Goal: Information Seeking & Learning: Learn about a topic

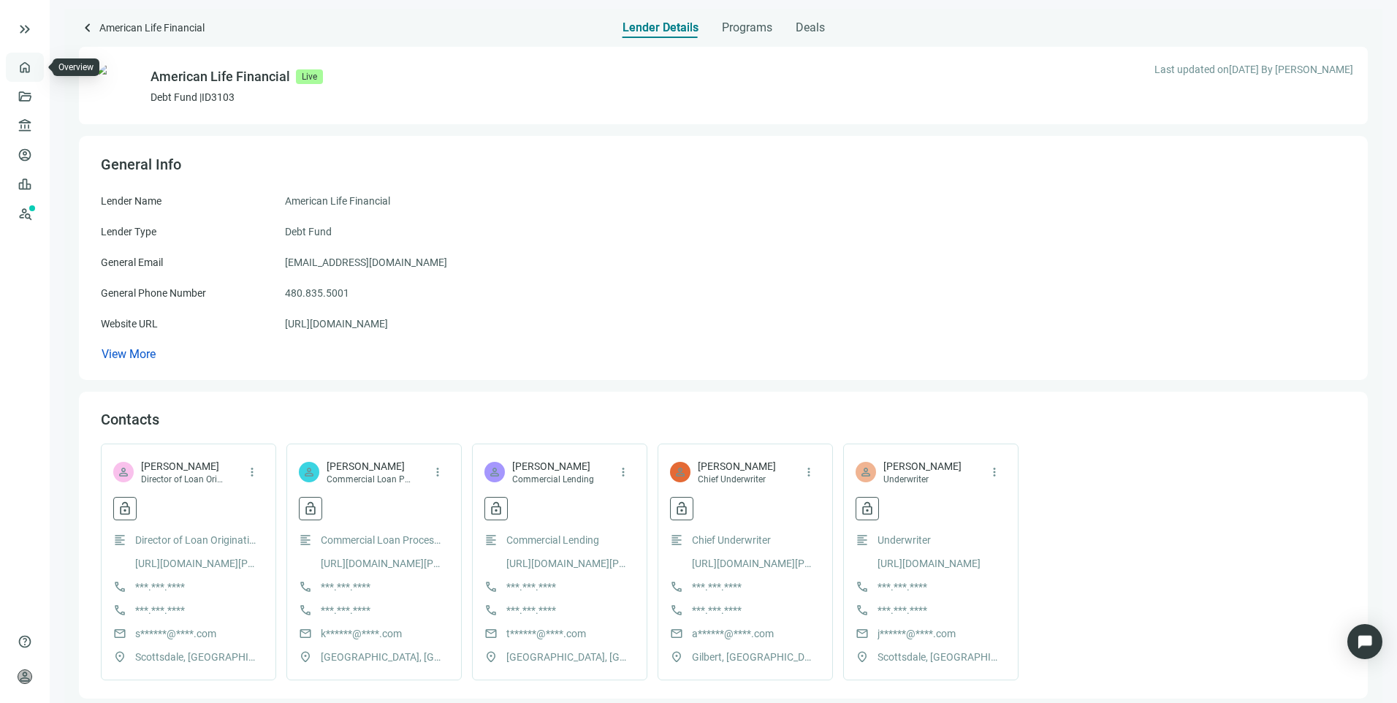
click at [37, 69] on link "Overview" at bounding box center [58, 67] width 43 height 12
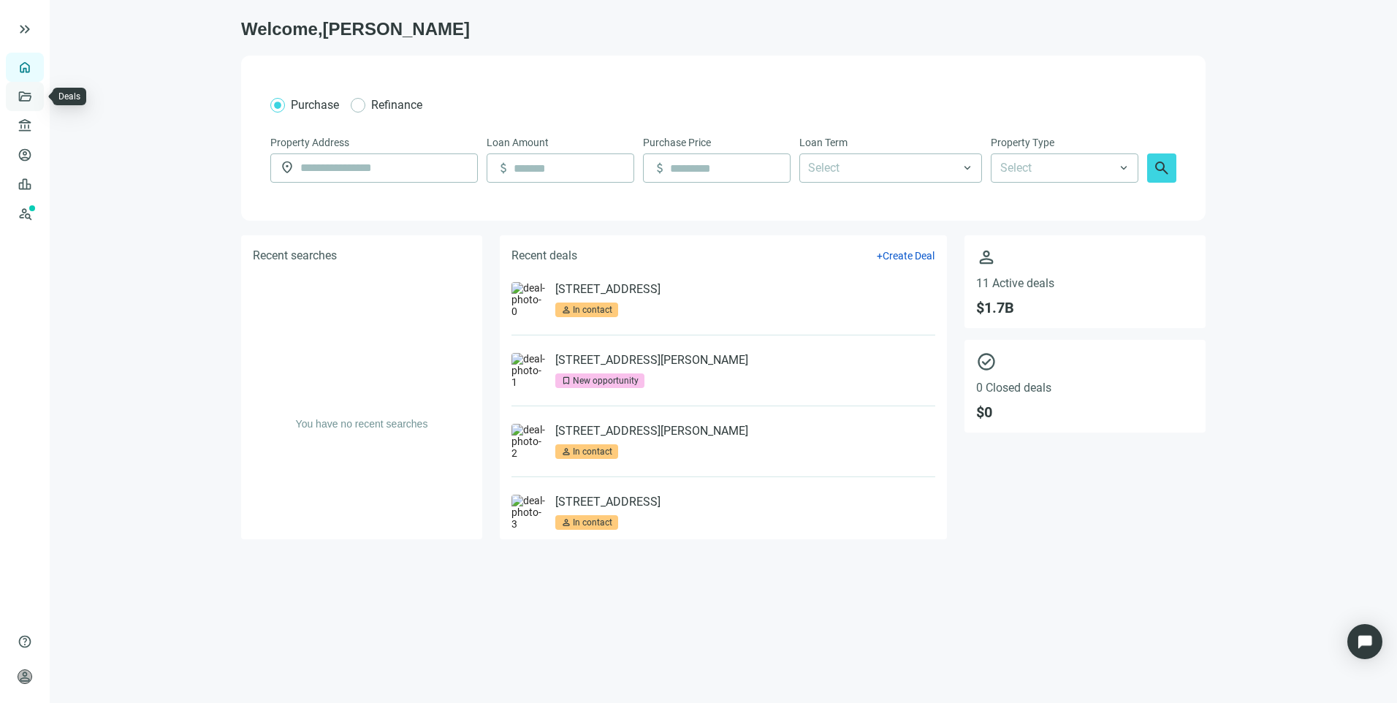
click at [37, 101] on link "Deals" at bounding box center [50, 97] width 26 height 12
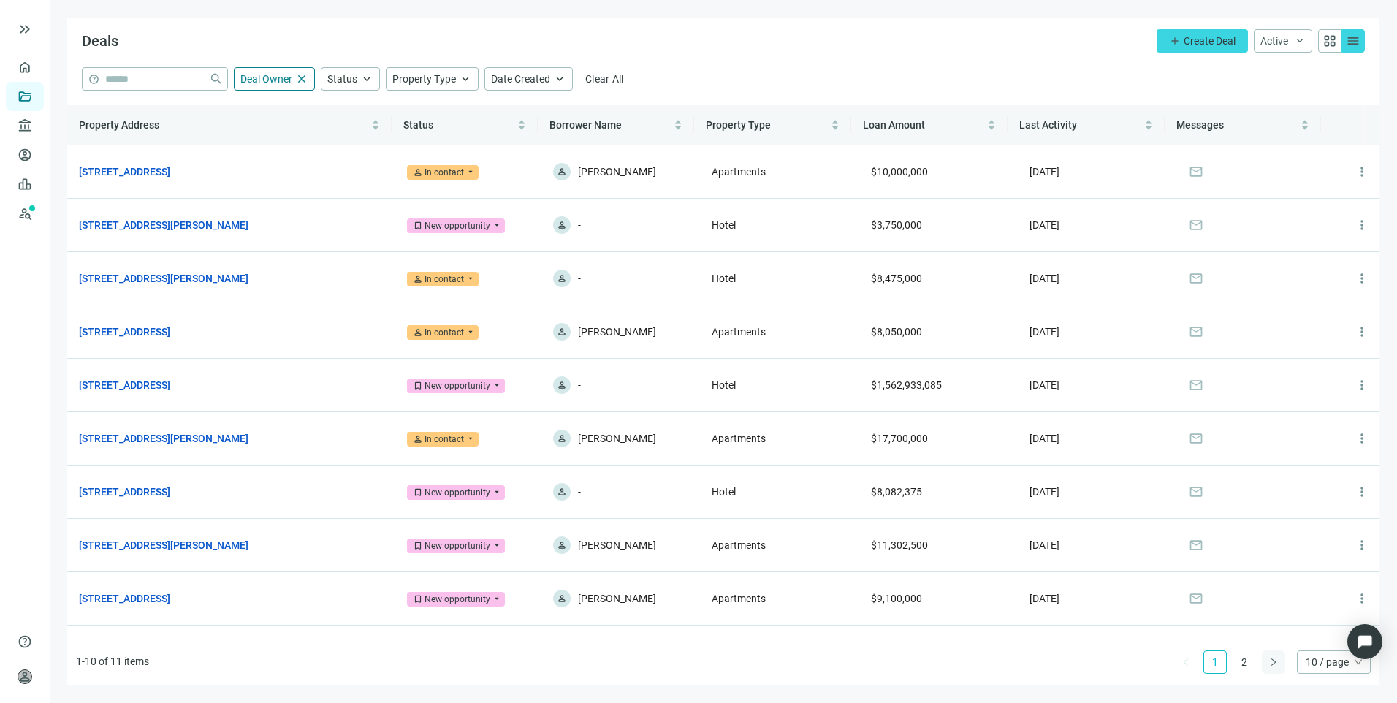
click at [1276, 661] on icon "right" at bounding box center [1273, 662] width 9 height 9
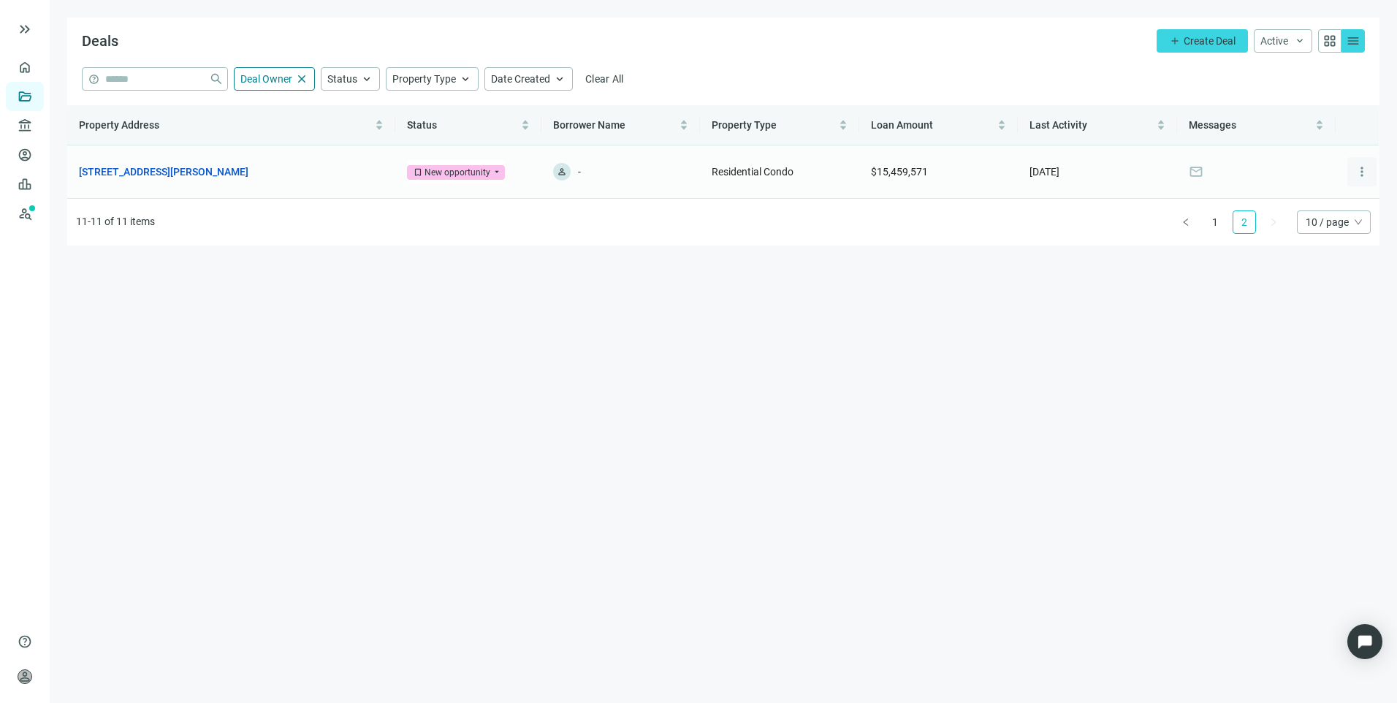
click at [1362, 178] on span "more_vert" at bounding box center [1362, 171] width 15 height 15
click at [863, 329] on main "Deals add Create Deal Active keyboard_arrow_down grid_view menu help close Deal…" at bounding box center [723, 351] width 1347 height 703
click at [1184, 226] on button "button" at bounding box center [1185, 221] width 23 height 23
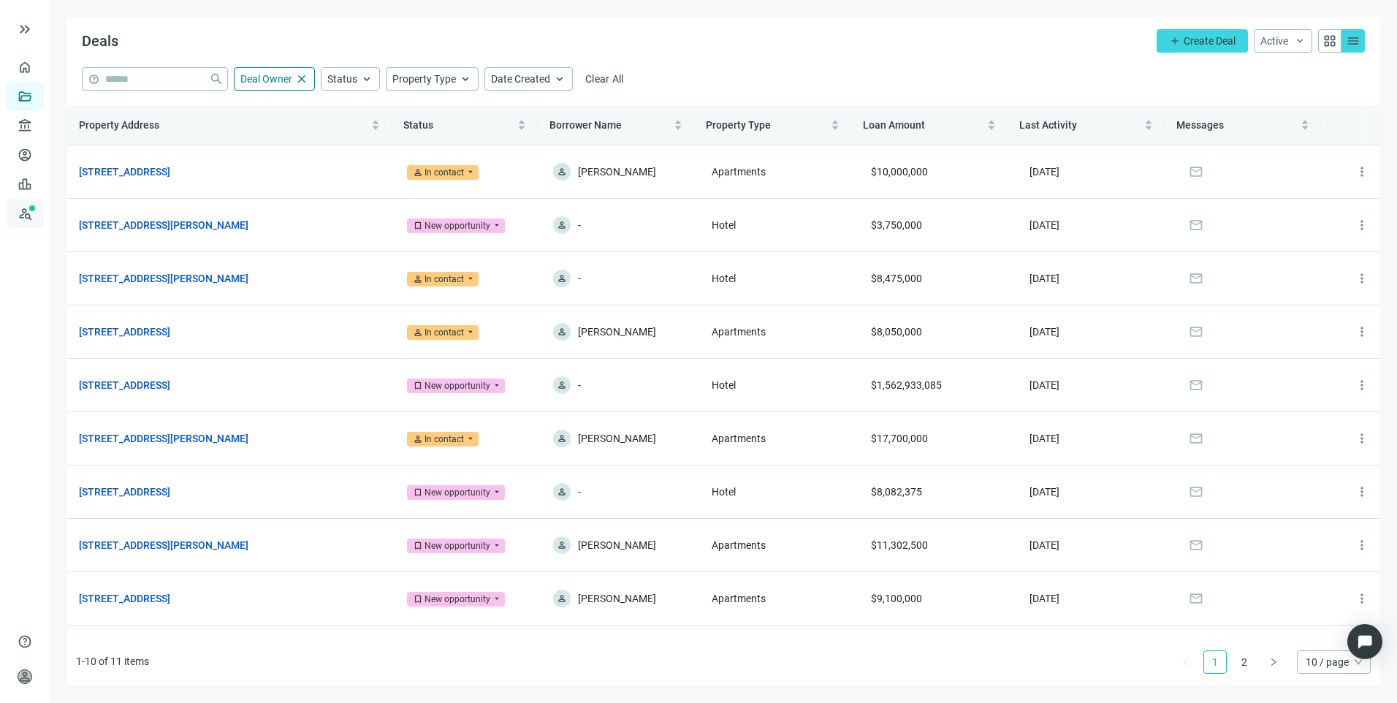
click at [37, 210] on link "Prospects New" at bounding box center [60, 213] width 47 height 29
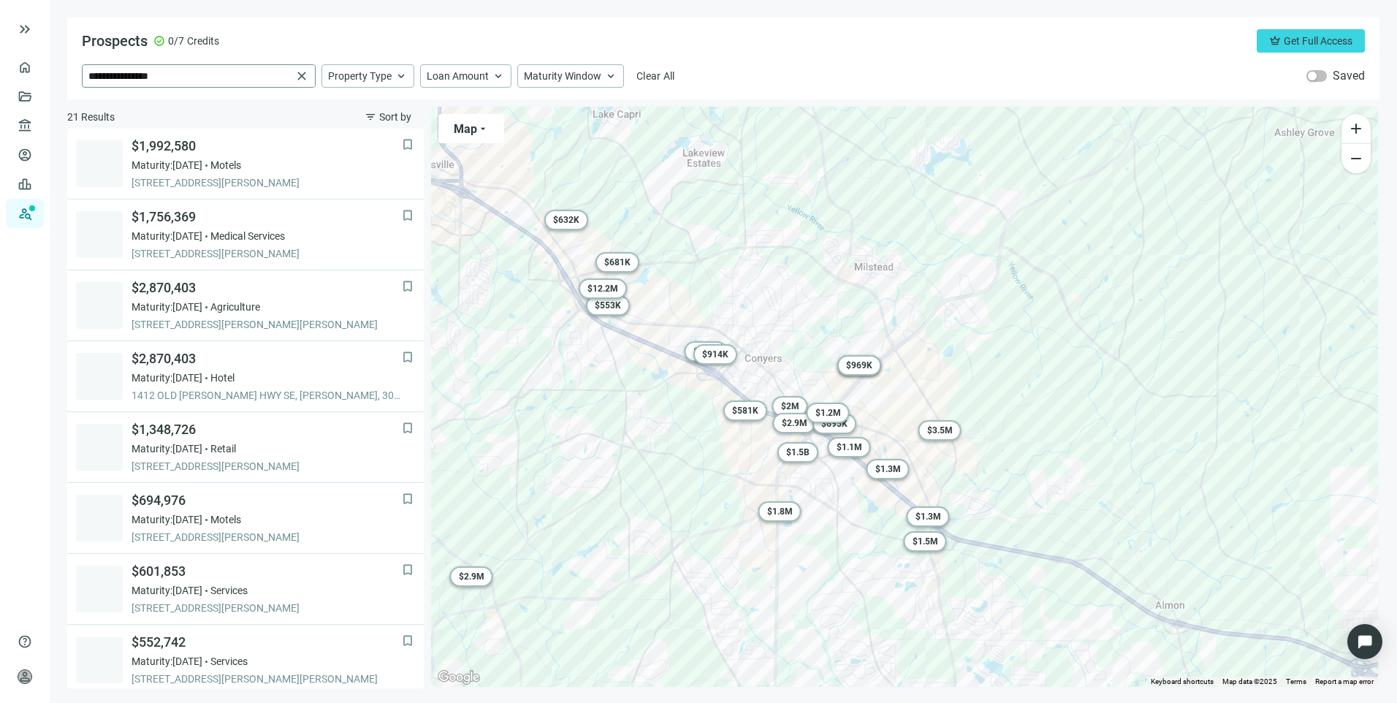
click at [300, 75] on span "close" at bounding box center [301, 76] width 15 height 15
click at [214, 81] on input "search" at bounding box center [189, 76] width 202 height 22
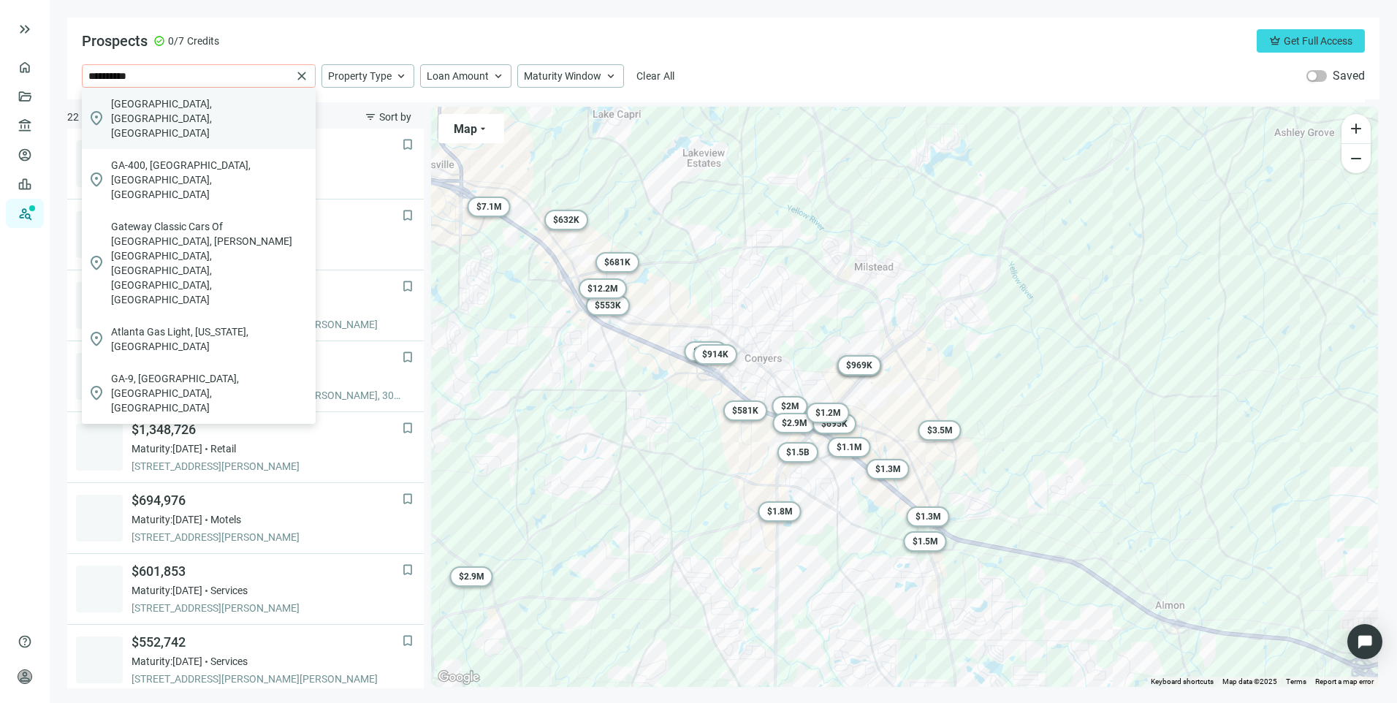
click at [167, 110] on span "[GEOGRAPHIC_DATA], [GEOGRAPHIC_DATA], [GEOGRAPHIC_DATA]" at bounding box center [210, 118] width 199 height 44
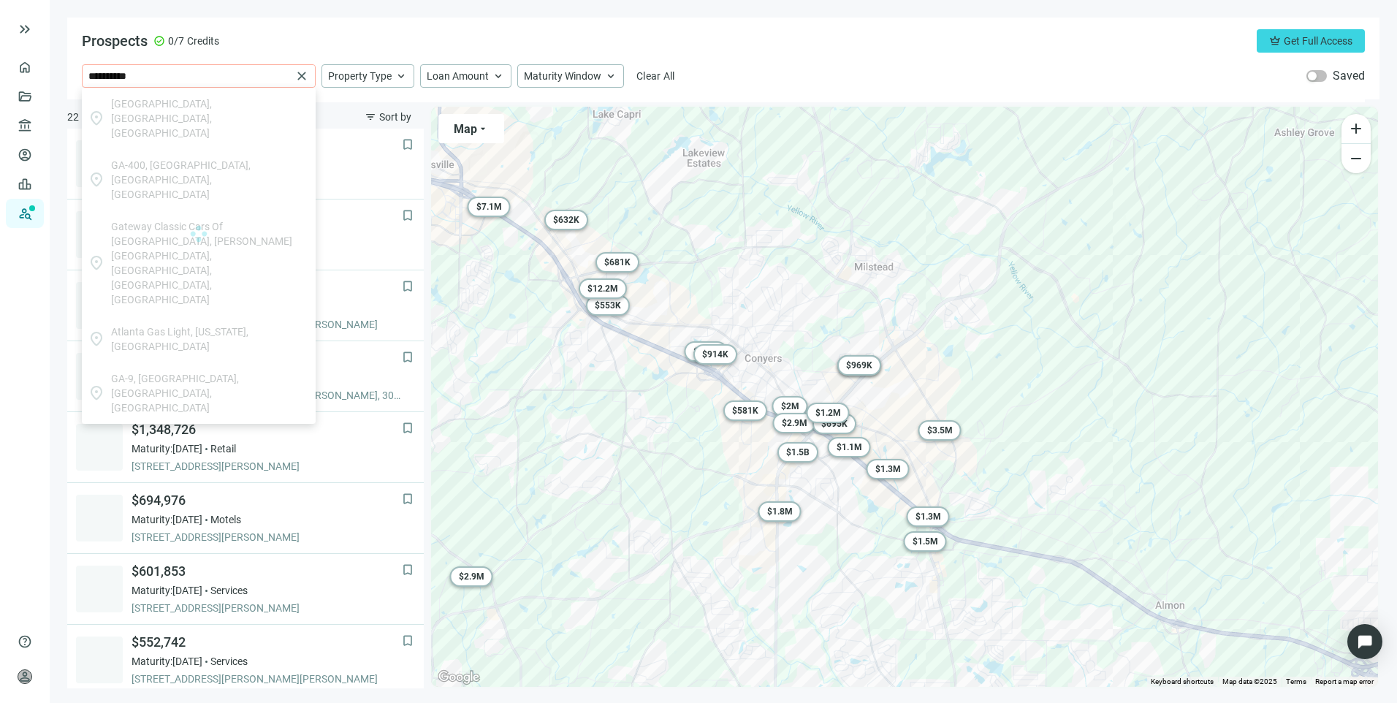
type input "**********"
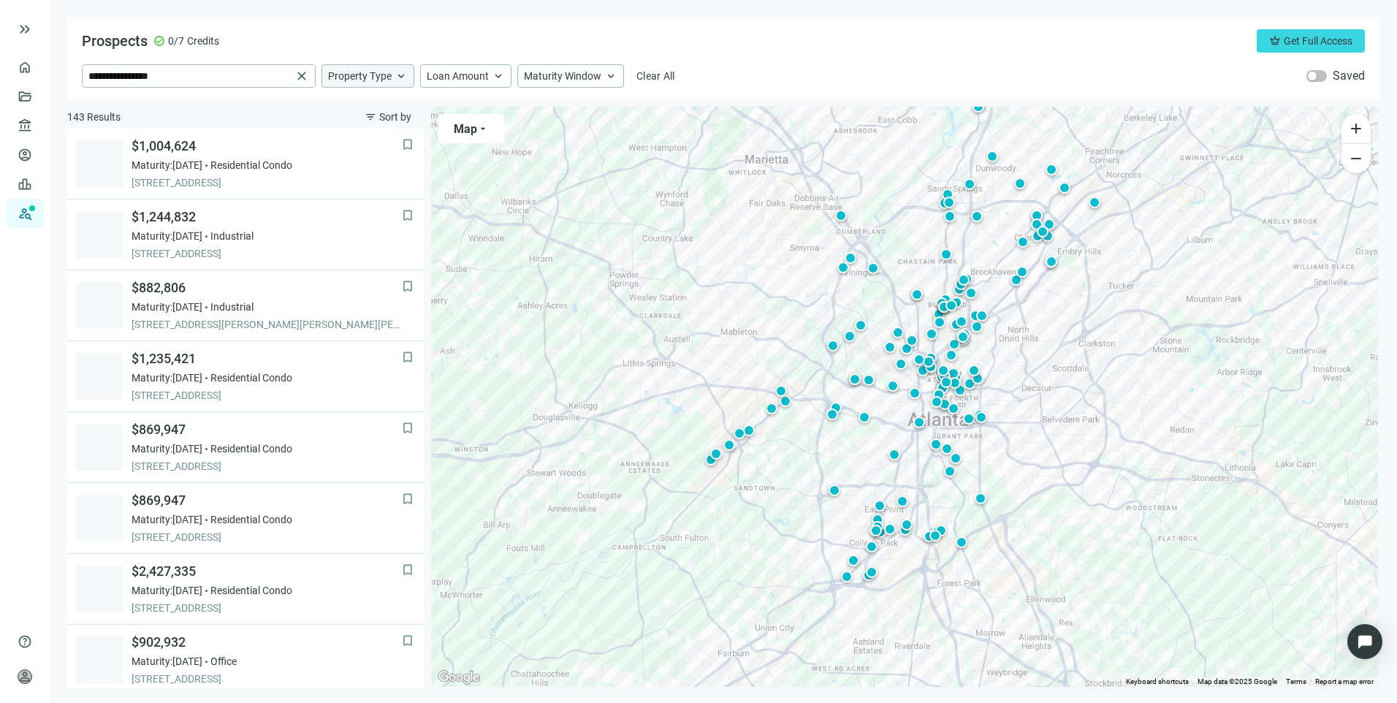
click at [355, 85] on div "Property Type keyboard_arrow_up" at bounding box center [367, 75] width 93 height 23
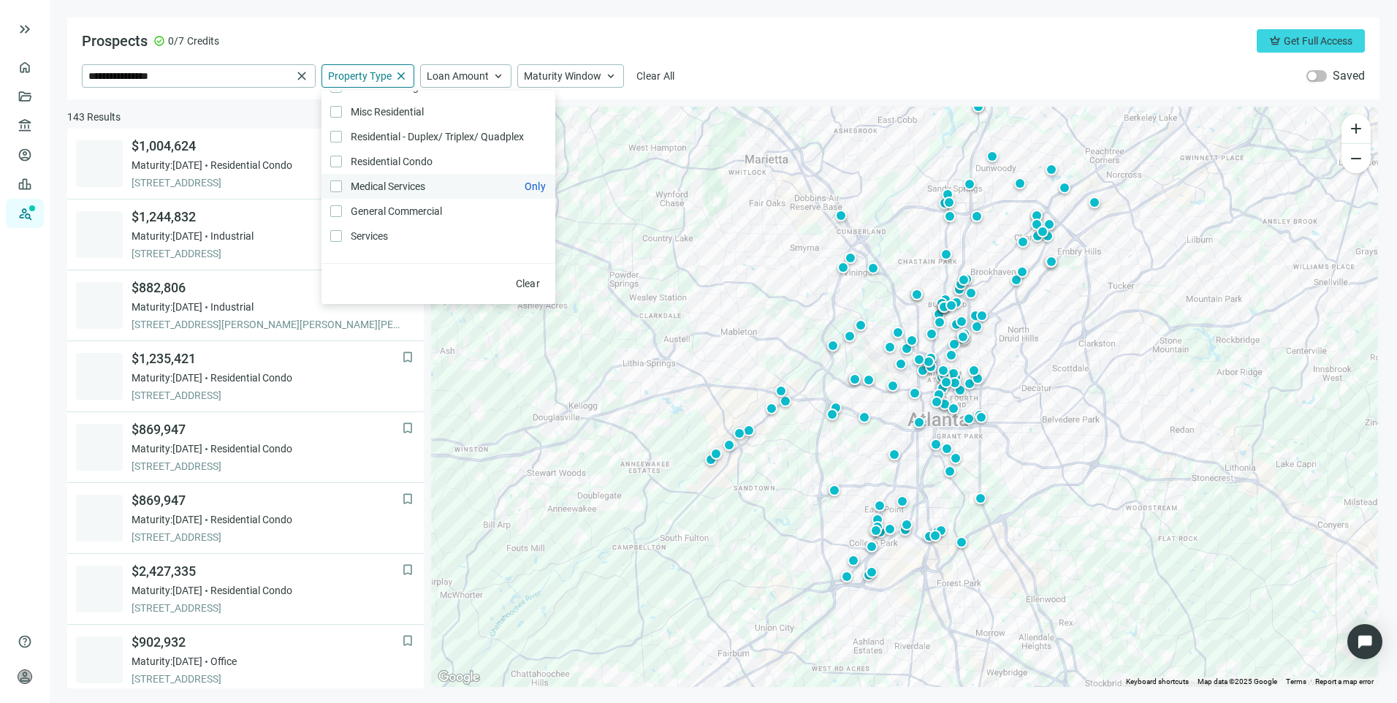
scroll to position [311, 0]
click at [820, 43] on div "Prospects check_circle 0/7 Credits crown Get Full Access" at bounding box center [723, 40] width 1283 height 23
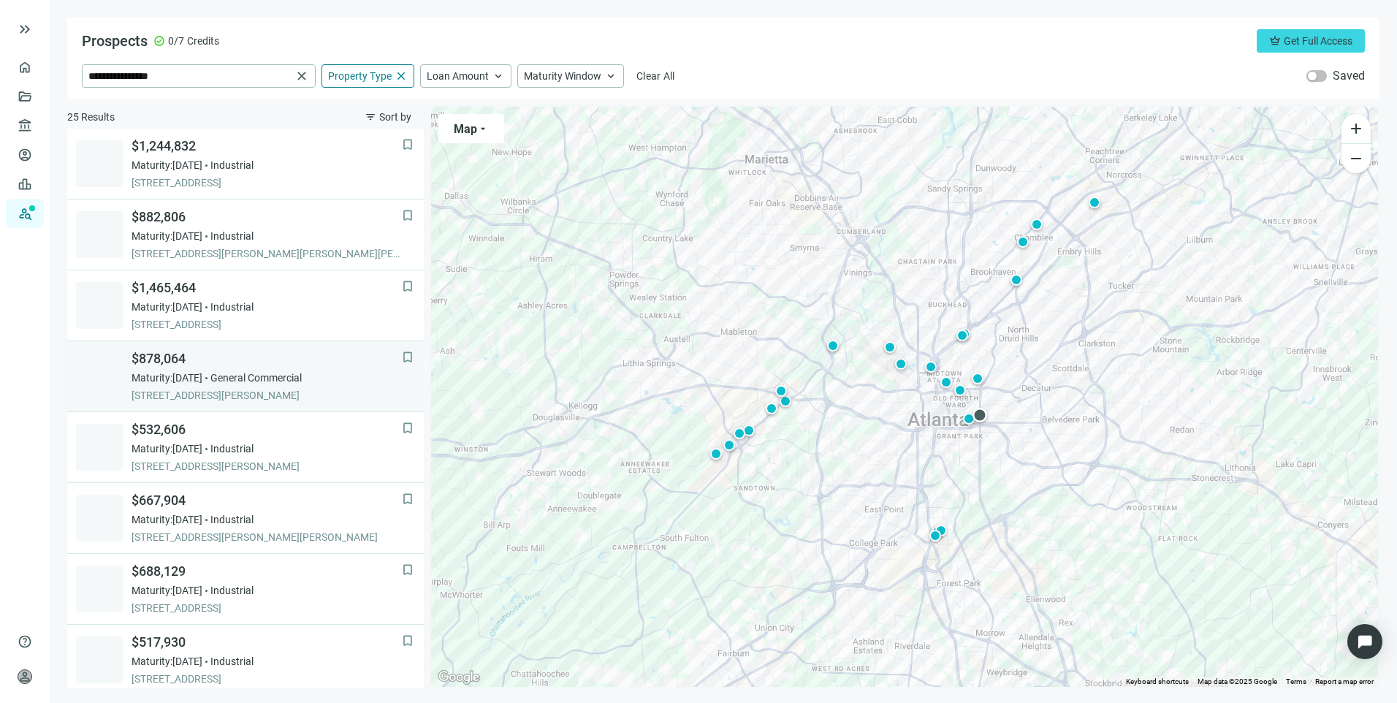
click at [345, 368] on div "$878,064 Maturity: [DATE] General Commercial [STREET_ADDRESS][PERSON_NAME]" at bounding box center [267, 376] width 270 height 53
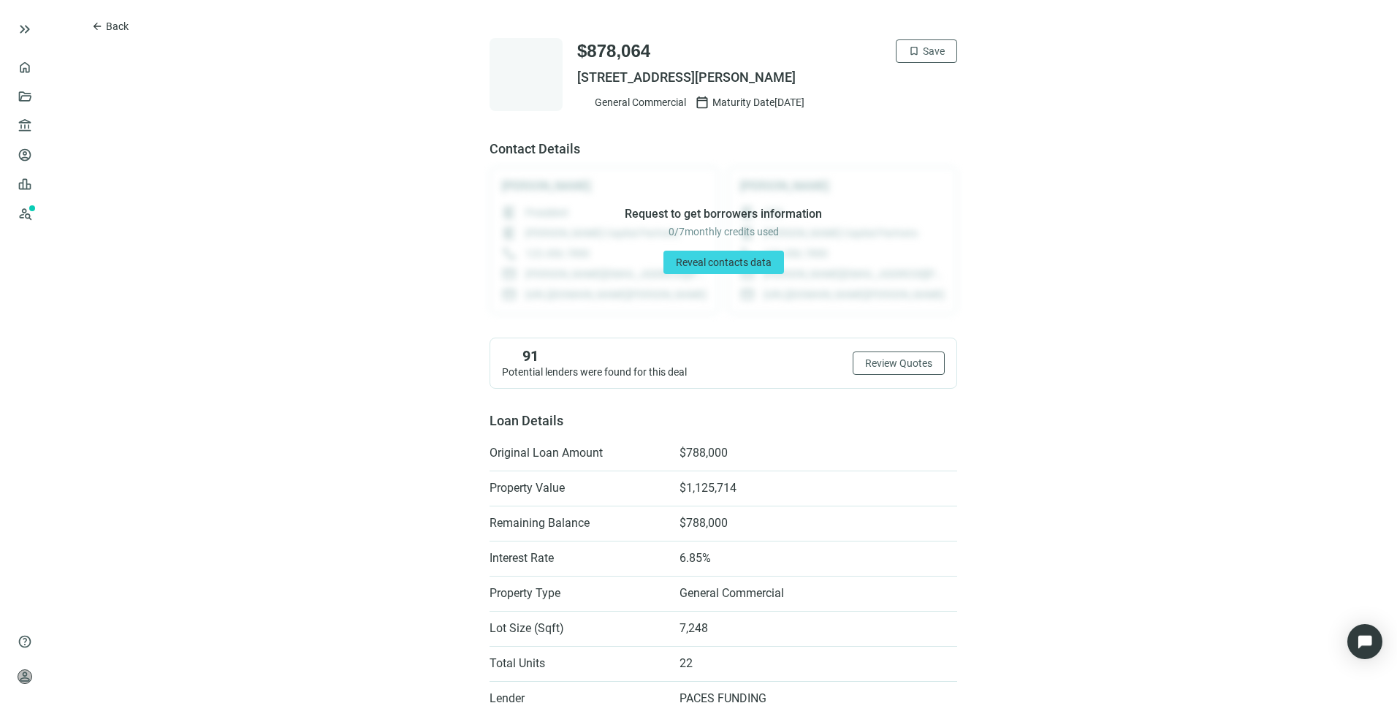
drag, startPoint x: 839, startPoint y: 81, endPoint x: 522, endPoint y: 86, distance: 317.9
click at [522, 86] on div "$878,064 bookmark Save [STREET_ADDRESS][PERSON_NAME] General Commercial calenda…" at bounding box center [724, 74] width 468 height 73
drag, startPoint x: 522, startPoint y: 86, endPoint x: 928, endPoint y: 104, distance: 406.6
click at [928, 104] on div "General Commercial calendar_today Maturity Date [DATE]" at bounding box center [767, 102] width 380 height 15
drag, startPoint x: 849, startPoint y: 74, endPoint x: 560, endPoint y: 76, distance: 288.6
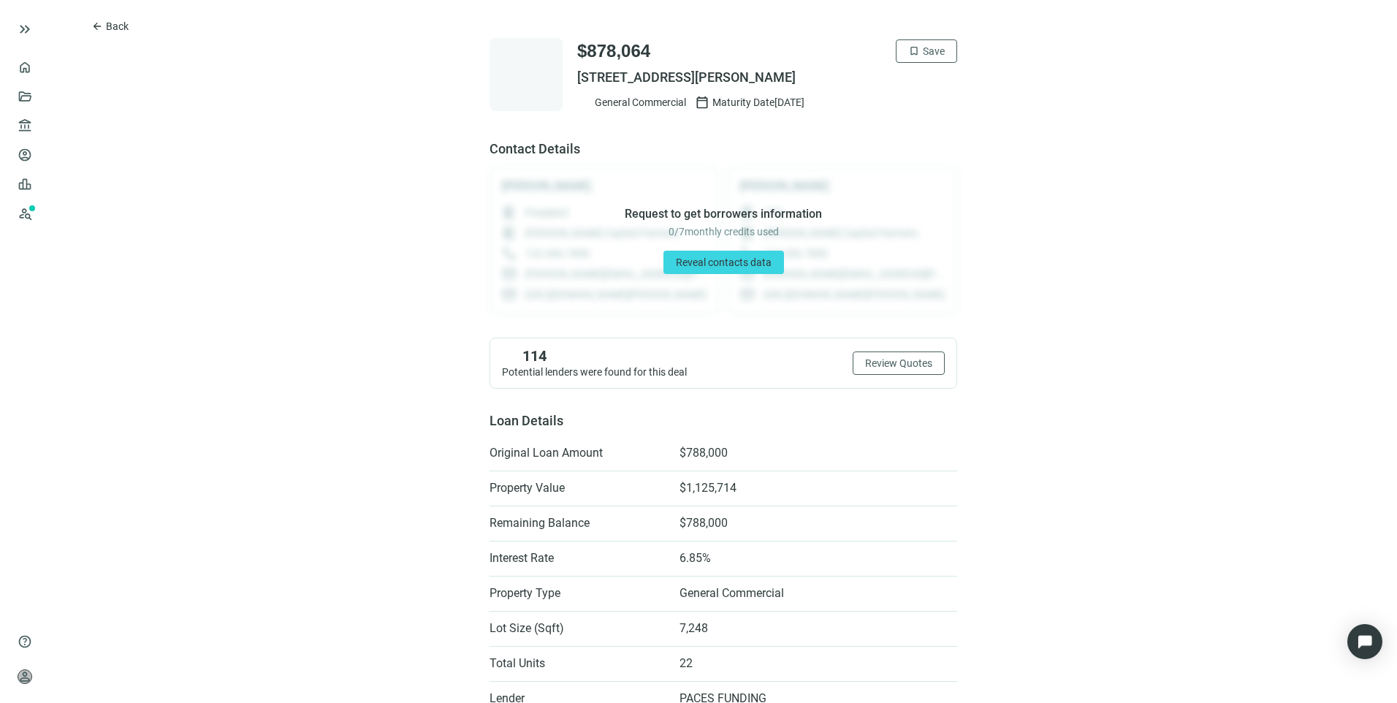
click at [560, 76] on div "$878,064 bookmark Save [STREET_ADDRESS][PERSON_NAME] General Commercial calenda…" at bounding box center [724, 74] width 468 height 73
click at [560, 77] on div "$878,064 bookmark Save [STREET_ADDRESS][PERSON_NAME] General Commercial calenda…" at bounding box center [724, 74] width 468 height 73
drag, startPoint x: 570, startPoint y: 77, endPoint x: 842, endPoint y: 83, distance: 272.6
click at [842, 83] on span "[STREET_ADDRESS][PERSON_NAME]" at bounding box center [767, 78] width 380 height 18
drag, startPoint x: 842, startPoint y: 83, endPoint x: 820, endPoint y: 76, distance: 23.8
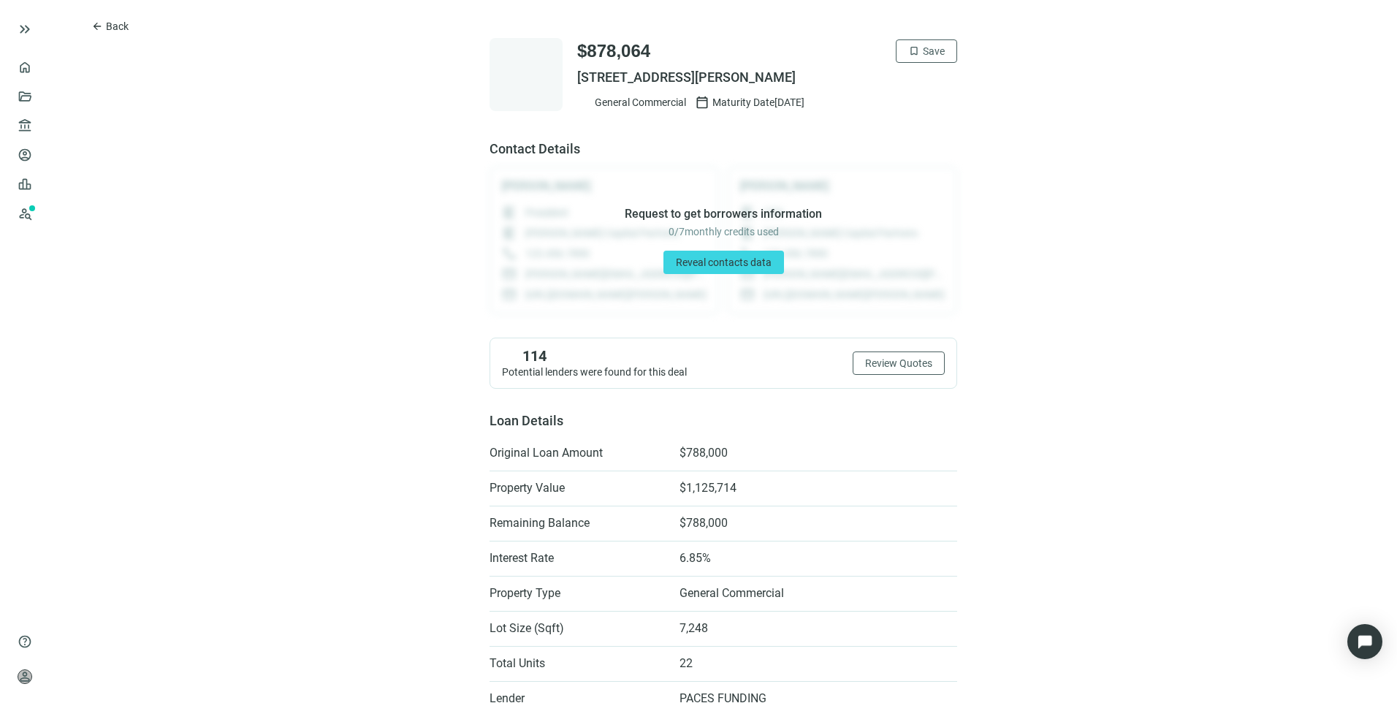
copy span "[STREET_ADDRESS][PERSON_NAME]"
click at [122, 24] on span "Back" at bounding box center [117, 26] width 23 height 12
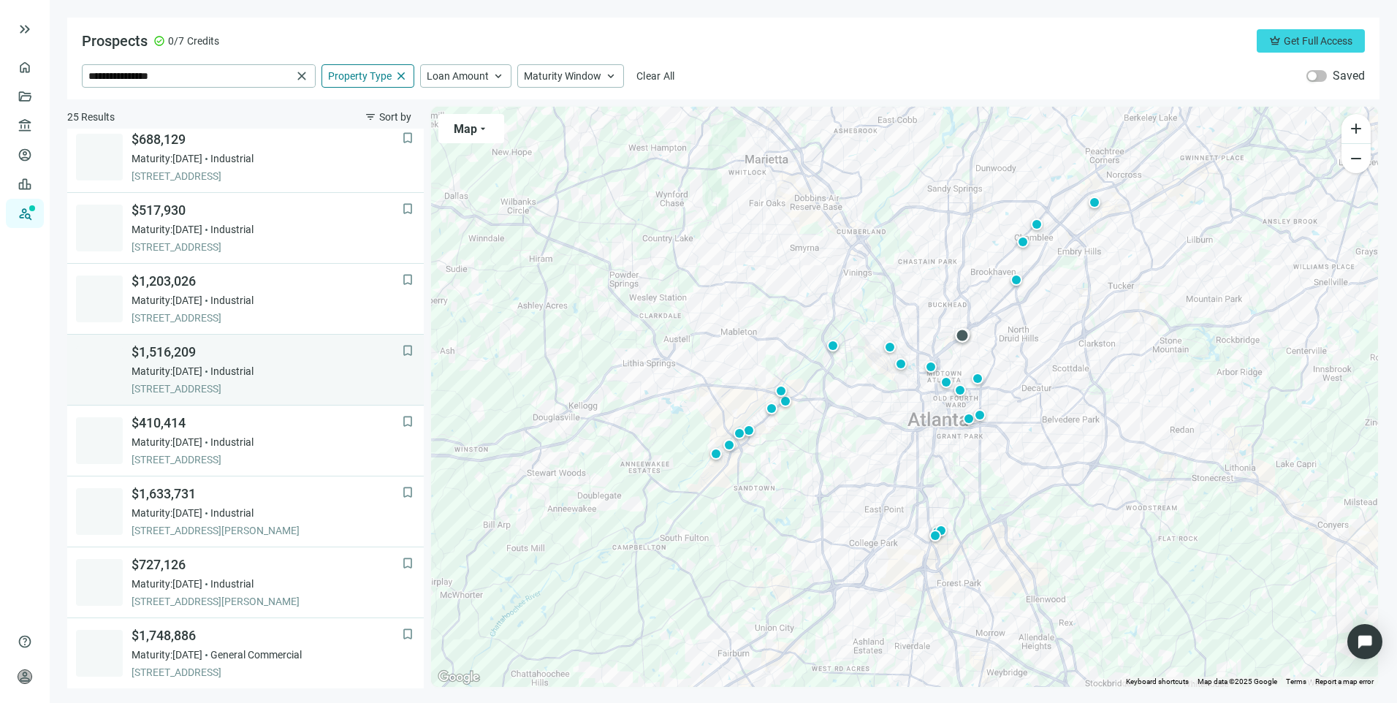
scroll to position [505, 0]
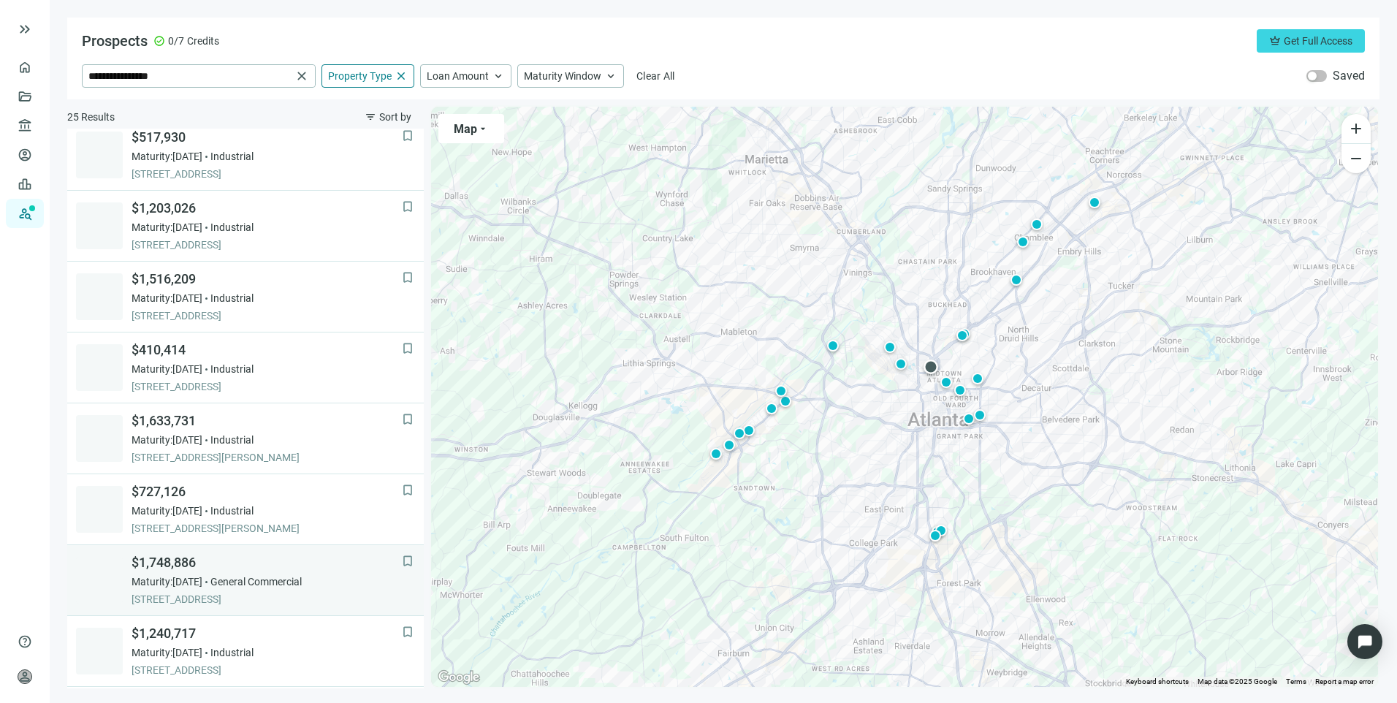
click at [346, 584] on div "Maturity: [DATE] General Commercial" at bounding box center [267, 581] width 270 height 15
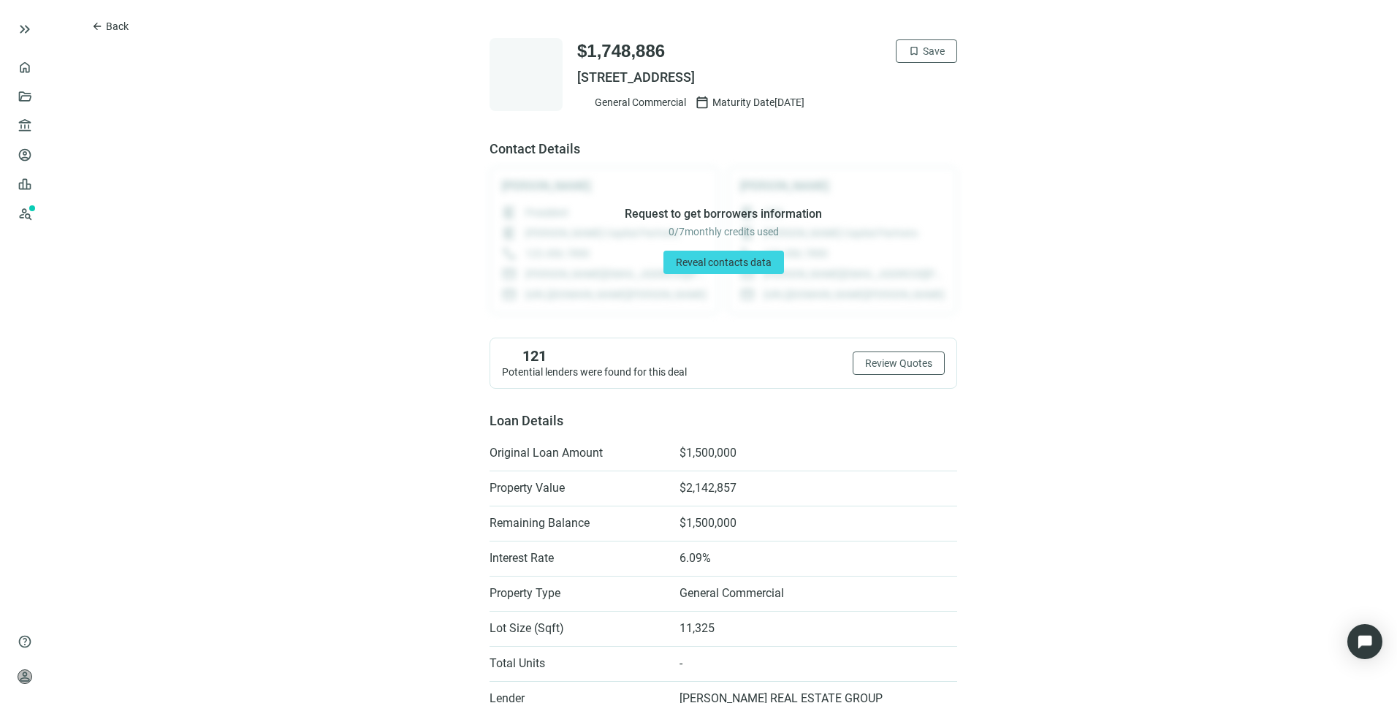
drag, startPoint x: 804, startPoint y: 75, endPoint x: 569, endPoint y: 80, distance: 234.6
click at [569, 80] on div "$1,748,886 bookmark Save [STREET_ADDRESS] General Commercial calendar_today Mat…" at bounding box center [724, 74] width 468 height 73
copy span "[STREET_ADDRESS]"
click at [102, 29] on span "arrow_back" at bounding box center [97, 26] width 12 height 12
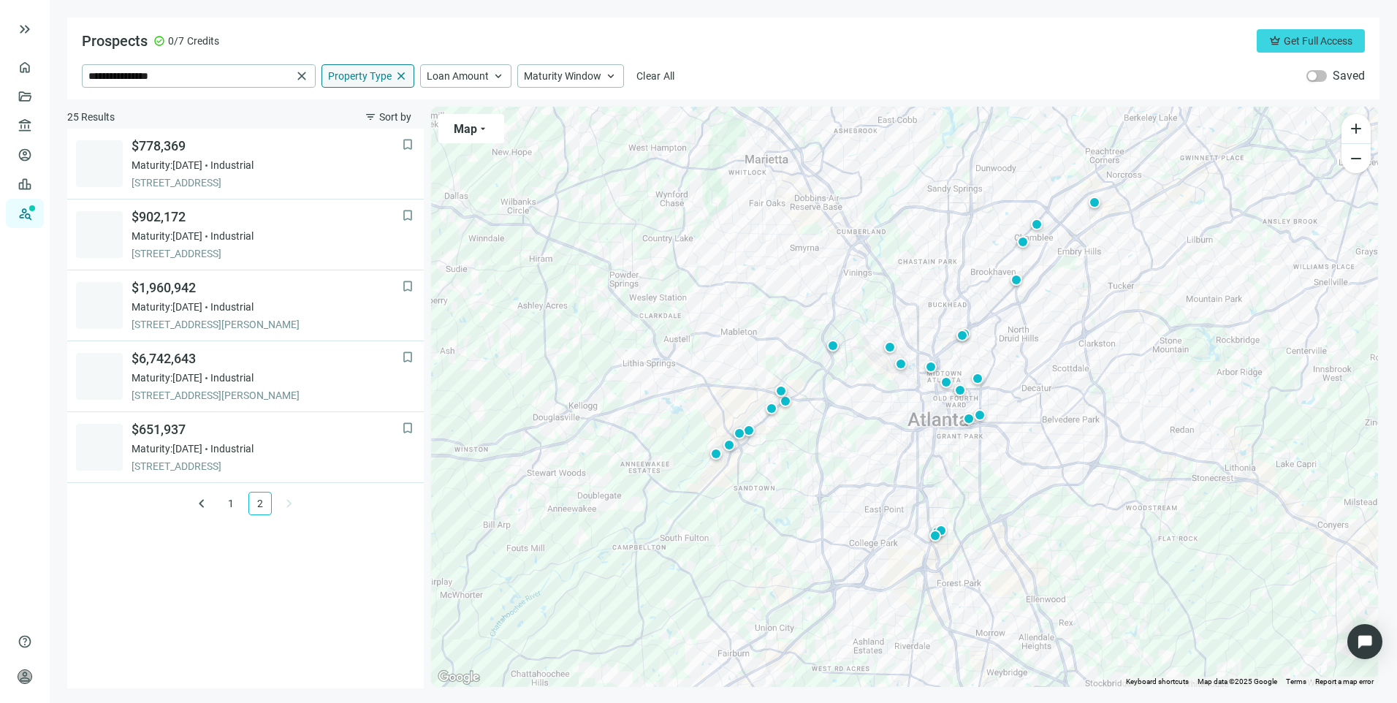
click at [401, 77] on span "close" at bounding box center [401, 75] width 13 height 13
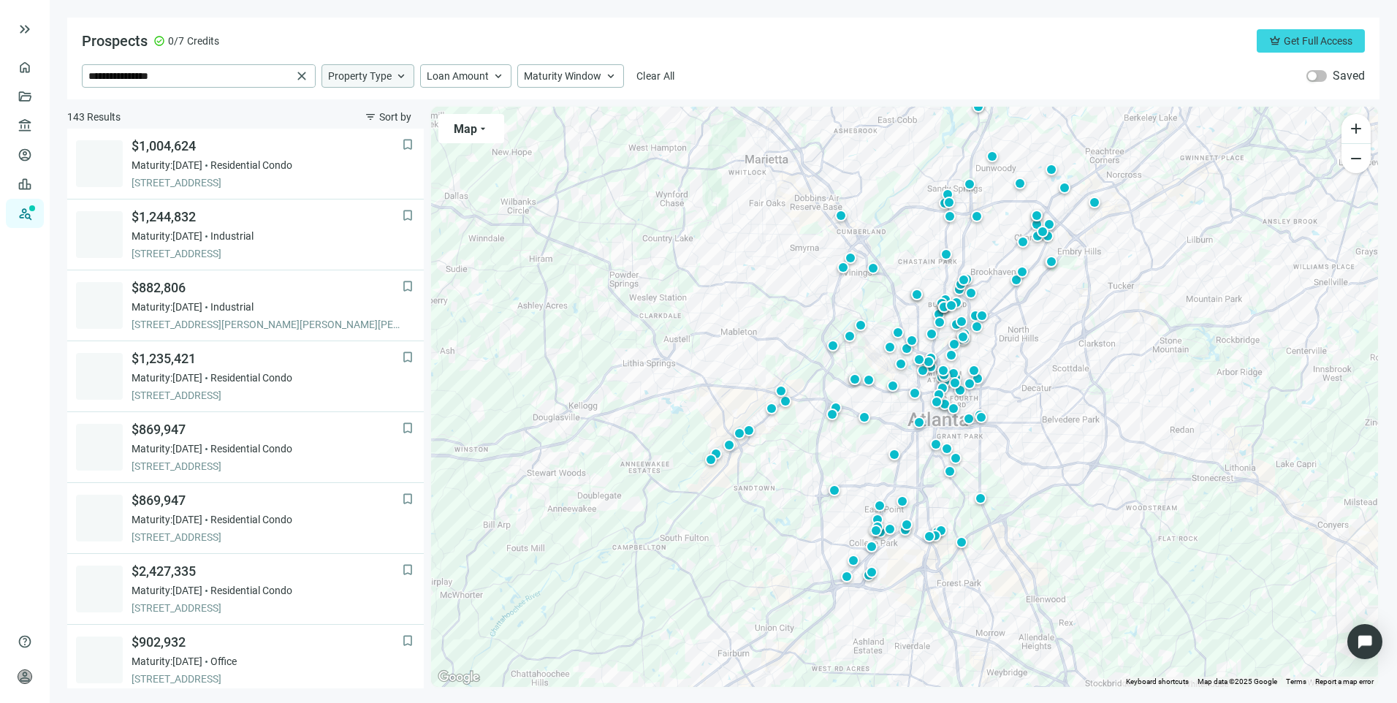
click at [401, 77] on span "keyboard_arrow_up" at bounding box center [401, 75] width 13 height 13
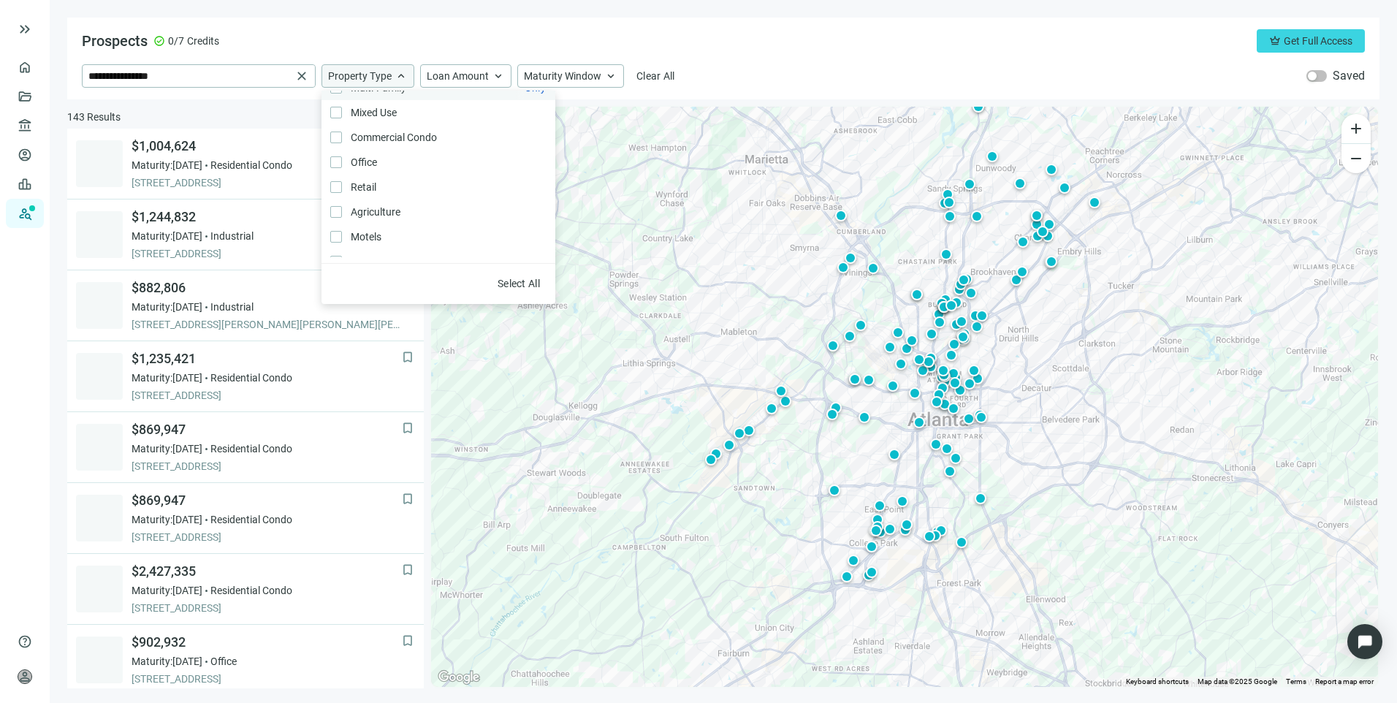
scroll to position [146, 0]
click at [841, 23] on div "**********" at bounding box center [723, 59] width 1312 height 82
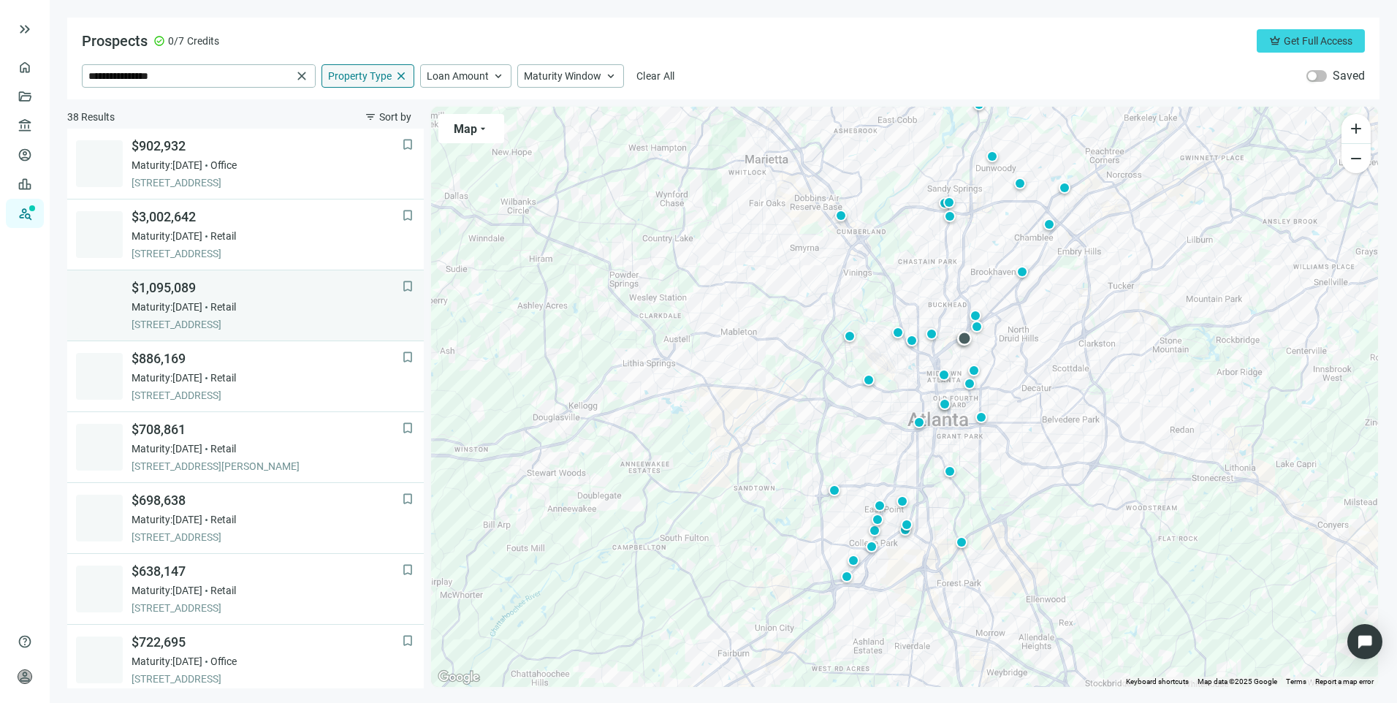
click at [321, 289] on span "$1,095,089" at bounding box center [267, 288] width 270 height 18
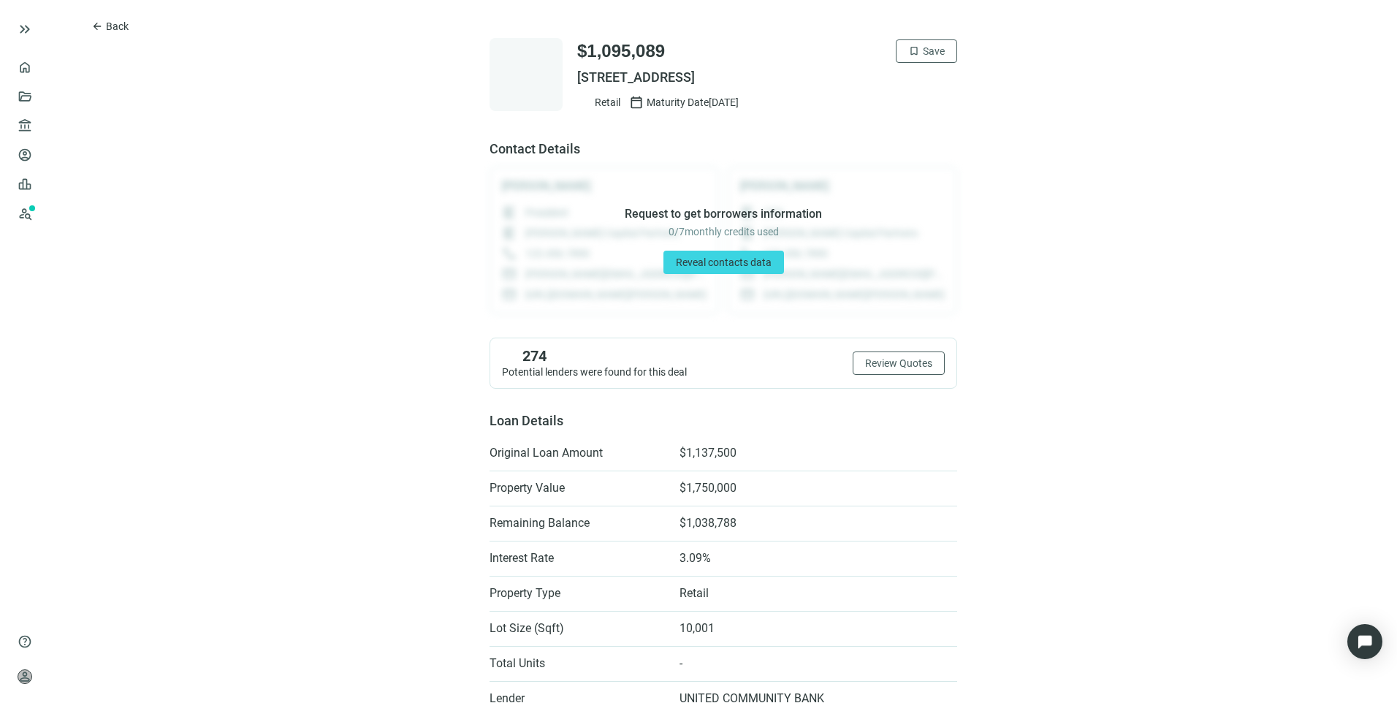
drag, startPoint x: 878, startPoint y: 77, endPoint x: 574, endPoint y: 77, distance: 304.7
click at [577, 77] on span "[STREET_ADDRESS]" at bounding box center [767, 78] width 380 height 18
drag, startPoint x: 574, startPoint y: 77, endPoint x: 731, endPoint y: 75, distance: 157.1
click at [98, 26] on span "arrow_back" at bounding box center [97, 26] width 12 height 12
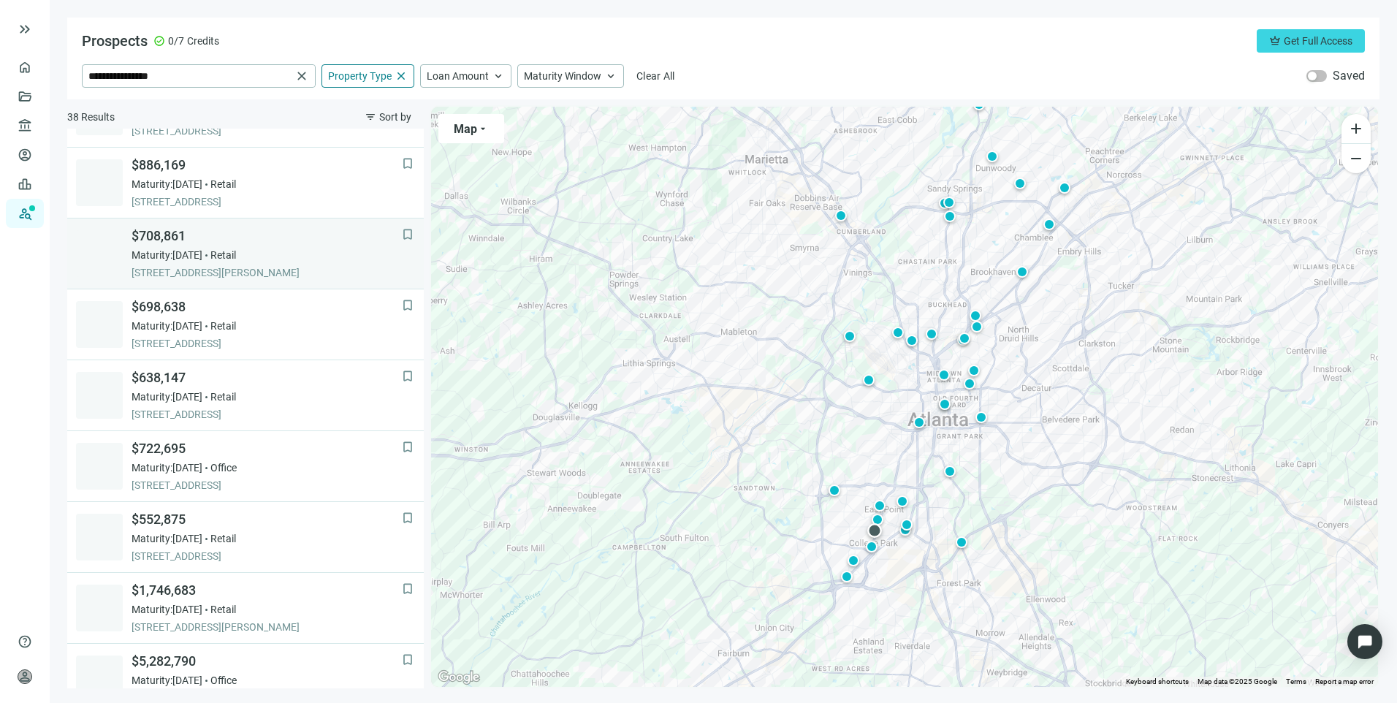
scroll to position [215, 0]
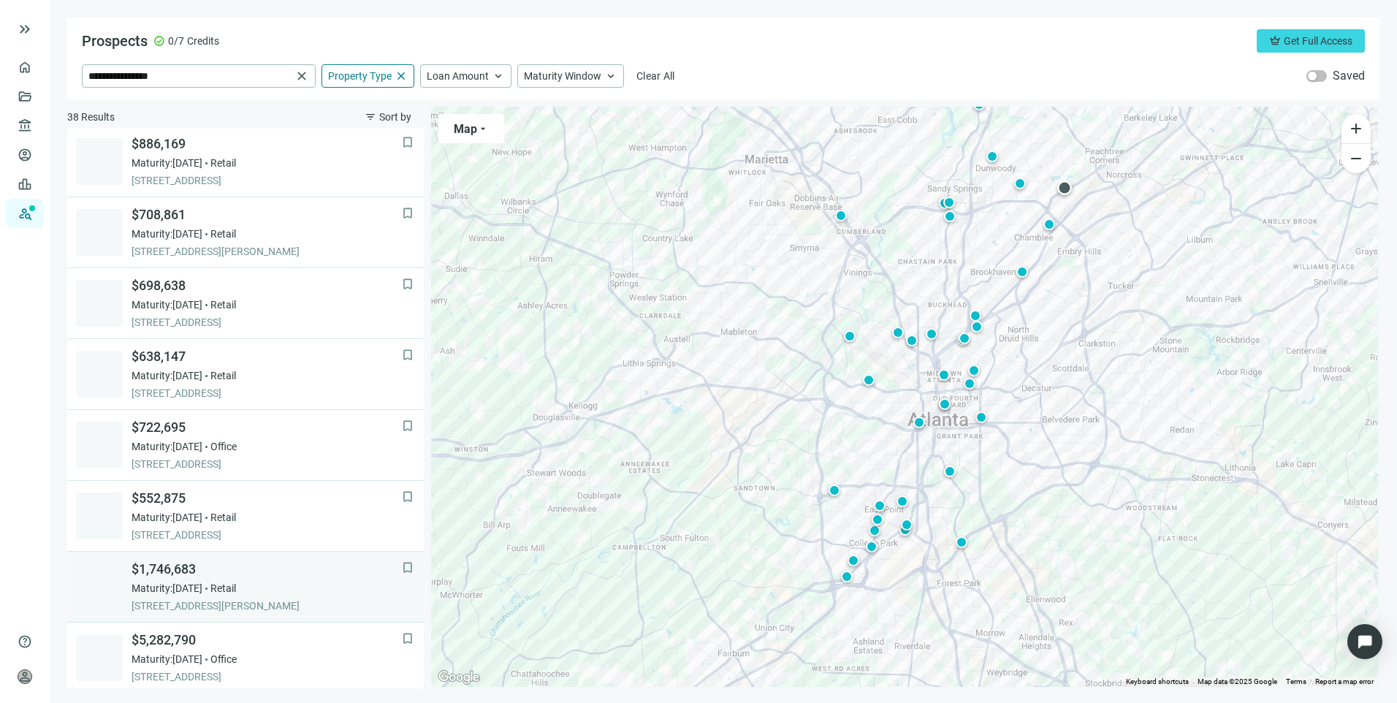
click at [308, 586] on div "Maturity: [DATE] Retail" at bounding box center [267, 588] width 270 height 15
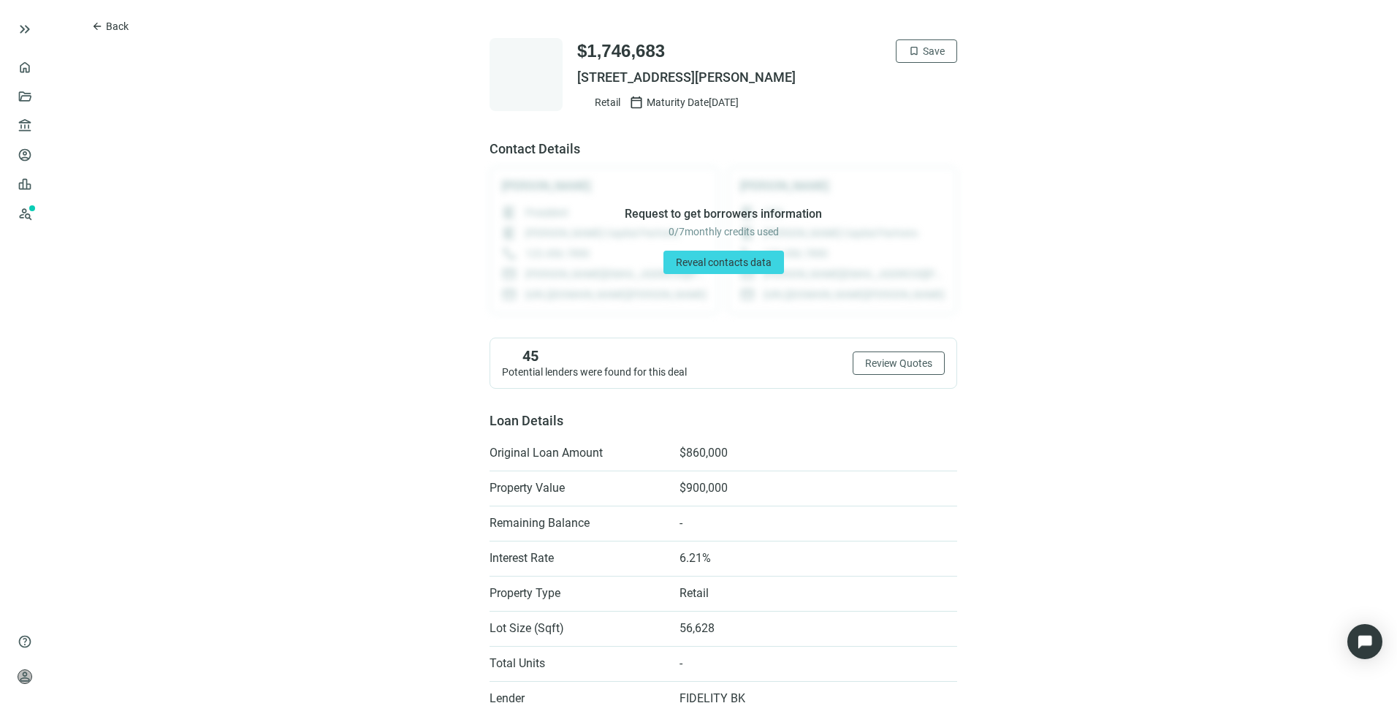
drag, startPoint x: 858, startPoint y: 77, endPoint x: 570, endPoint y: 80, distance: 288.6
click at [577, 80] on span "[STREET_ADDRESS][PERSON_NAME]" at bounding box center [767, 78] width 380 height 18
drag, startPoint x: 570, startPoint y: 80, endPoint x: 736, endPoint y: 72, distance: 166.7
click at [131, 19] on button "arrow_back Back" at bounding box center [110, 26] width 62 height 23
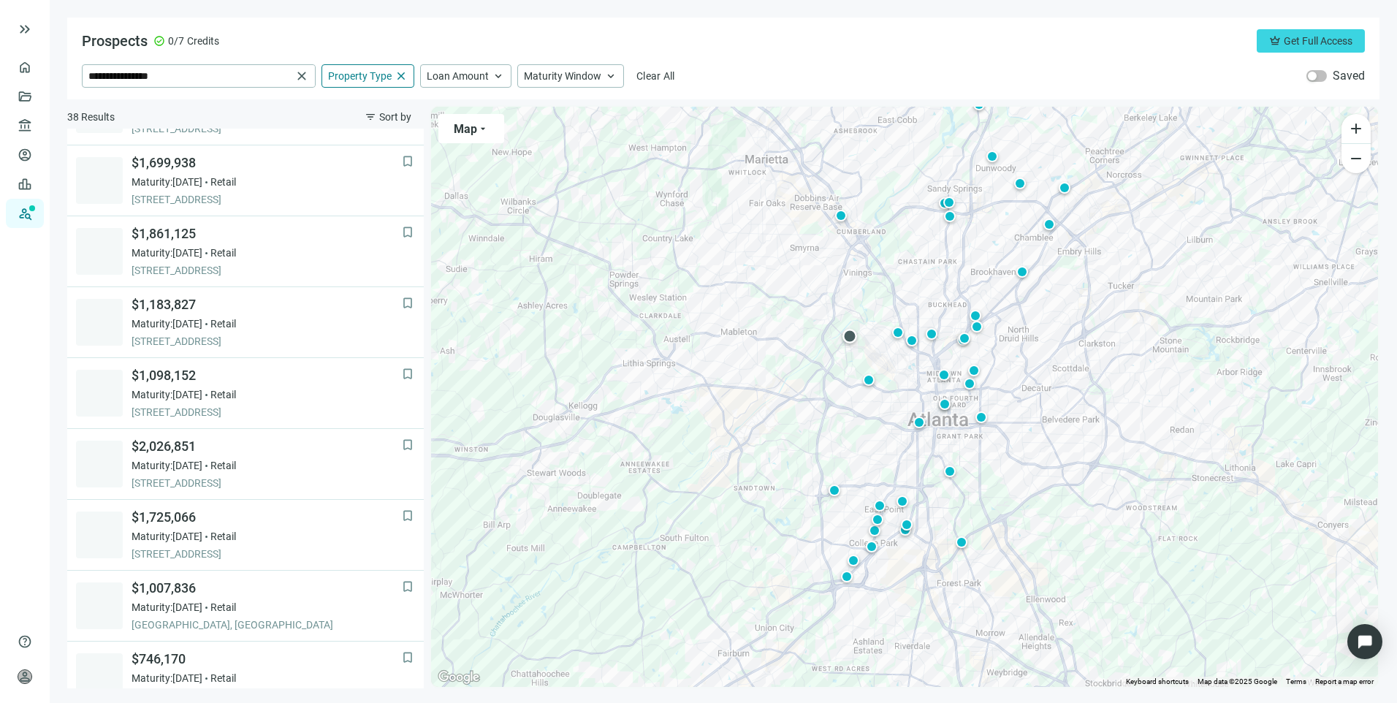
scroll to position [365, 0]
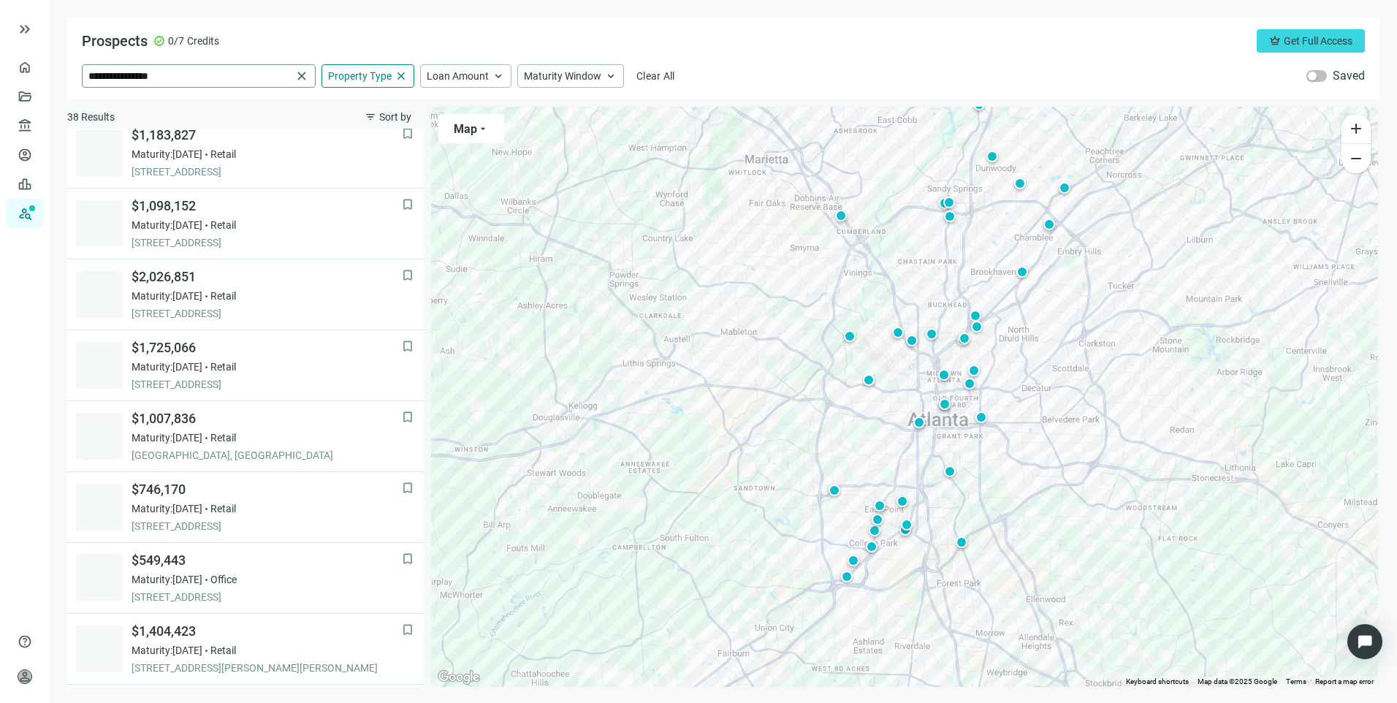
drag, startPoint x: 301, startPoint y: 69, endPoint x: 281, endPoint y: 74, distance: 20.9
click at [301, 69] on span "close" at bounding box center [301, 76] width 15 height 15
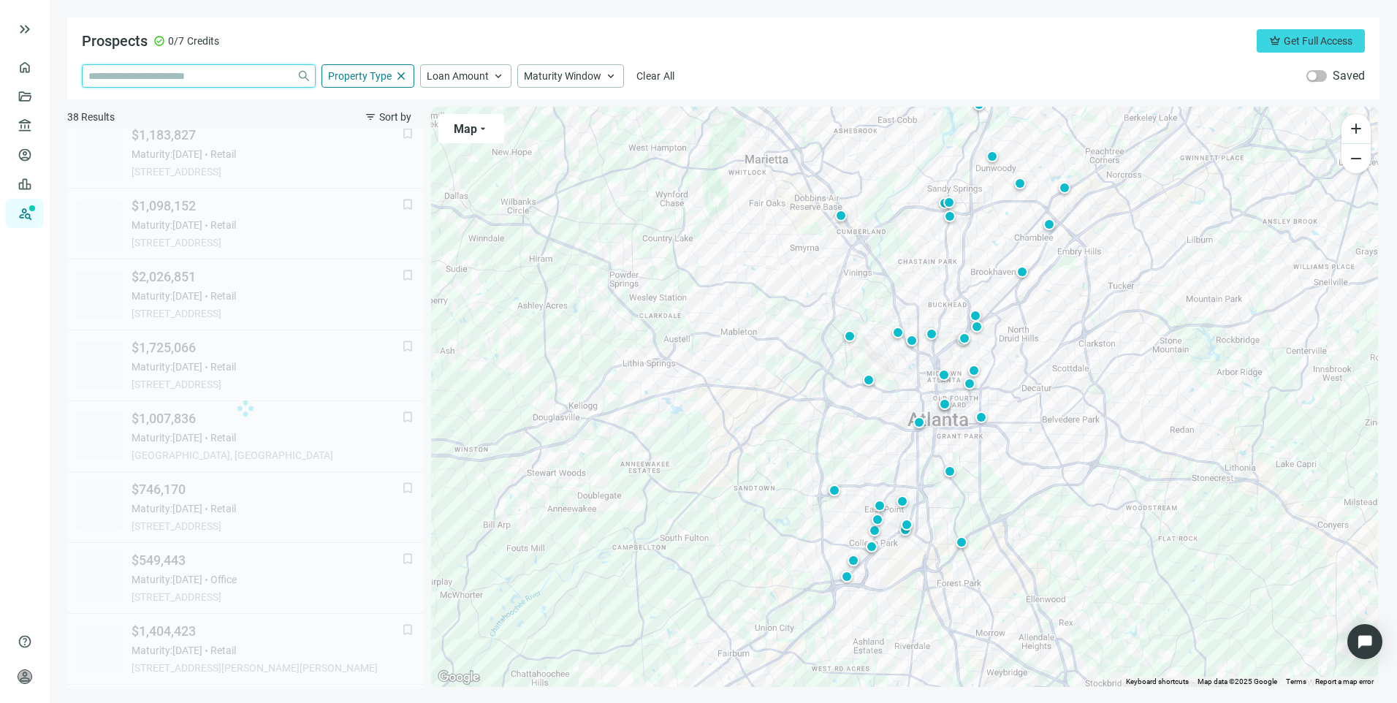
click at [240, 79] on input "search" at bounding box center [189, 76] width 202 height 22
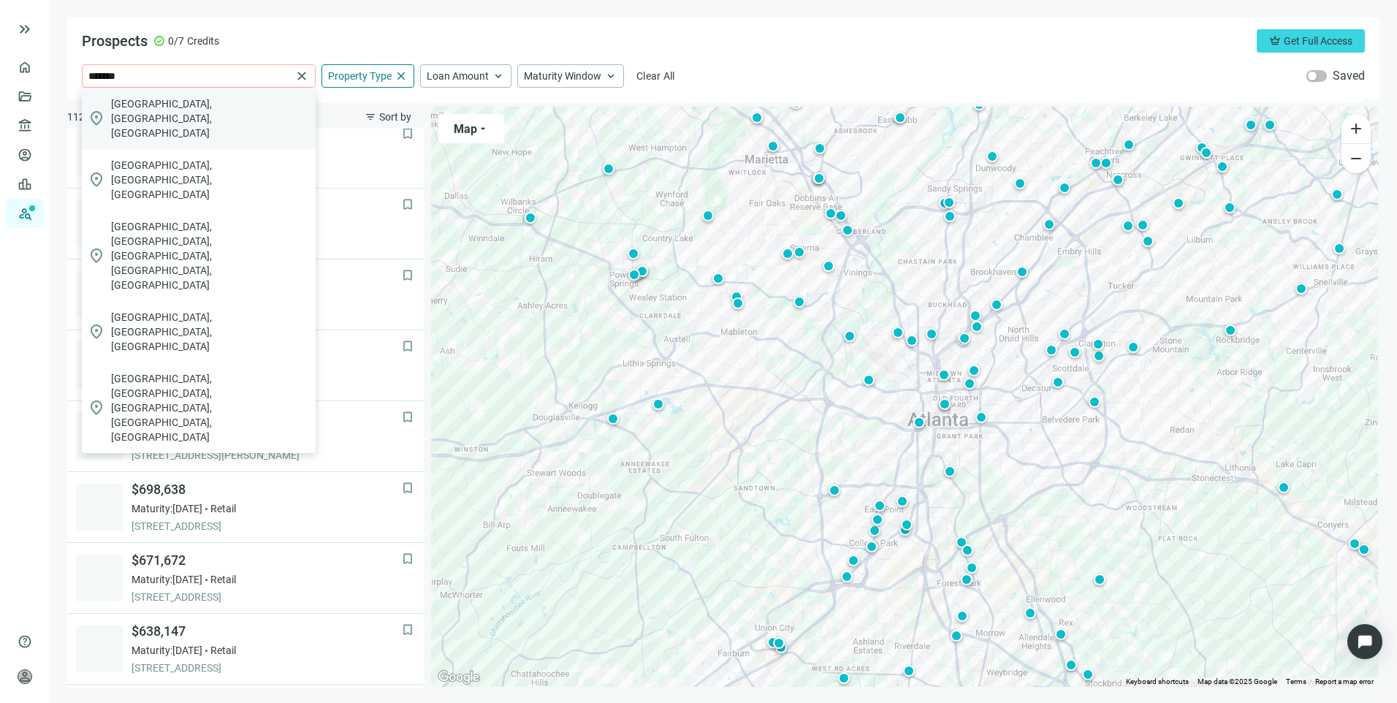
click at [204, 99] on div "location_on [GEOGRAPHIC_DATA], [GEOGRAPHIC_DATA], [GEOGRAPHIC_DATA]" at bounding box center [199, 118] width 234 height 61
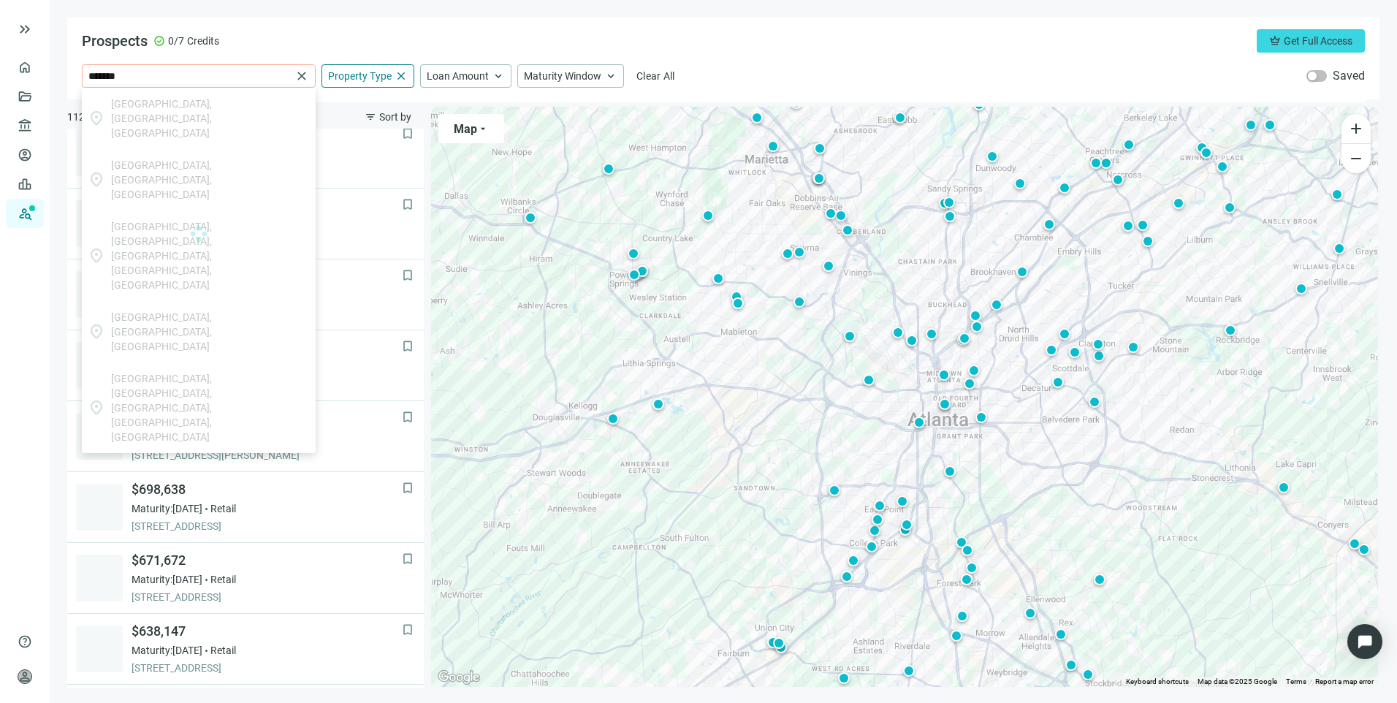
type input "**********"
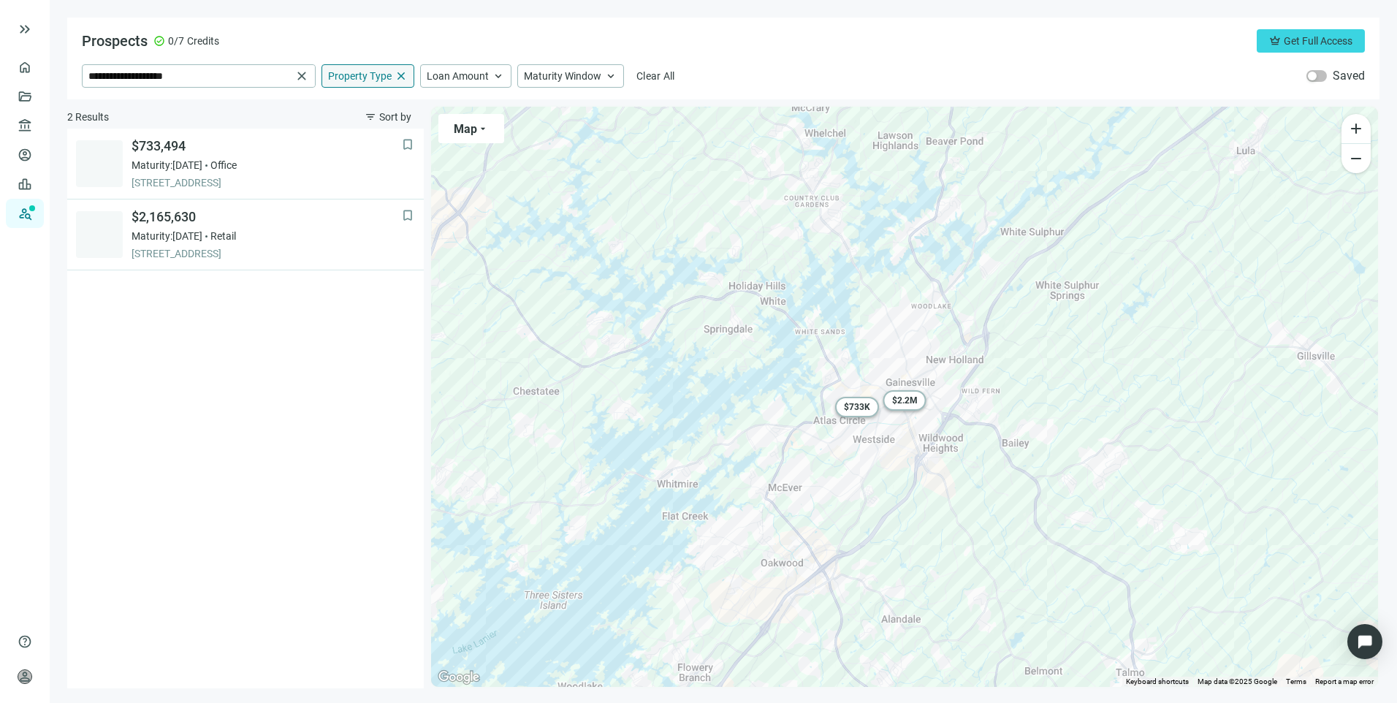
click at [400, 72] on span "close" at bounding box center [401, 75] width 13 height 13
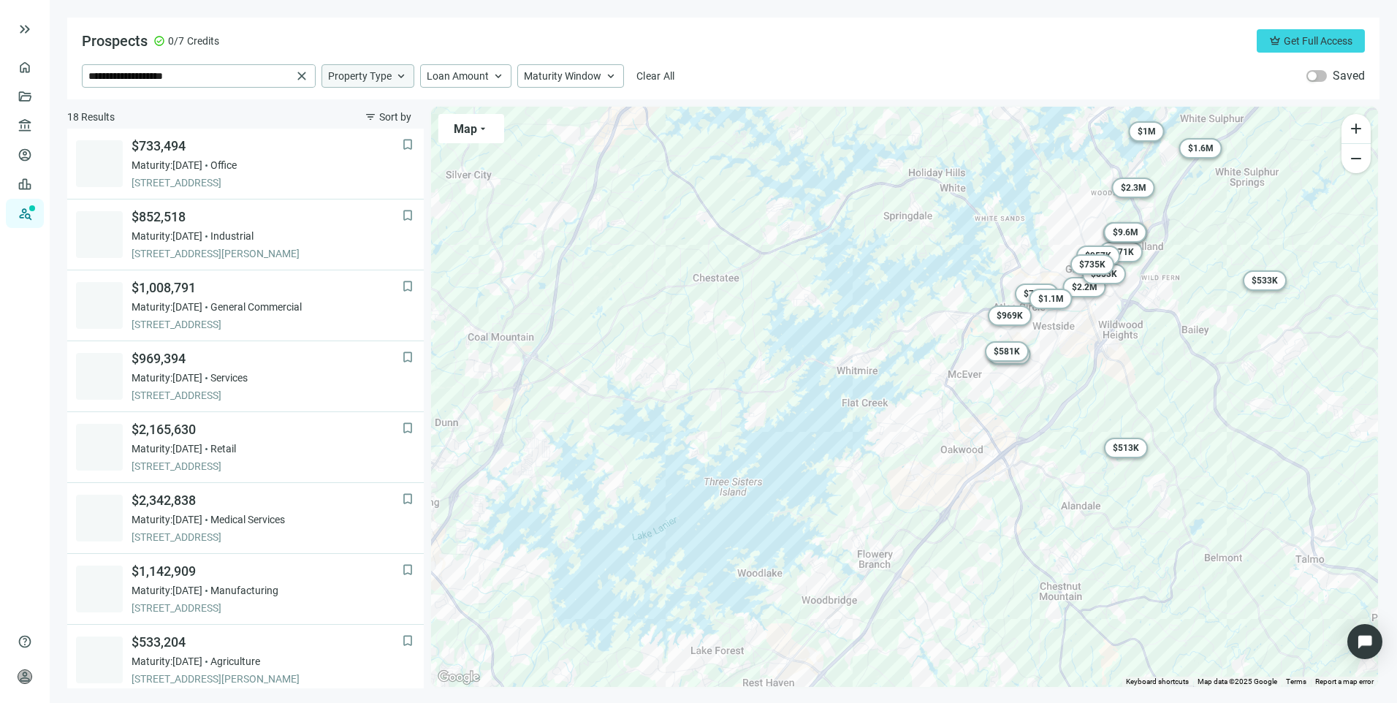
drag, startPoint x: 726, startPoint y: 509, endPoint x: 910, endPoint y: 393, distance: 217.7
click at [910, 393] on div "To activate drag with keyboard, press Alt + Enter. Once in keyboard drag state,…" at bounding box center [904, 397] width 947 height 580
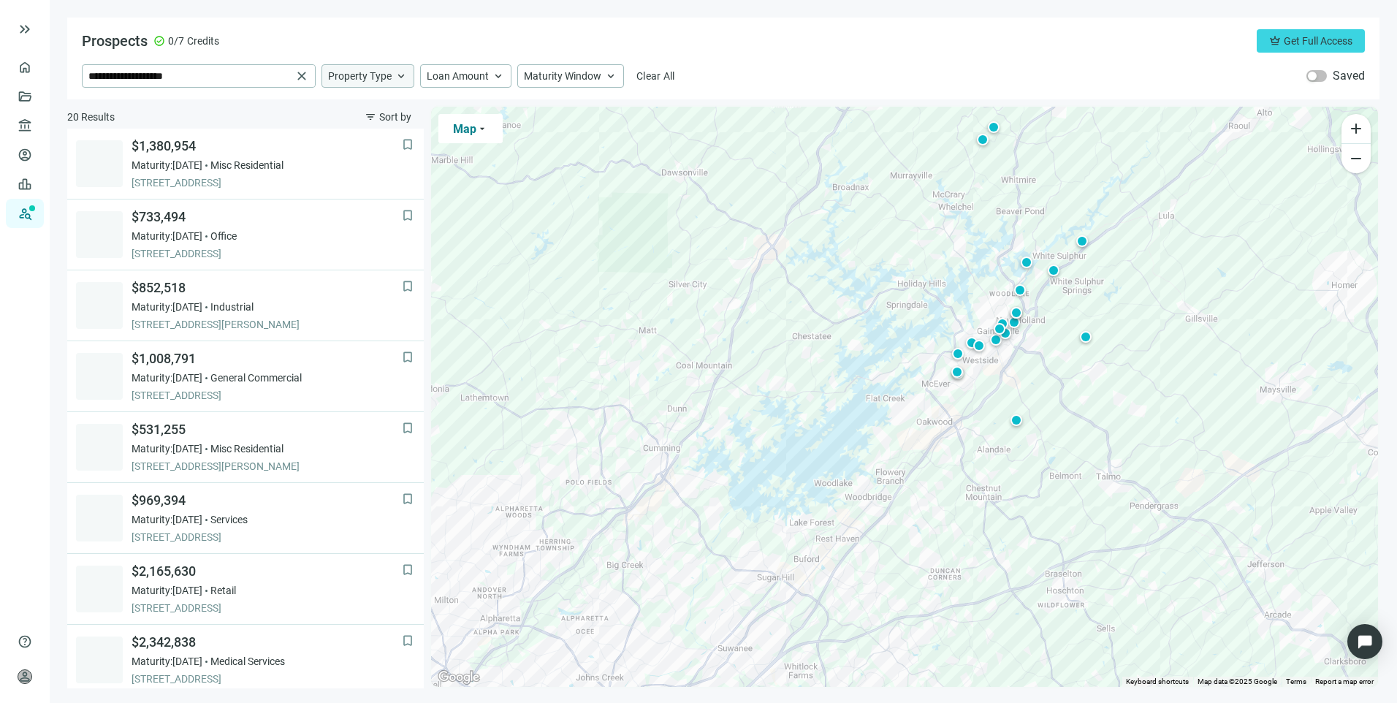
click at [486, 121] on button "Map arrow_drop_down" at bounding box center [470, 128] width 64 height 29
click at [750, 384] on div "To activate drag with keyboard, press Alt + Enter. Once in keyboard drag state,…" at bounding box center [904, 397] width 947 height 580
click at [303, 79] on span "close" at bounding box center [301, 76] width 15 height 15
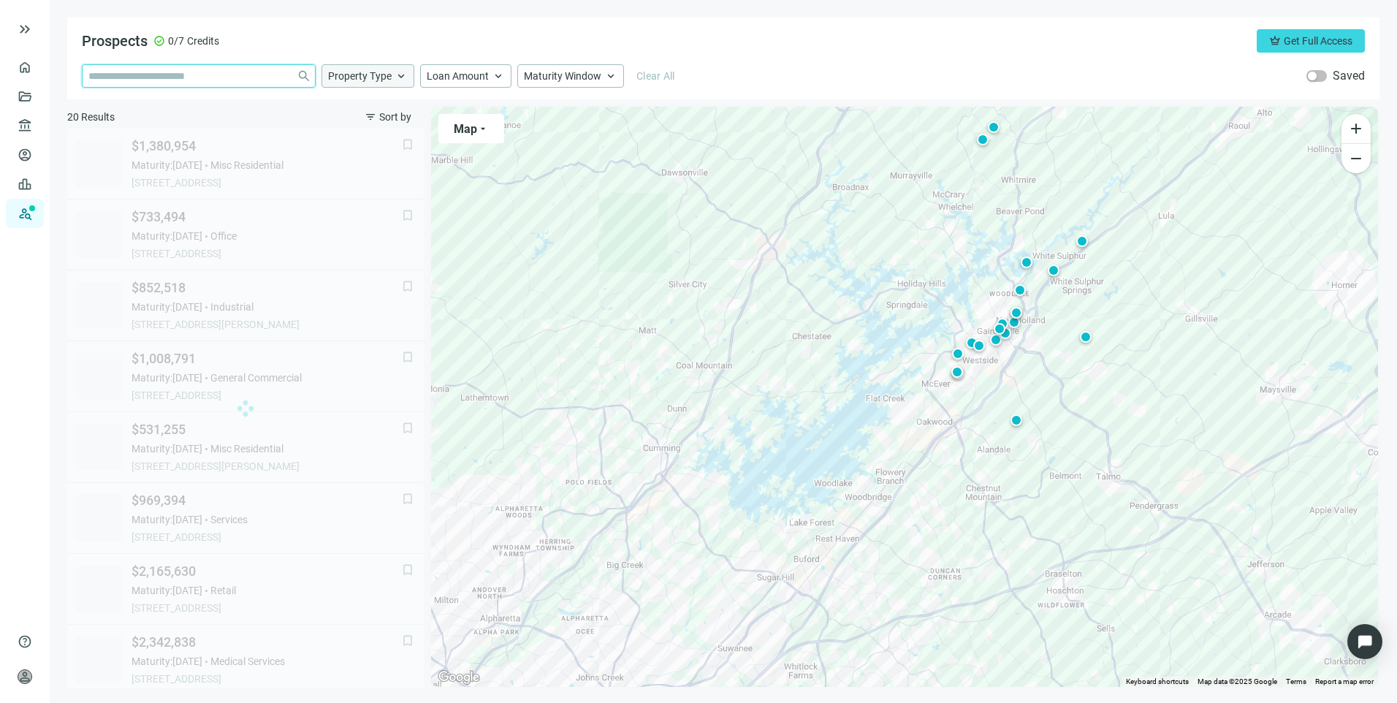
click at [238, 85] on input "search" at bounding box center [189, 76] width 202 height 22
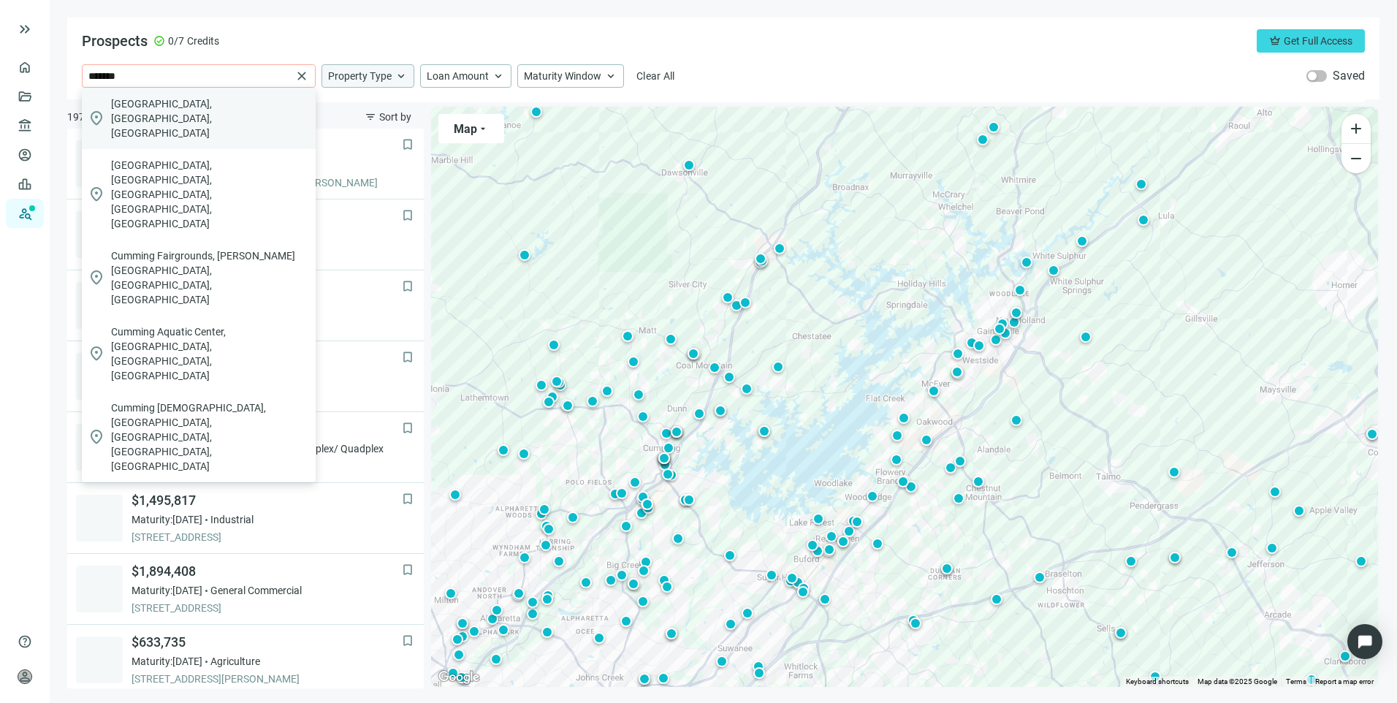
click at [176, 113] on div "location_on [GEOGRAPHIC_DATA], [GEOGRAPHIC_DATA], [GEOGRAPHIC_DATA]" at bounding box center [199, 118] width 234 height 61
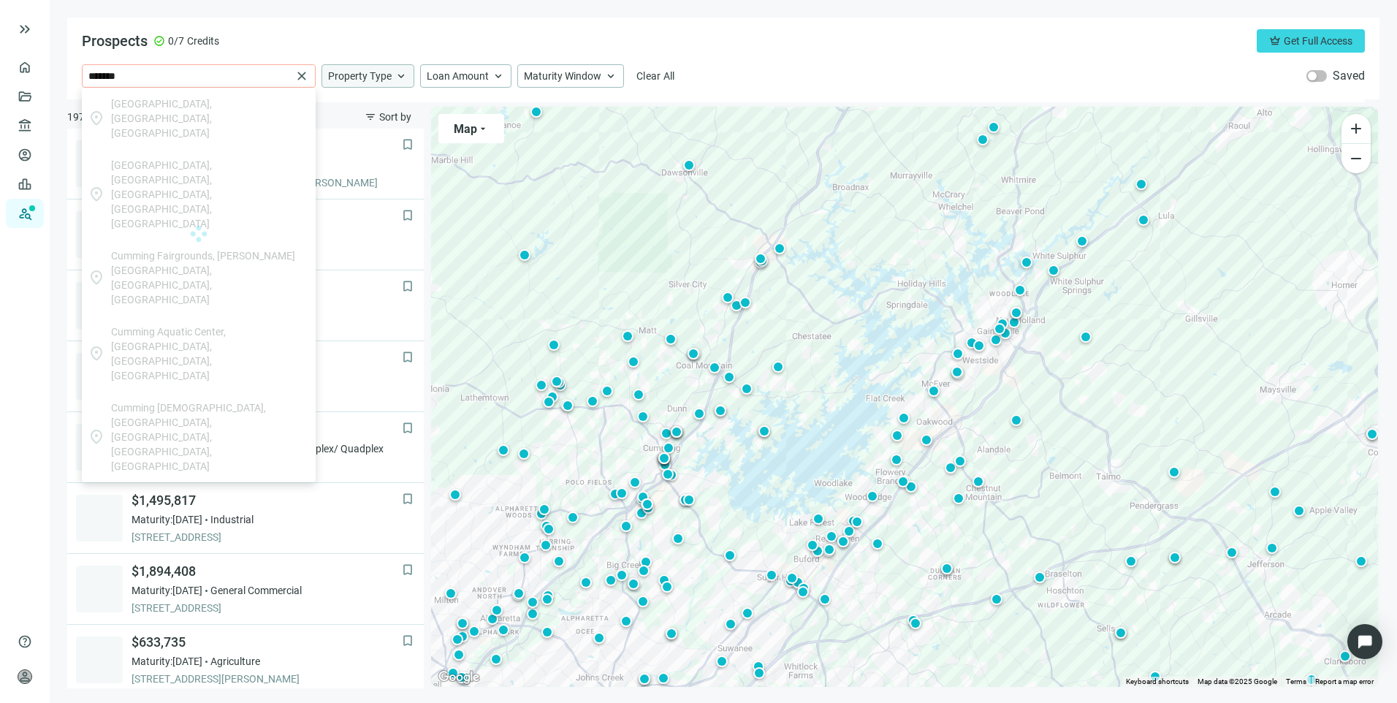
type input "**********"
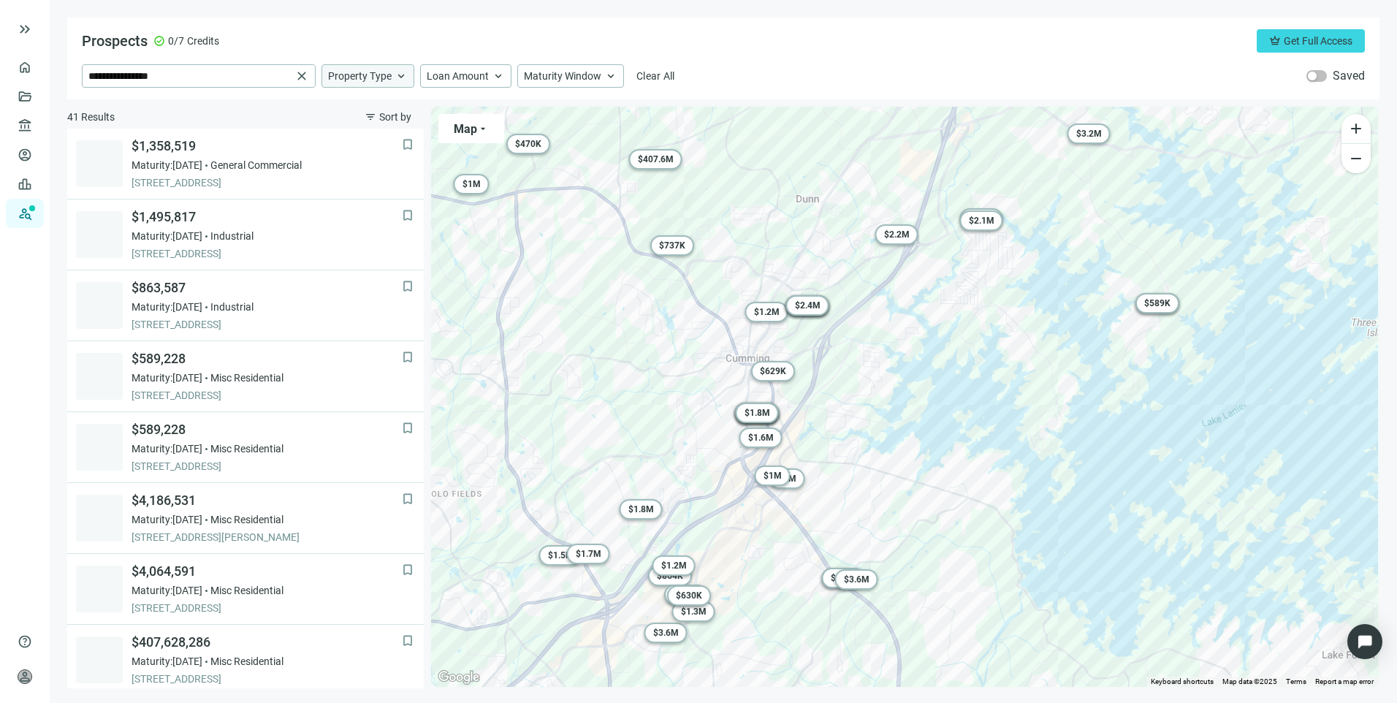
drag, startPoint x: 1135, startPoint y: 416, endPoint x: 1021, endPoint y: 397, distance: 115.5
click at [1025, 397] on div "To activate drag with keyboard, press Alt + Enter. Once in keyboard drag state,…" at bounding box center [904, 397] width 947 height 580
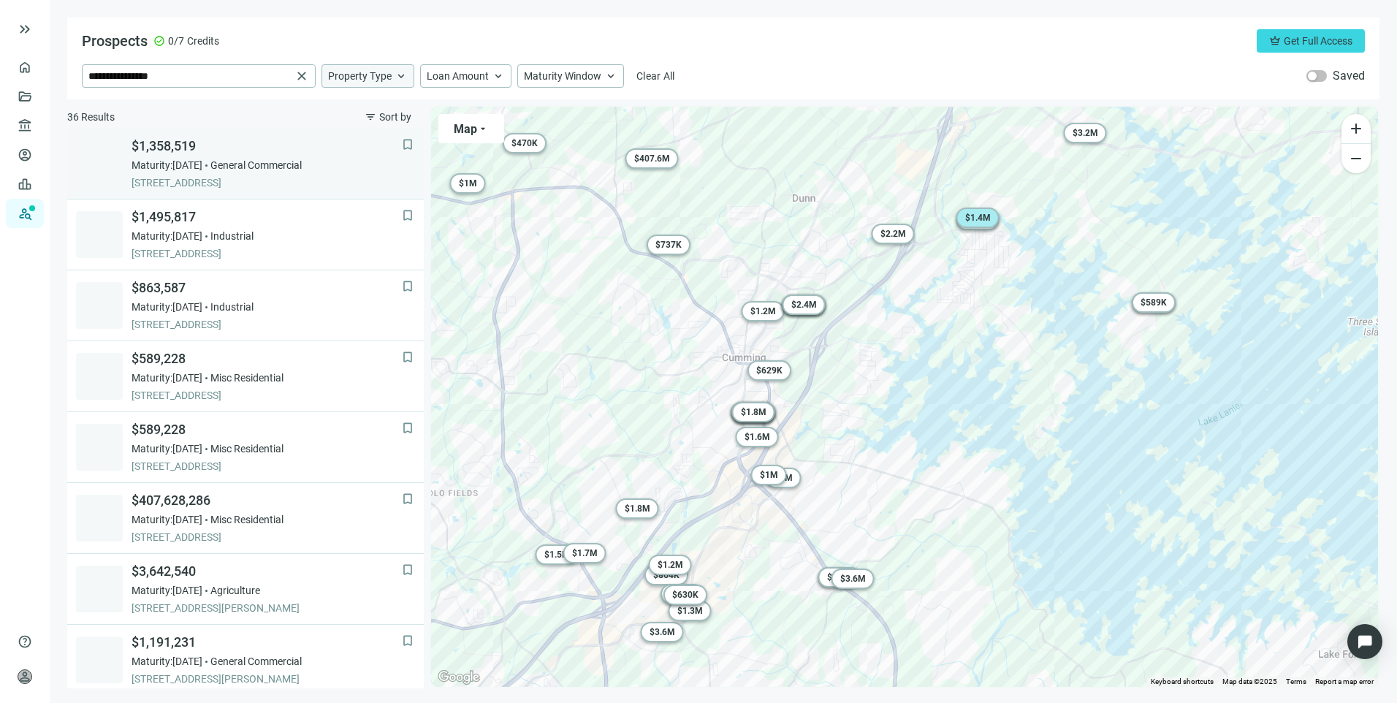
click at [336, 178] on span "[STREET_ADDRESS]" at bounding box center [267, 182] width 270 height 15
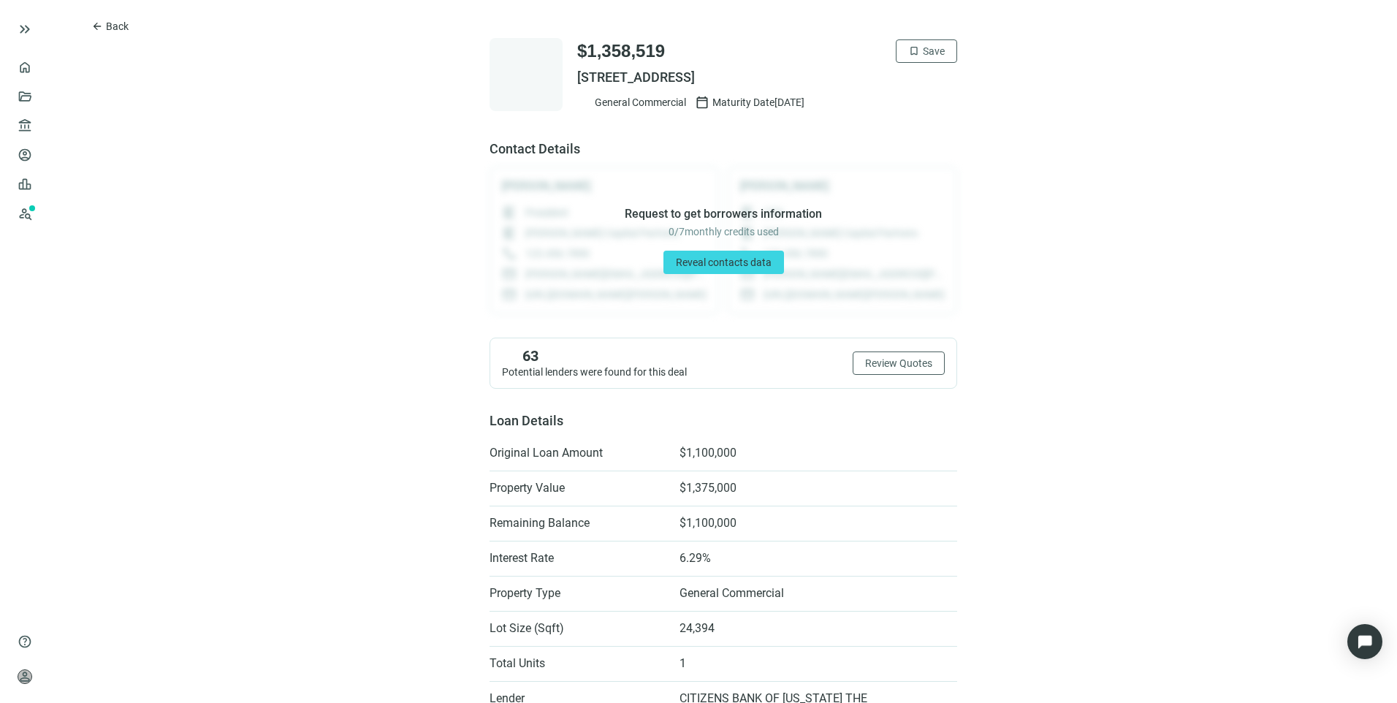
drag, startPoint x: 837, startPoint y: 76, endPoint x: 572, endPoint y: 76, distance: 265.2
click at [577, 76] on span "[STREET_ADDRESS]" at bounding box center [767, 78] width 380 height 18
click at [105, 23] on button "arrow_back Back" at bounding box center [110, 26] width 62 height 23
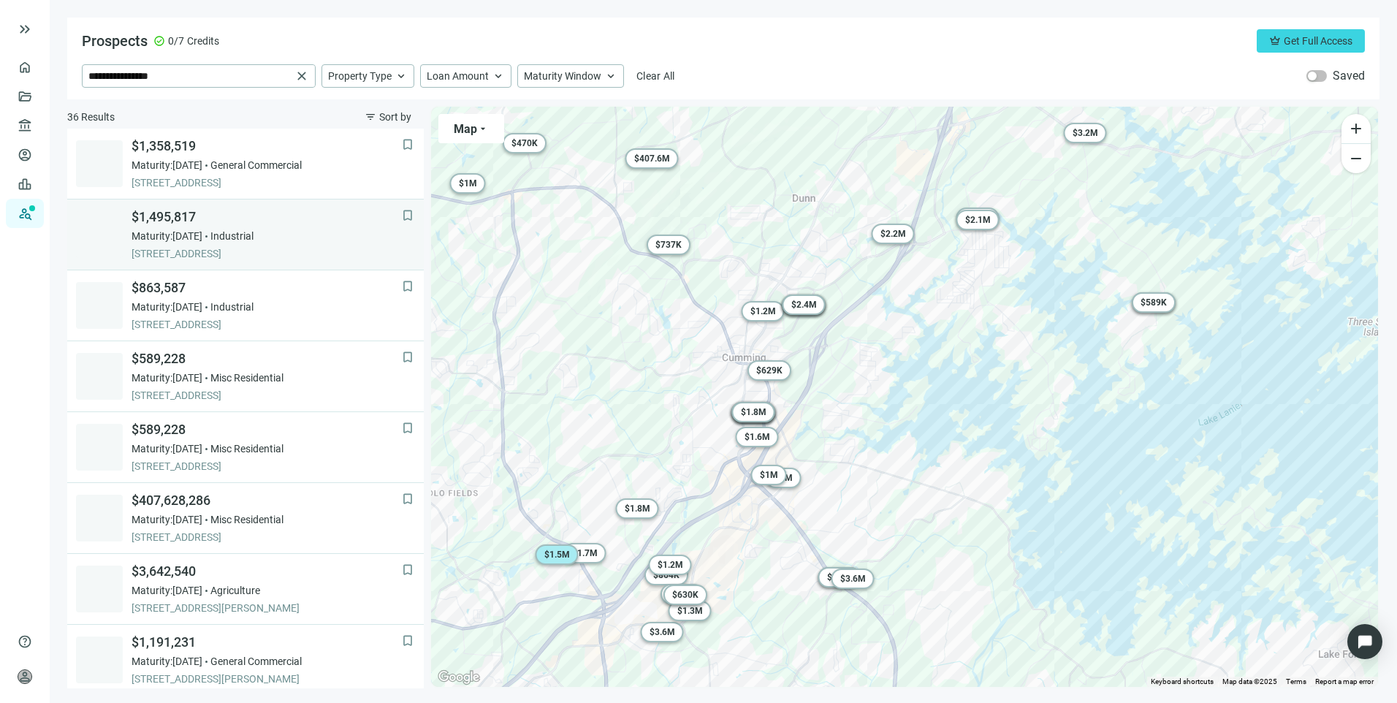
click at [324, 229] on div "Maturity: [DATE] Industrial" at bounding box center [267, 236] width 270 height 15
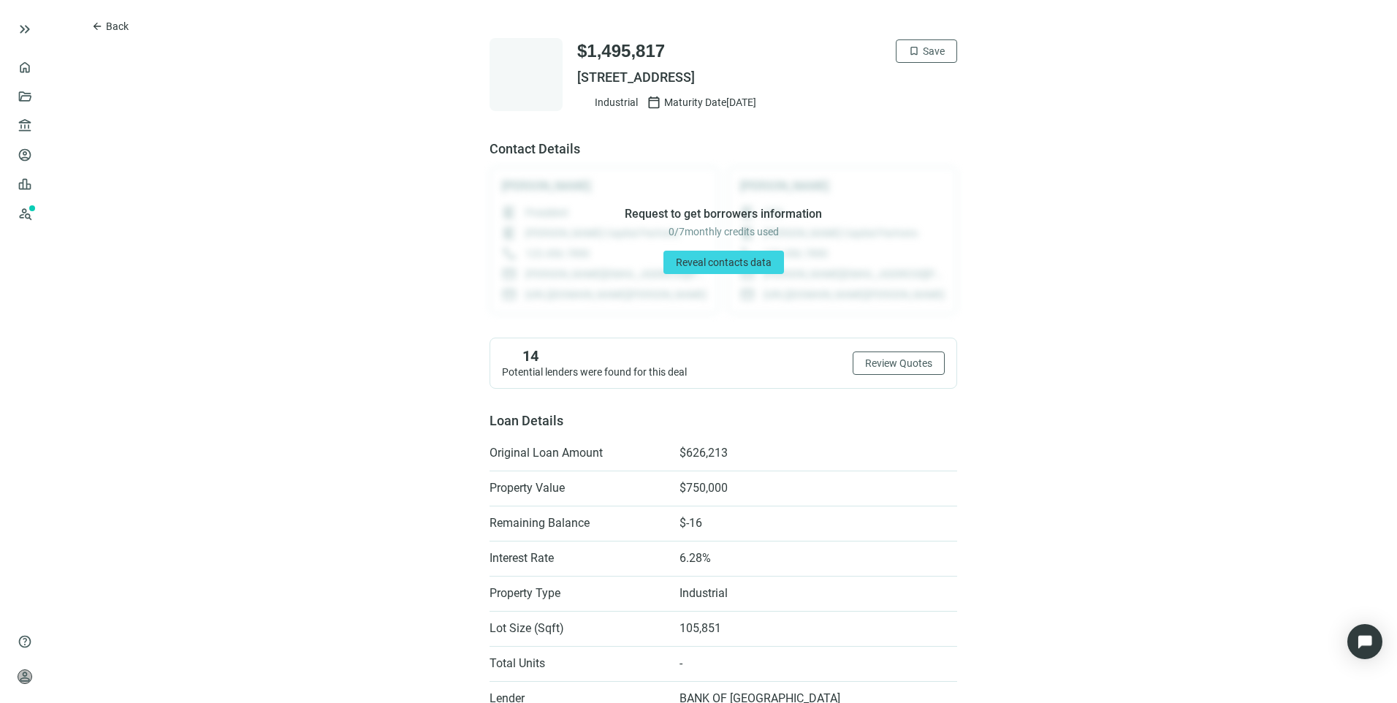
click at [707, 70] on span "[STREET_ADDRESS]" at bounding box center [767, 78] width 380 height 18
drag, startPoint x: 707, startPoint y: 70, endPoint x: 649, endPoint y: 71, distance: 58.5
click at [119, 21] on span "Back" at bounding box center [117, 26] width 23 height 12
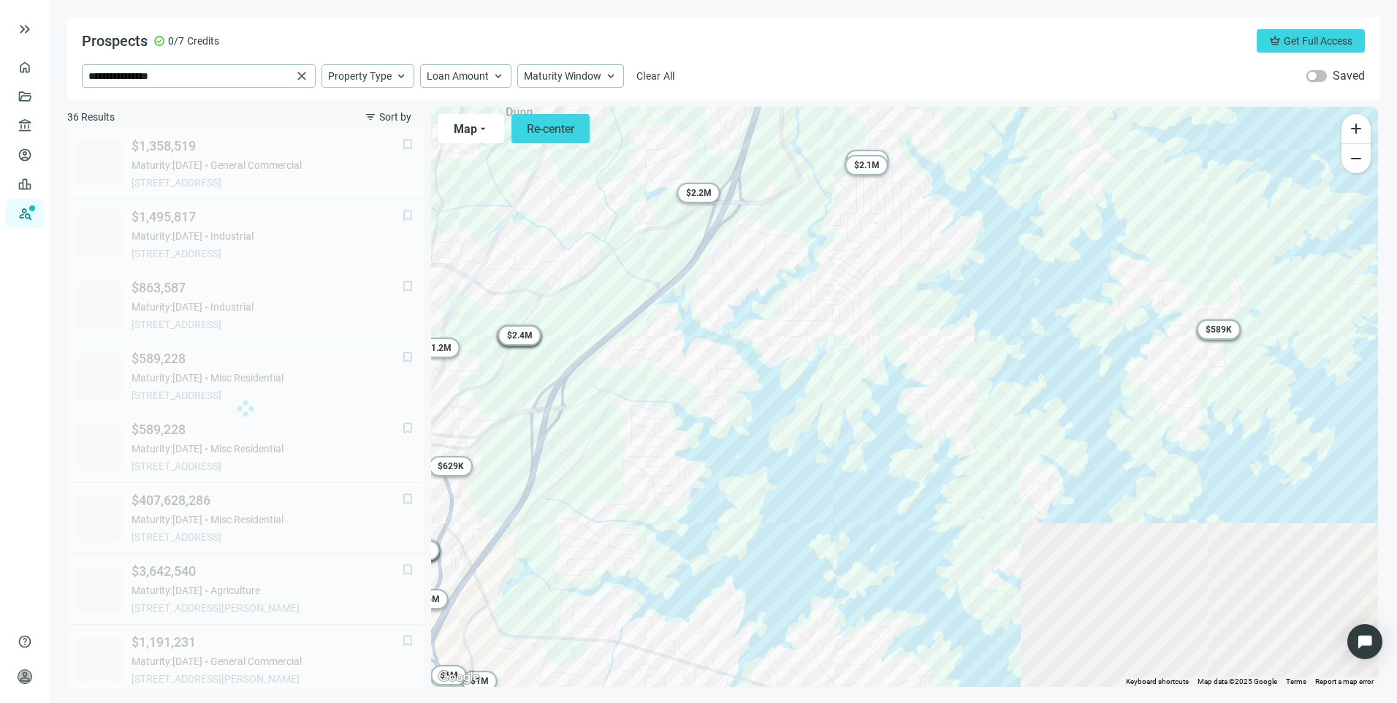
drag, startPoint x: 893, startPoint y: 329, endPoint x: 712, endPoint y: 439, distance: 211.5
click at [710, 441] on div "To activate drag with keyboard, press Alt + Enter. Once in keyboard drag state,…" at bounding box center [904, 397] width 947 height 580
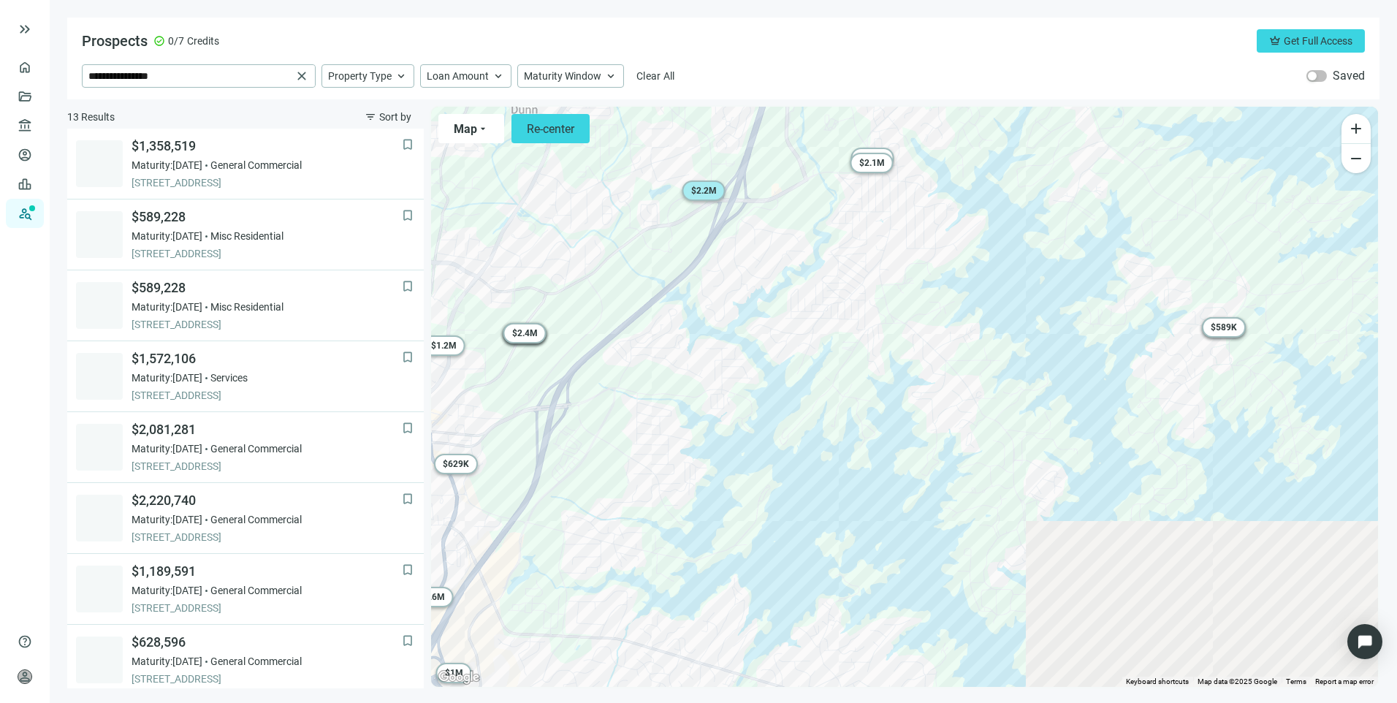
click at [696, 187] on span "$ 2.2M" at bounding box center [704, 191] width 26 height 10
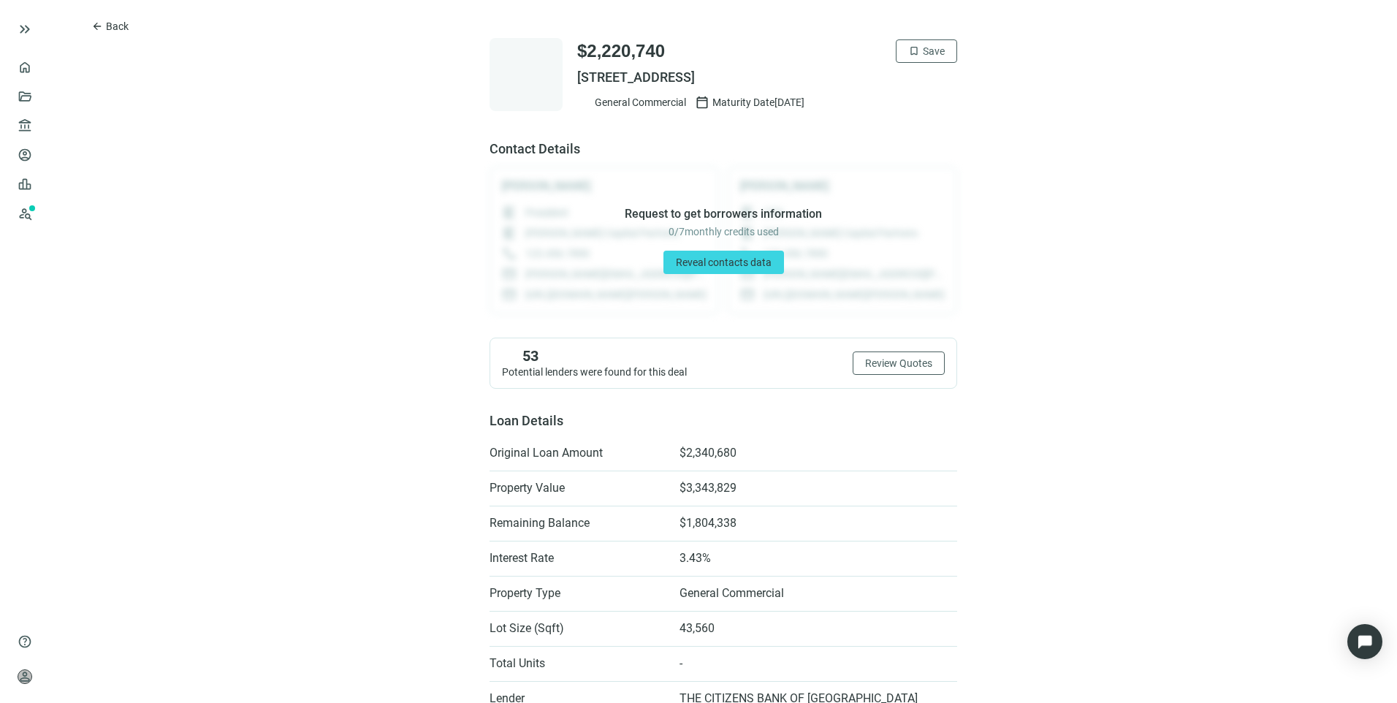
click at [647, 84] on span "[STREET_ADDRESS]" at bounding box center [767, 78] width 380 height 18
click at [908, 52] on span "bookmark" at bounding box center [914, 51] width 12 height 12
click at [97, 22] on span "arrow_back" at bounding box center [97, 26] width 12 height 12
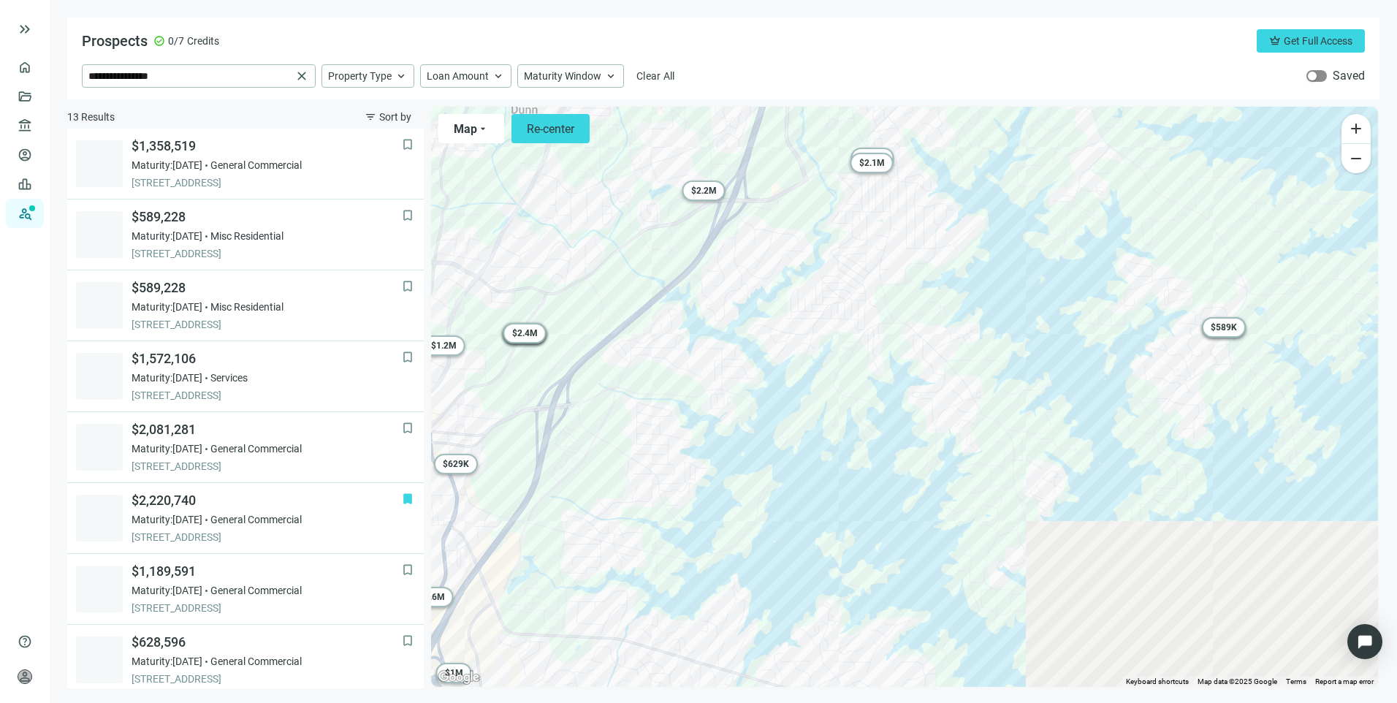
click at [1320, 75] on span "button" at bounding box center [1316, 76] width 20 height 12
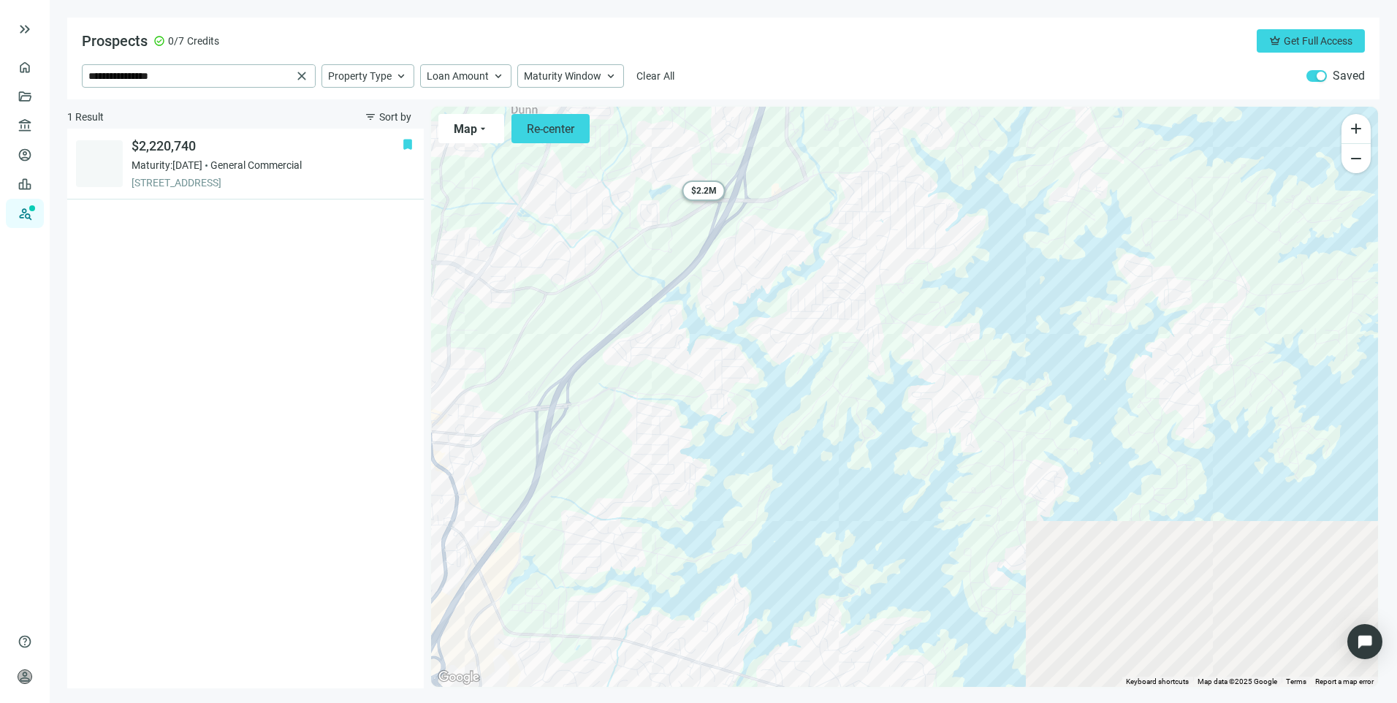
click at [1320, 75] on div "button" at bounding box center [1321, 76] width 9 height 9
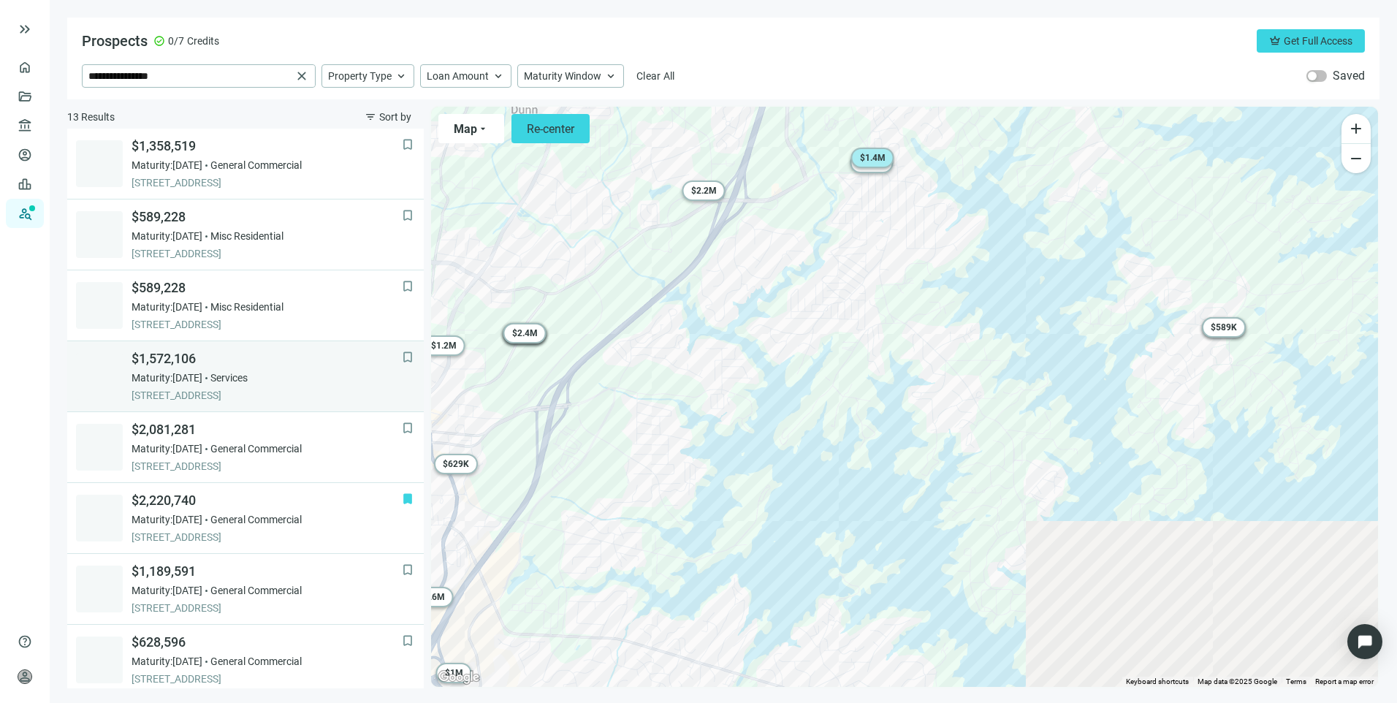
scroll to position [362, 0]
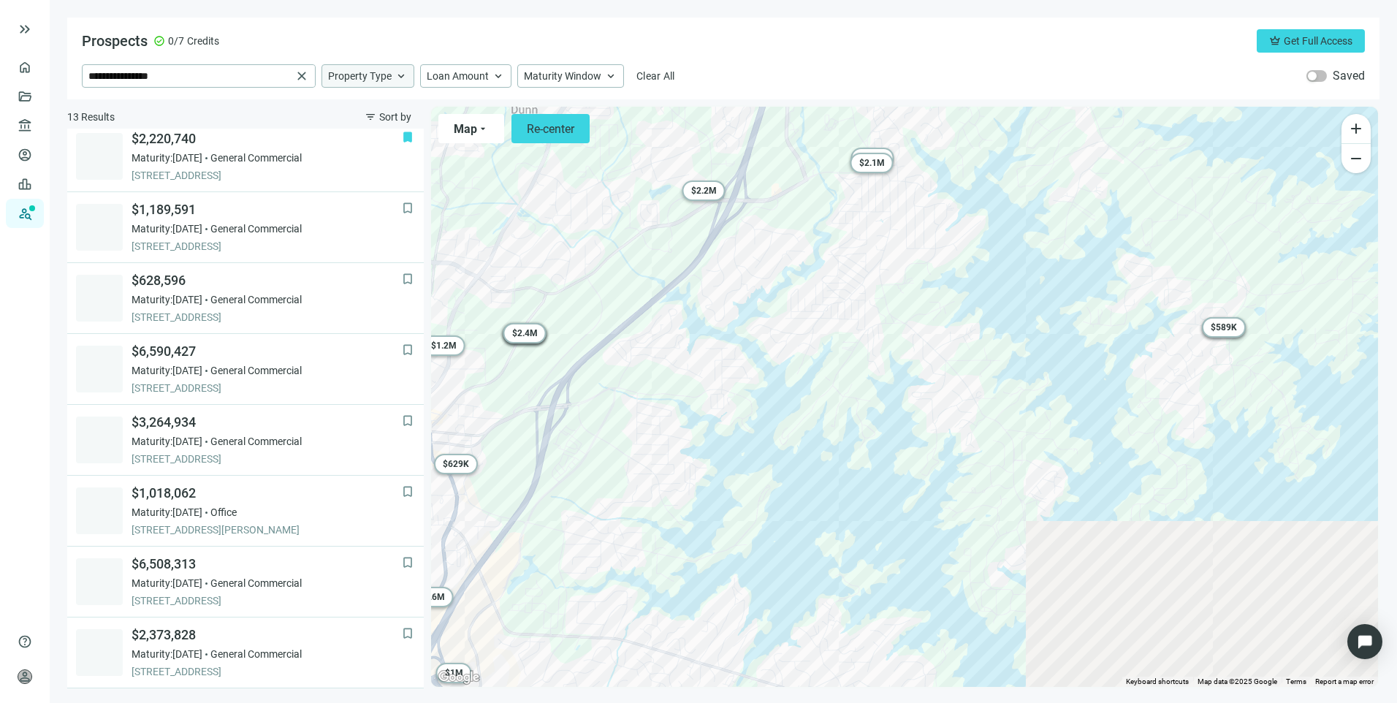
click at [405, 70] on span "keyboard_arrow_up" at bounding box center [401, 75] width 13 height 13
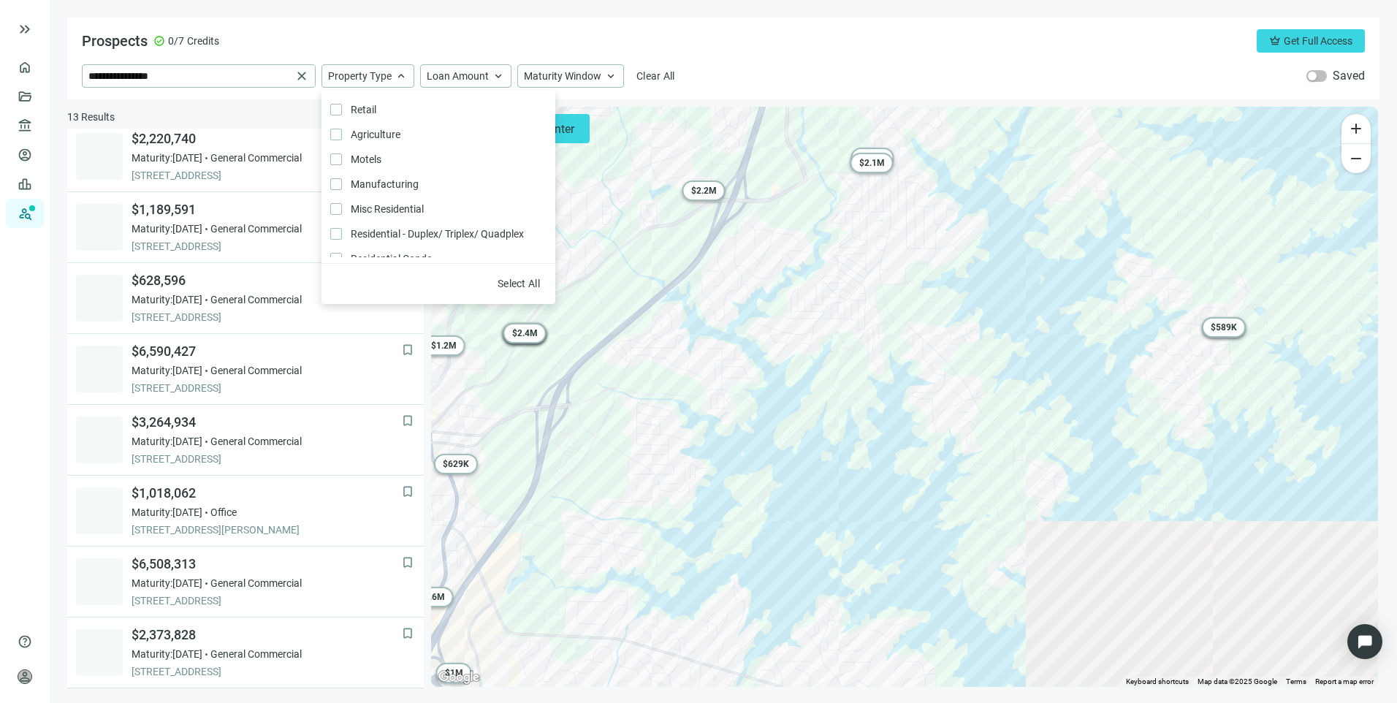
scroll to position [311, 0]
click at [861, 76] on div "**********" at bounding box center [723, 75] width 1283 height 23
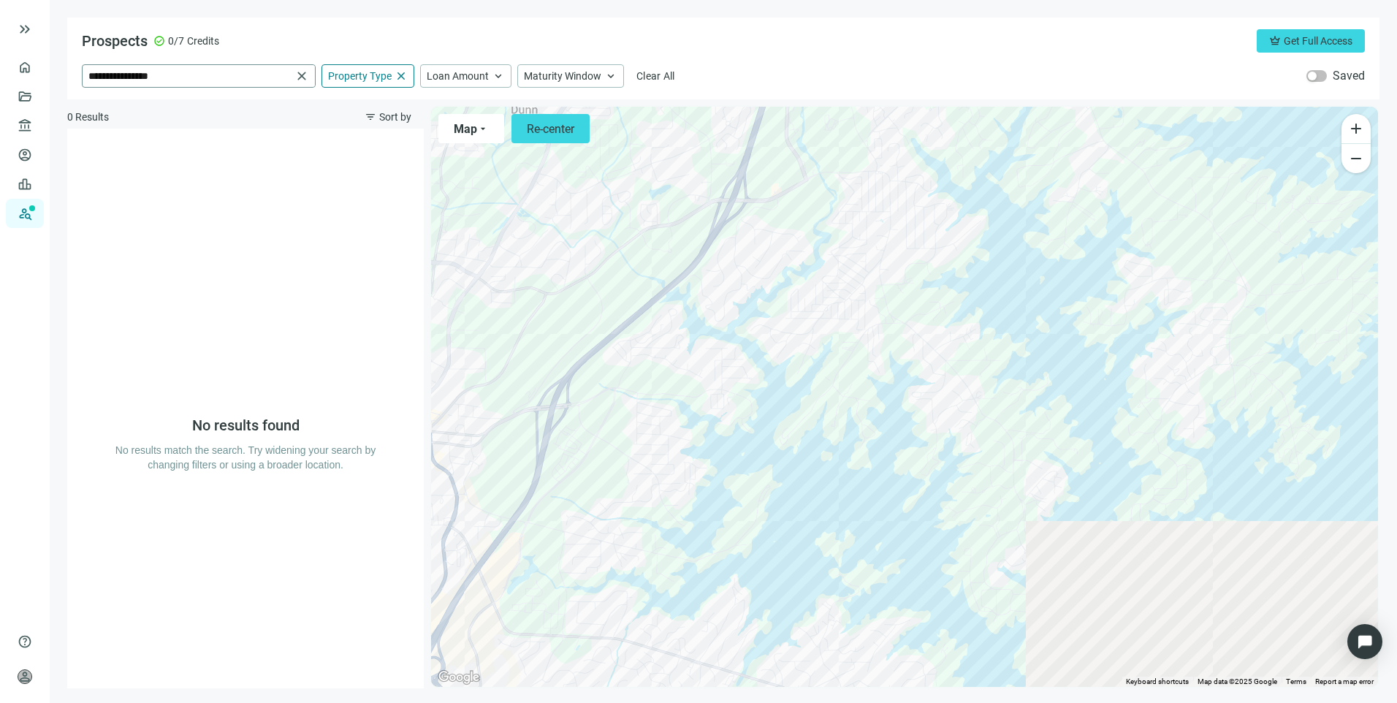
click at [299, 78] on span "close" at bounding box center [301, 76] width 15 height 15
click at [269, 78] on input "search" at bounding box center [189, 76] width 202 height 22
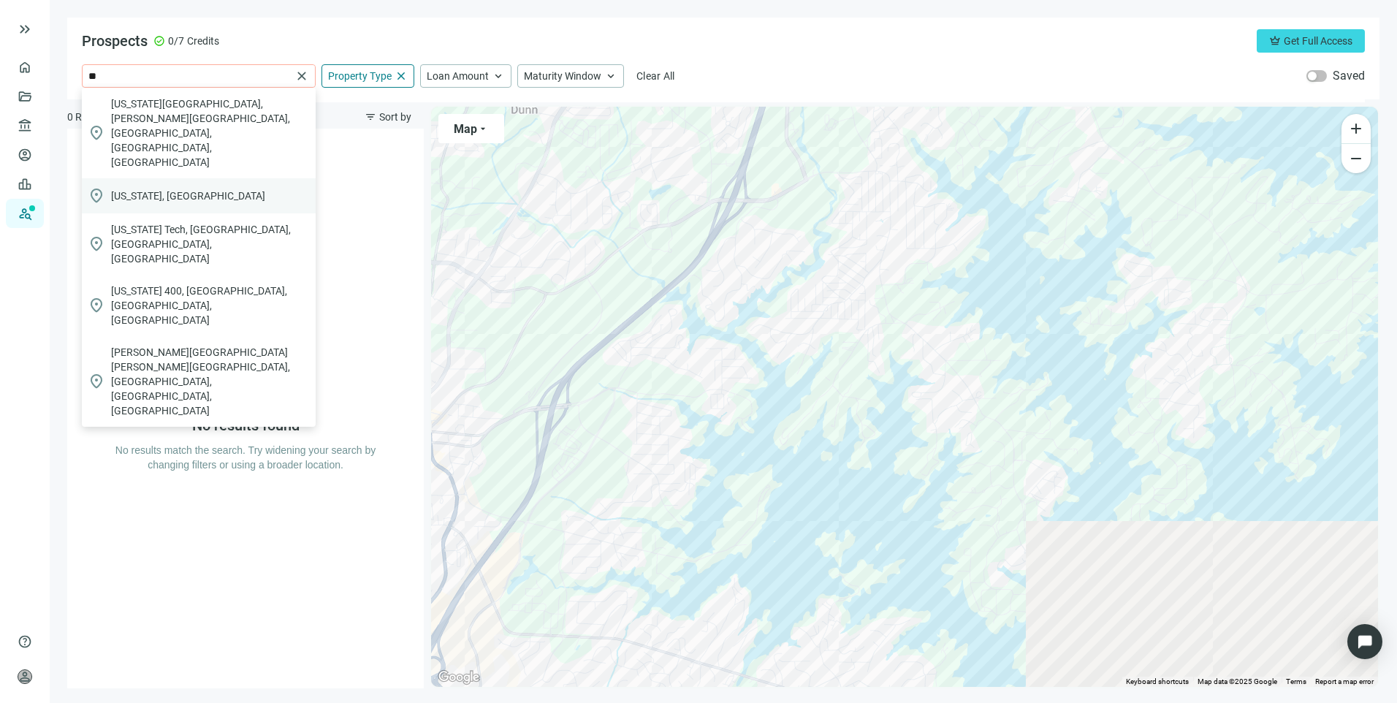
click at [144, 189] on span "[US_STATE], [GEOGRAPHIC_DATA]" at bounding box center [188, 196] width 154 height 15
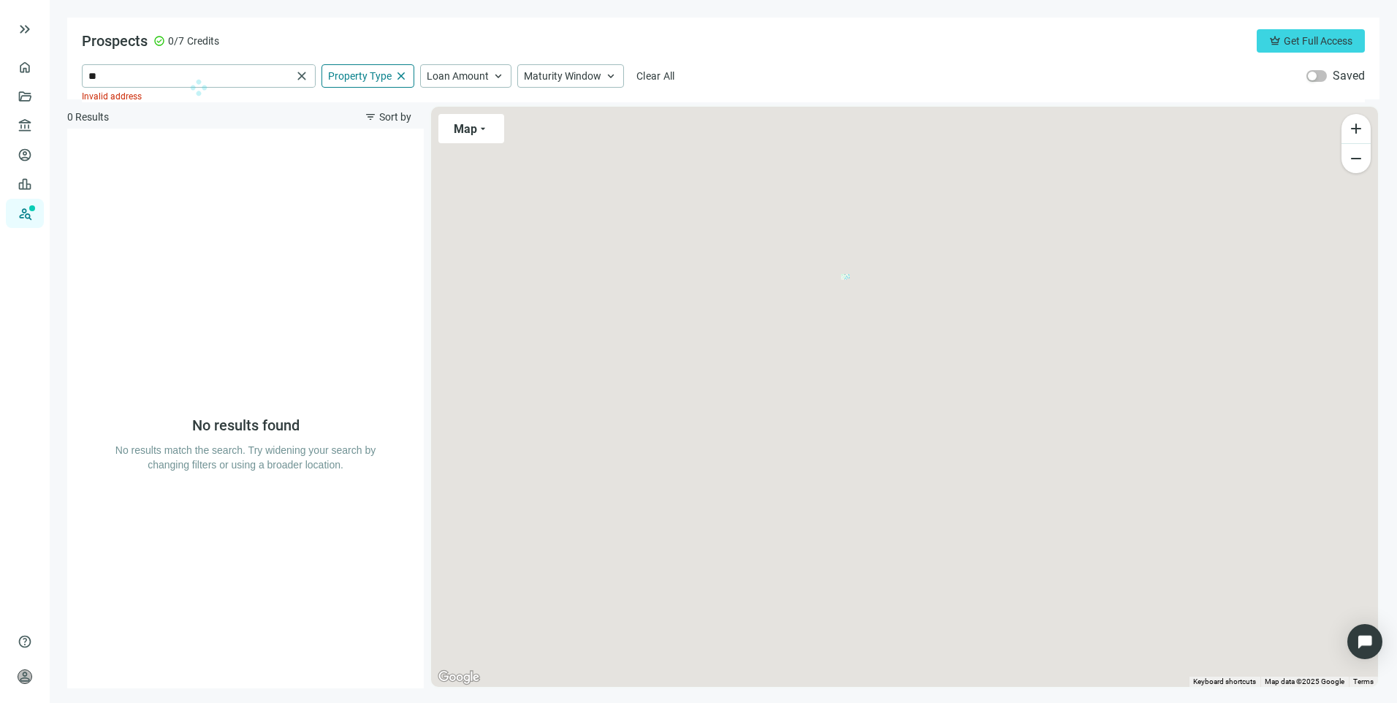
type input "**********"
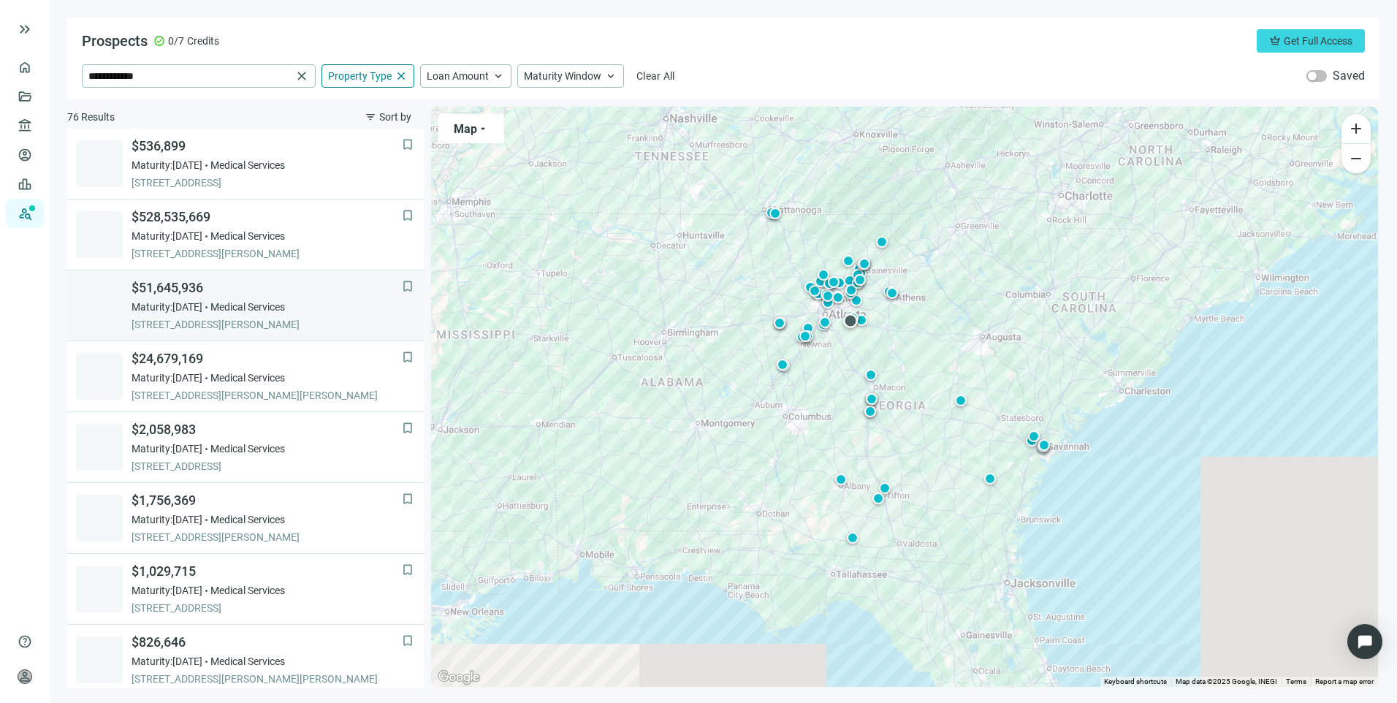
click at [352, 290] on span "$51,645,936" at bounding box center [267, 288] width 270 height 18
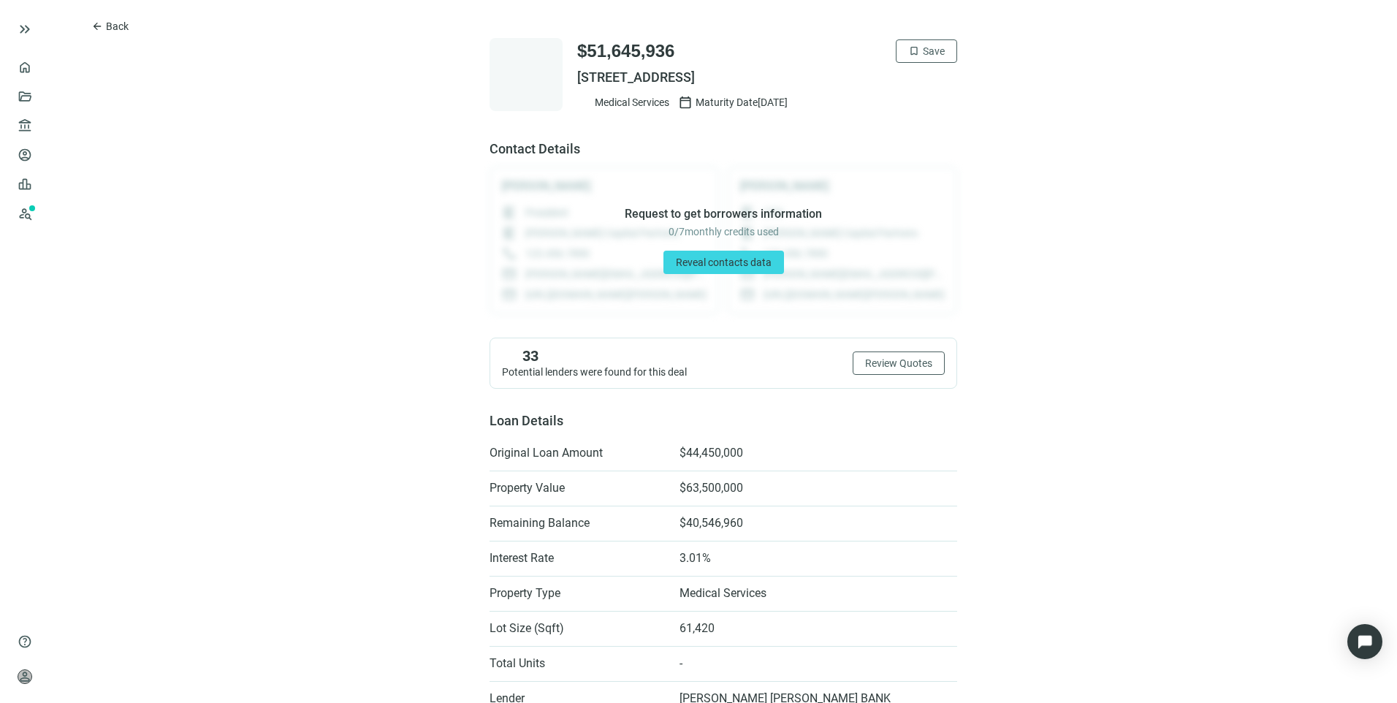
click at [710, 76] on span "[STREET_ADDRESS]" at bounding box center [767, 78] width 380 height 18
click at [116, 29] on span "Back" at bounding box center [117, 26] width 23 height 12
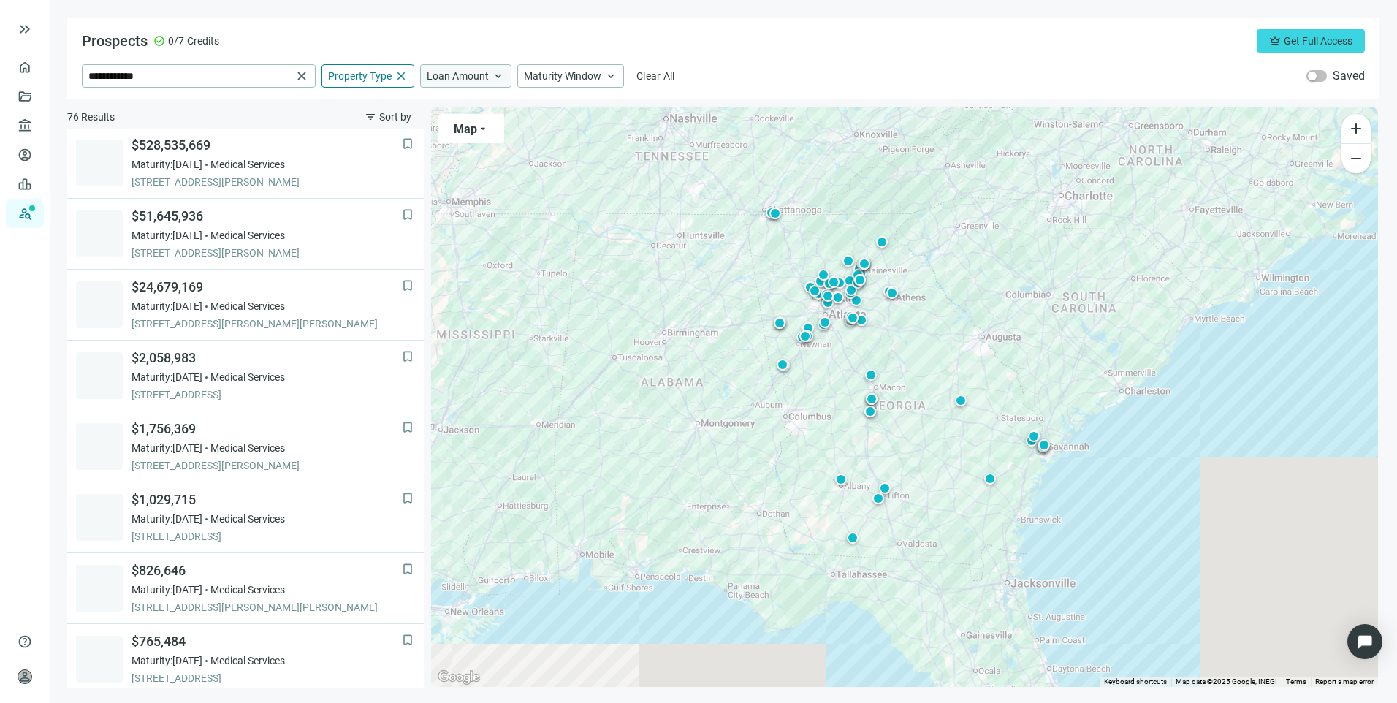
scroll to position [142, 0]
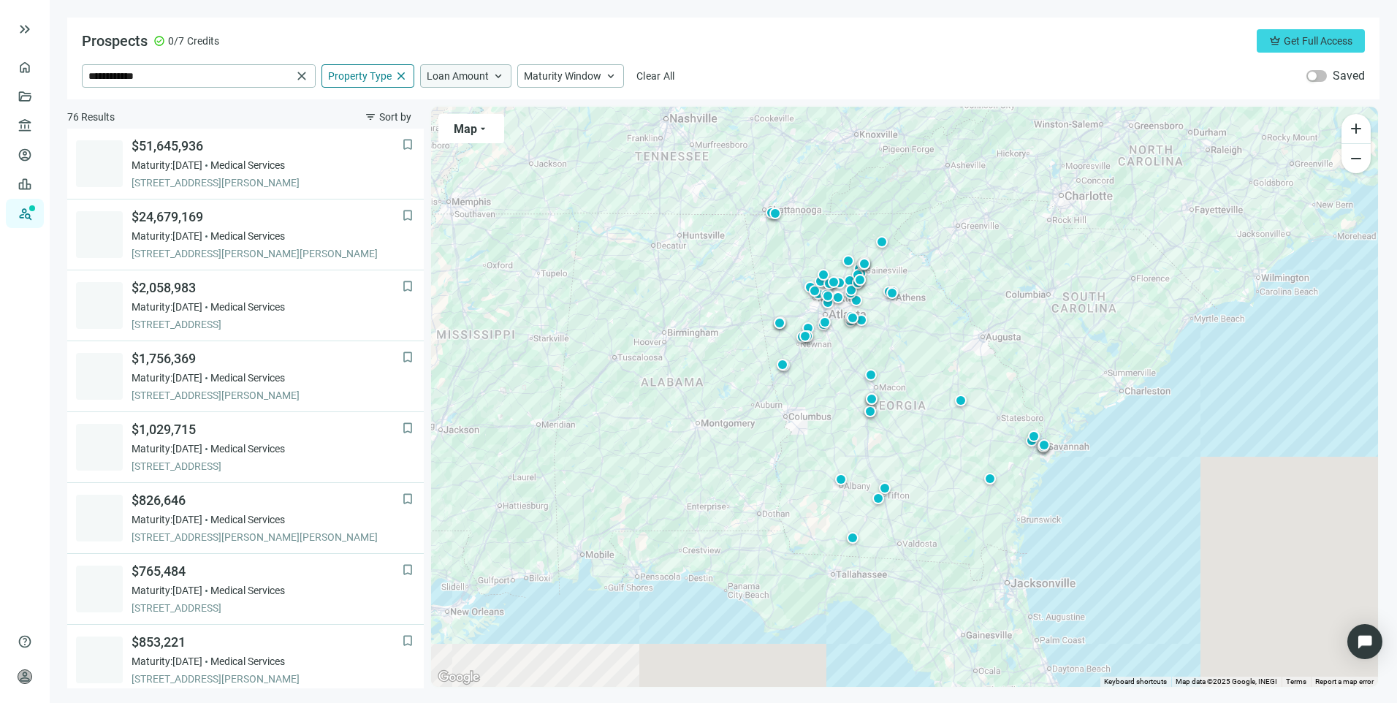
click at [465, 77] on span "Loan Amount" at bounding box center [458, 75] width 62 height 13
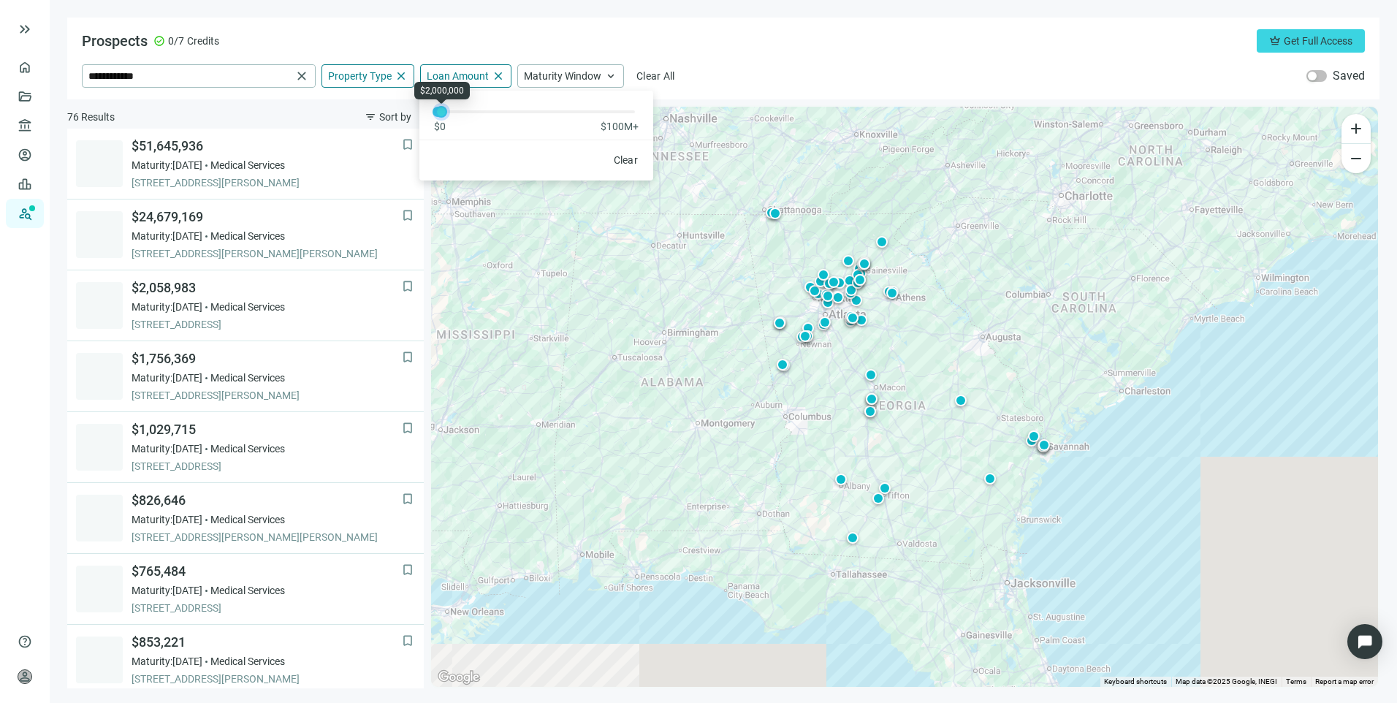
click at [443, 112] on div at bounding box center [441, 111] width 7 height 7
click at [436, 114] on div at bounding box center [439, 111] width 7 height 7
drag, startPoint x: 433, startPoint y: 114, endPoint x: 462, endPoint y: 114, distance: 28.5
click at [464, 114] on div at bounding box center [467, 111] width 7 height 7
click at [441, 114] on div at bounding box center [439, 111] width 7 height 7
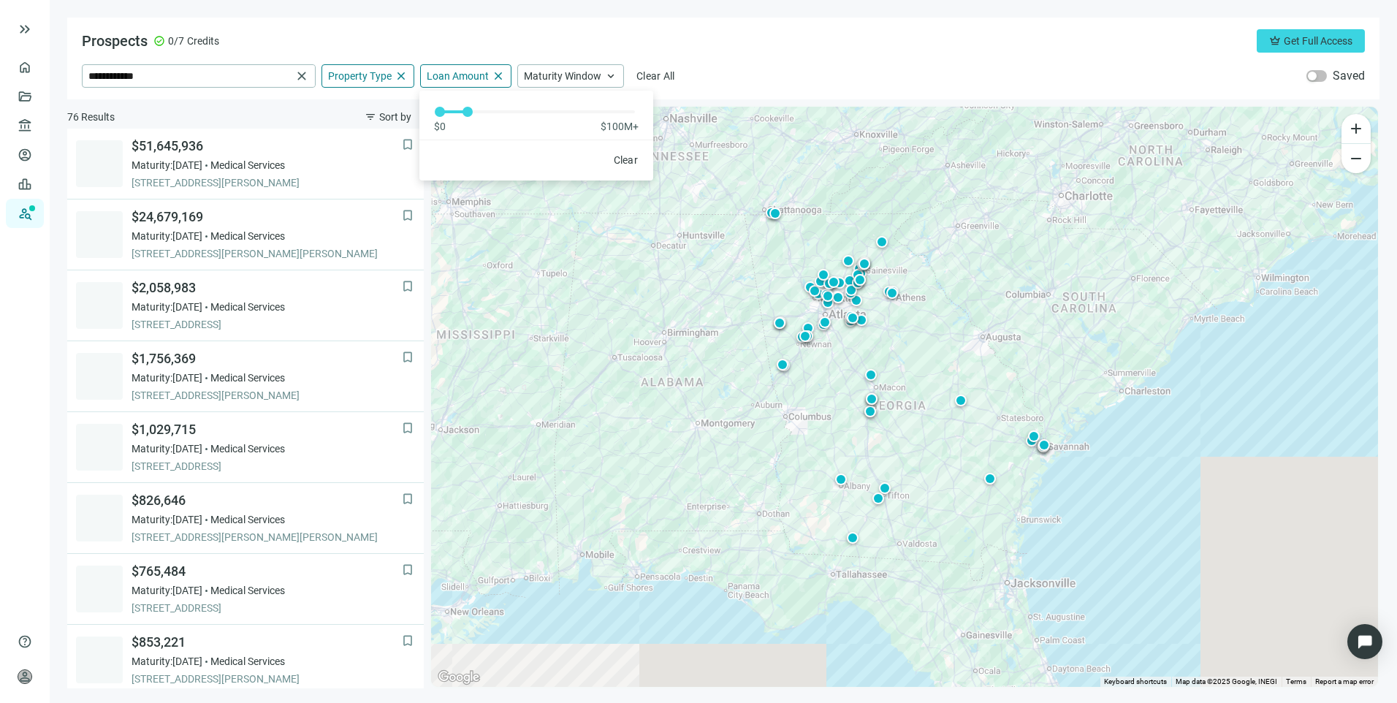
click at [702, 75] on div "**********" at bounding box center [723, 75] width 1283 height 23
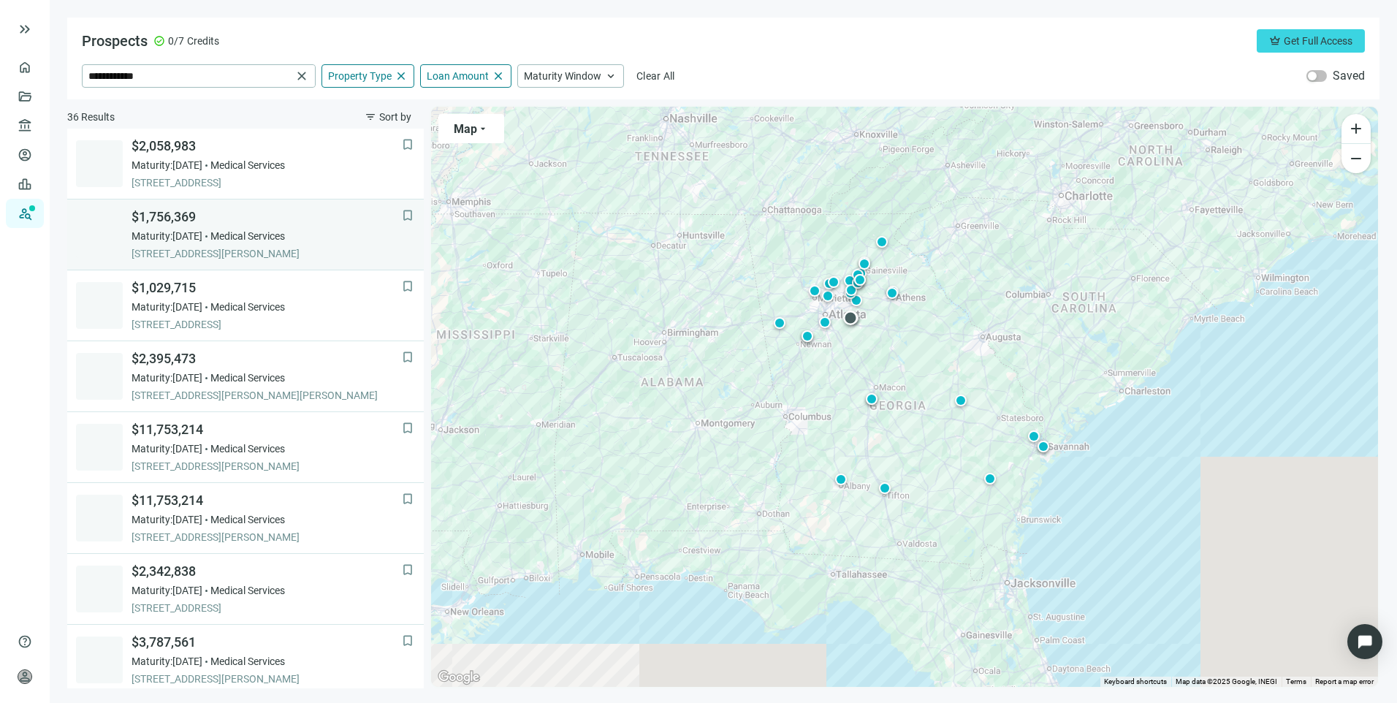
click at [338, 234] on div "Maturity: [DATE] Medical Services" at bounding box center [267, 236] width 270 height 15
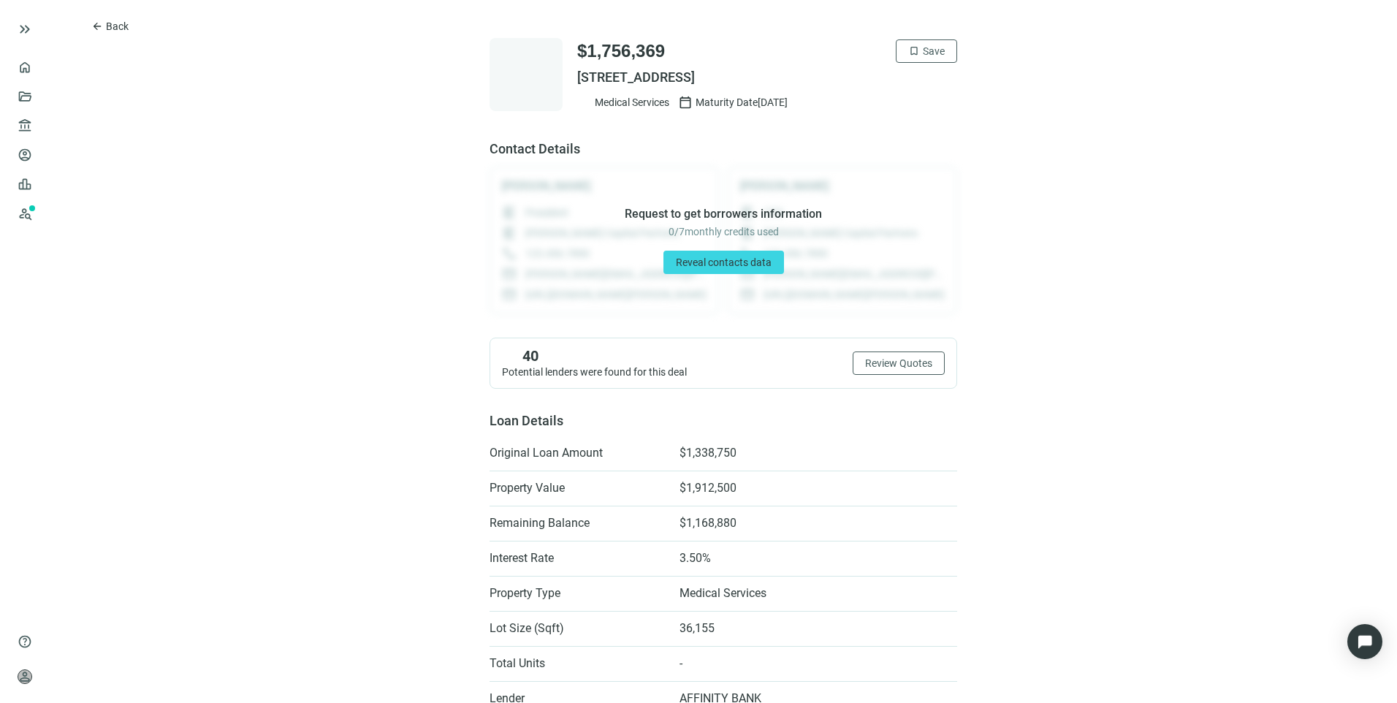
click at [730, 73] on span "[STREET_ADDRESS]" at bounding box center [767, 78] width 380 height 18
click at [913, 53] on span "bookmark" at bounding box center [914, 51] width 12 height 12
click at [101, 22] on span "arrow_back" at bounding box center [97, 26] width 12 height 12
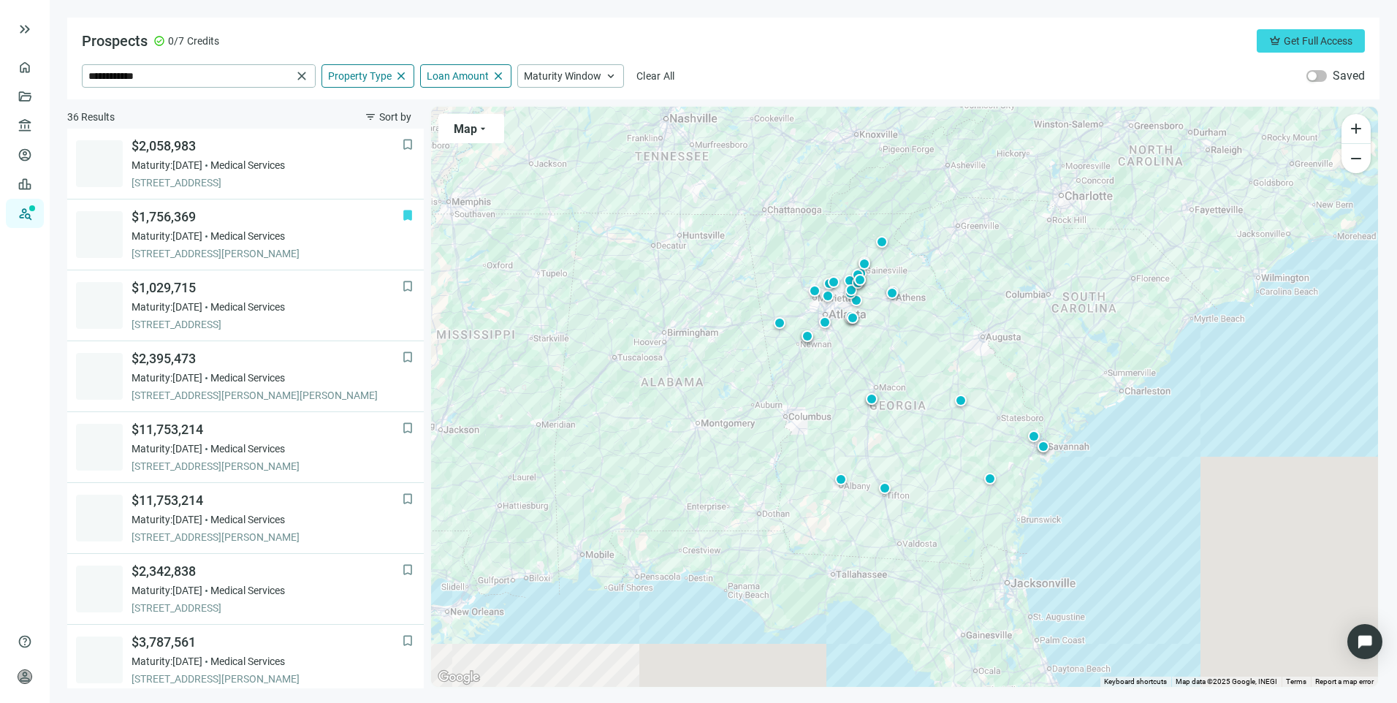
scroll to position [71, 0]
click at [399, 74] on span "close" at bounding box center [401, 75] width 13 height 13
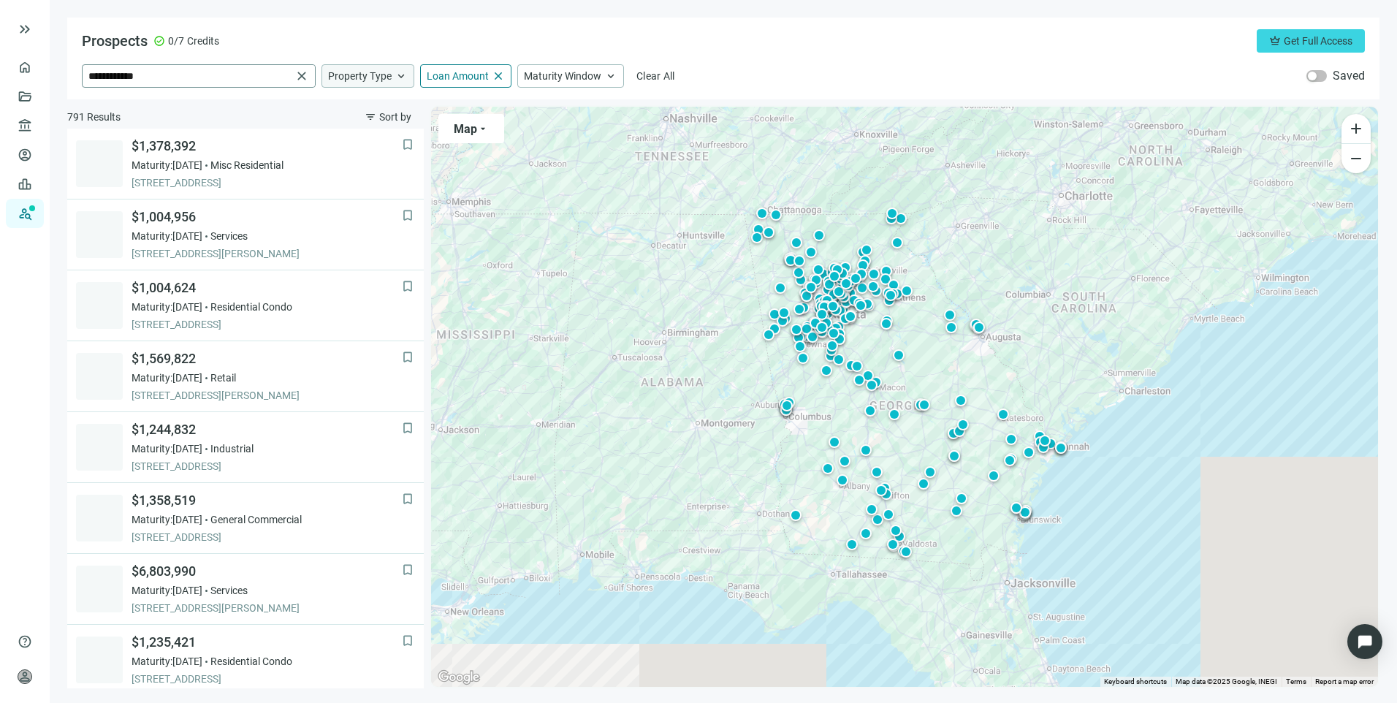
click at [305, 75] on span "close" at bounding box center [301, 76] width 15 height 15
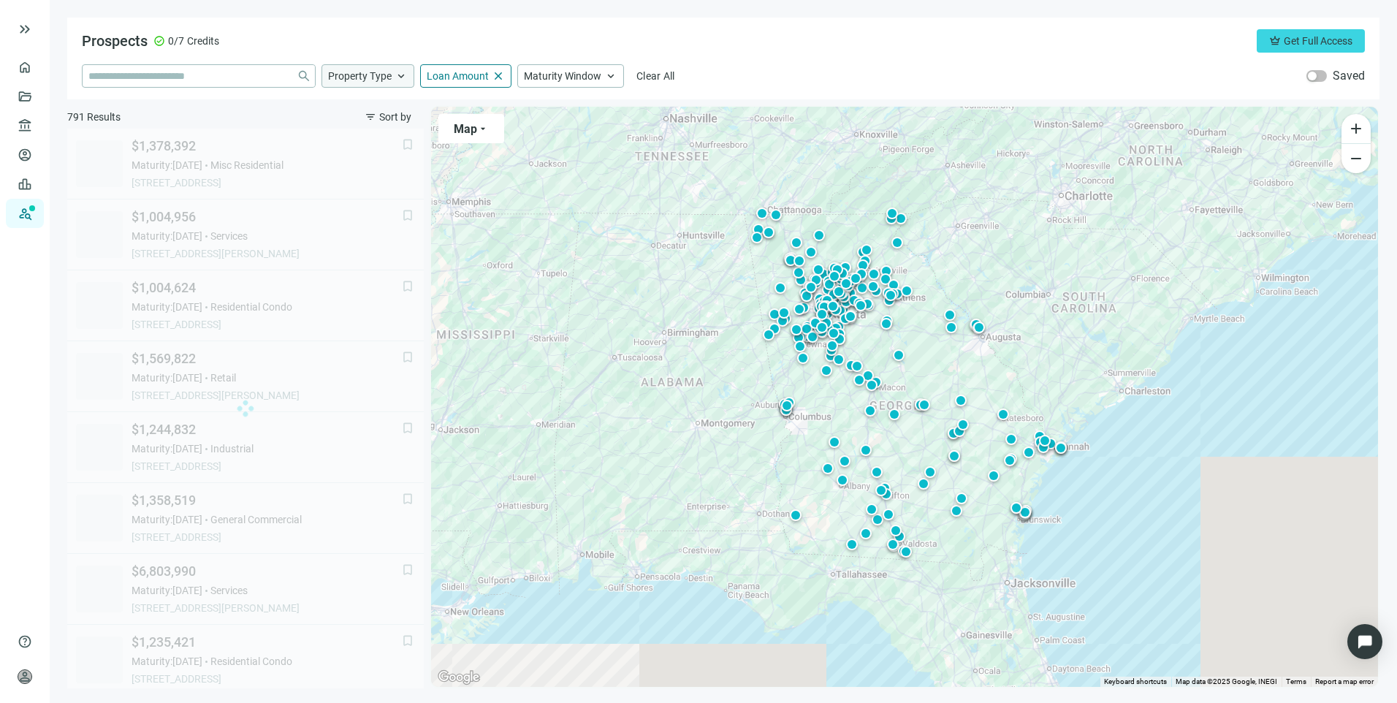
click at [395, 77] on span "keyboard_arrow_up" at bounding box center [401, 75] width 13 height 13
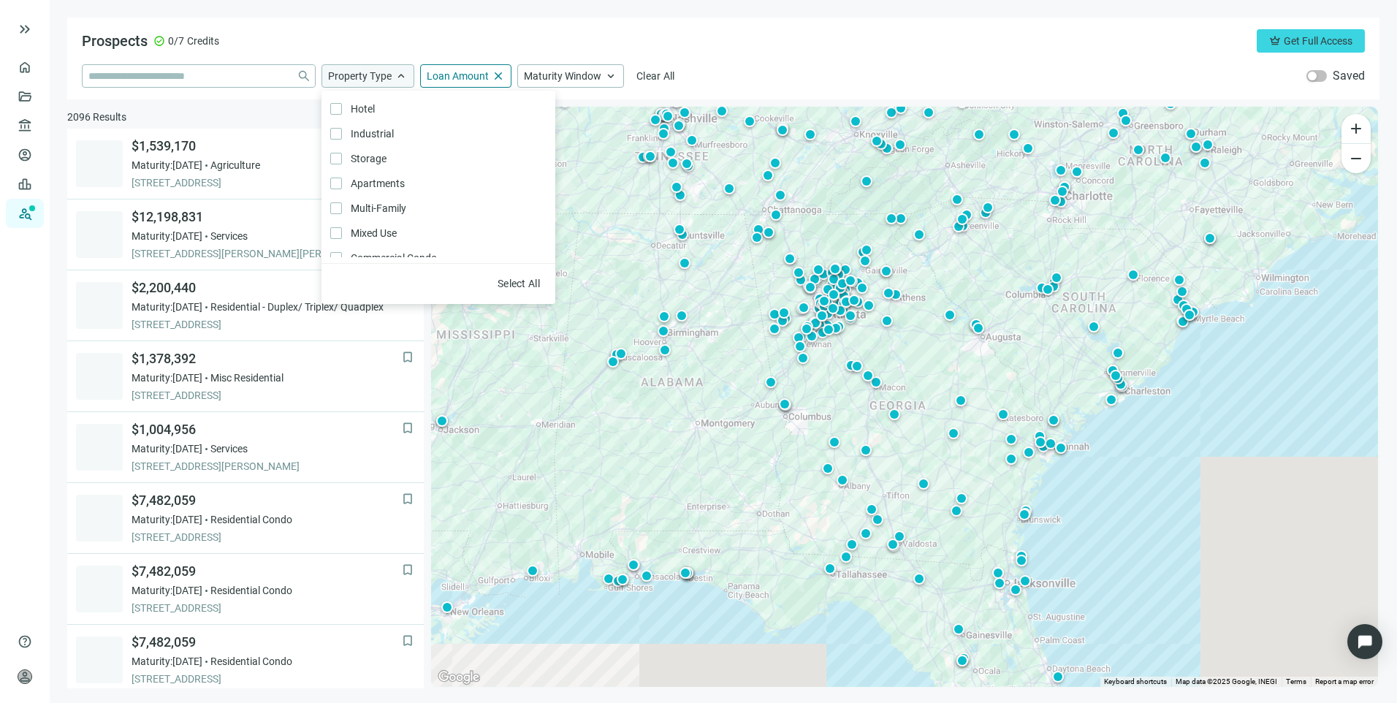
scroll to position [283, 0]
click at [768, 69] on div "close Property Type close Hotel Only Industrial Only Storage Only Apartments On…" at bounding box center [723, 75] width 1283 height 23
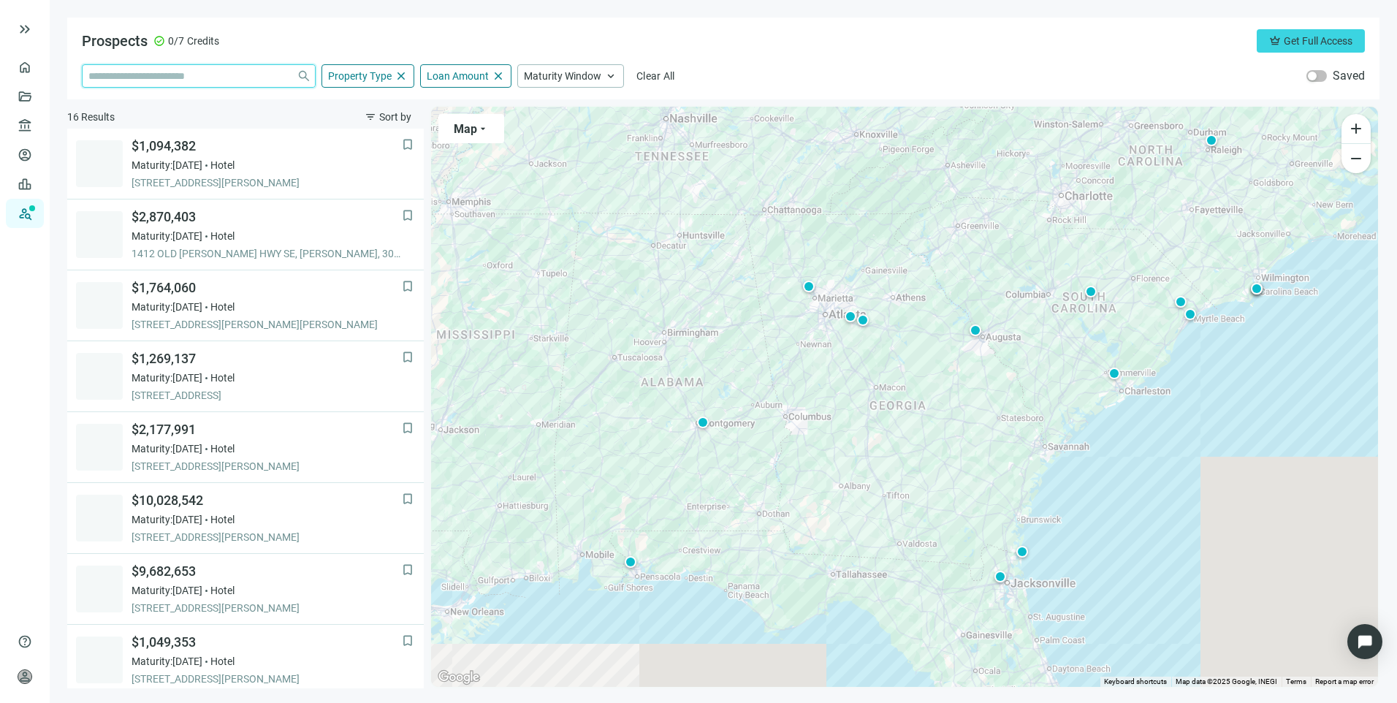
click at [236, 77] on input "search" at bounding box center [189, 76] width 202 height 22
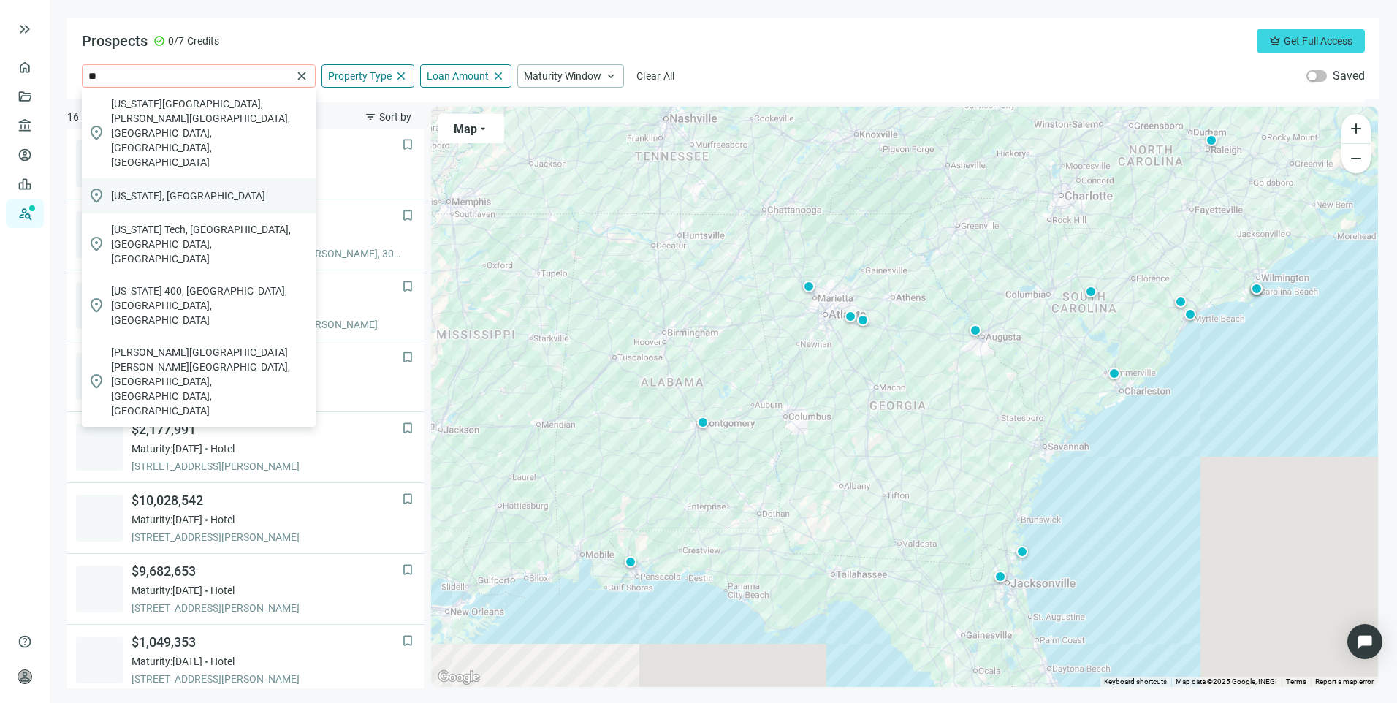
click at [164, 178] on div "location_on [US_STATE], [GEOGRAPHIC_DATA]" at bounding box center [199, 195] width 234 height 35
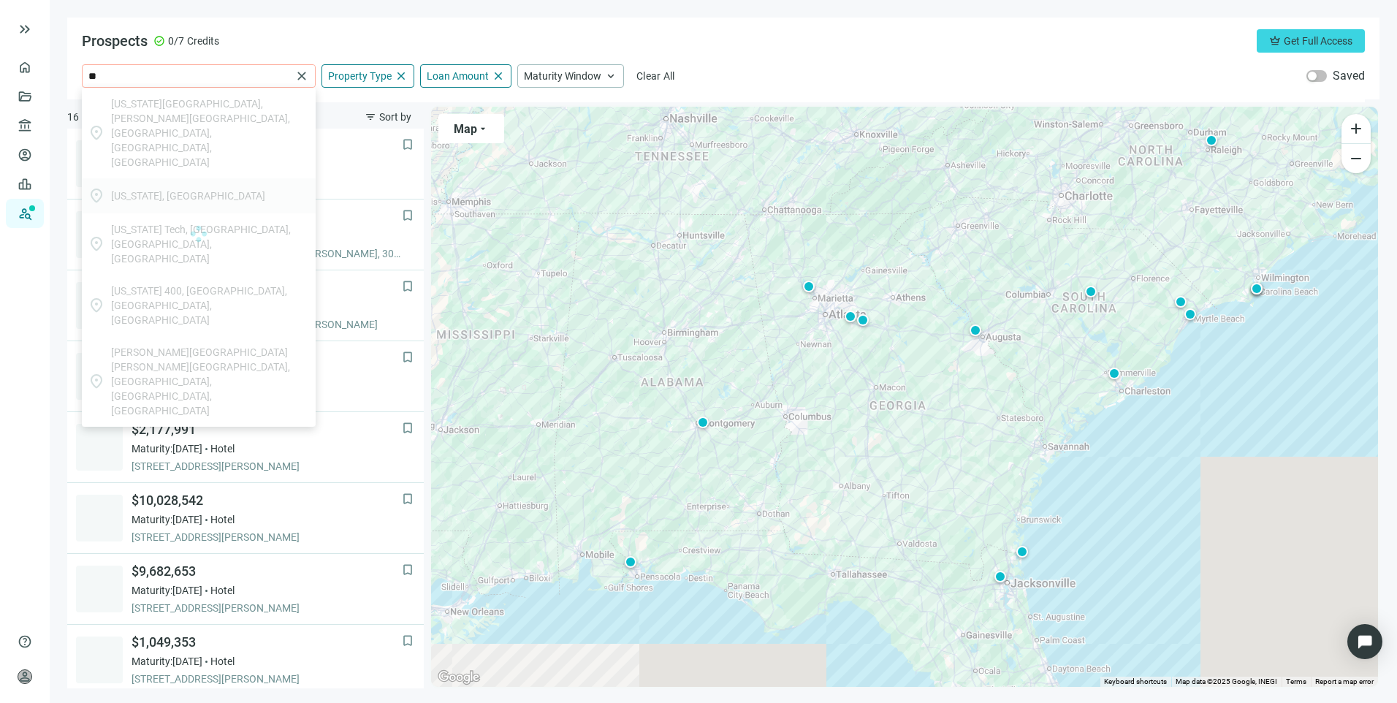
type input "**********"
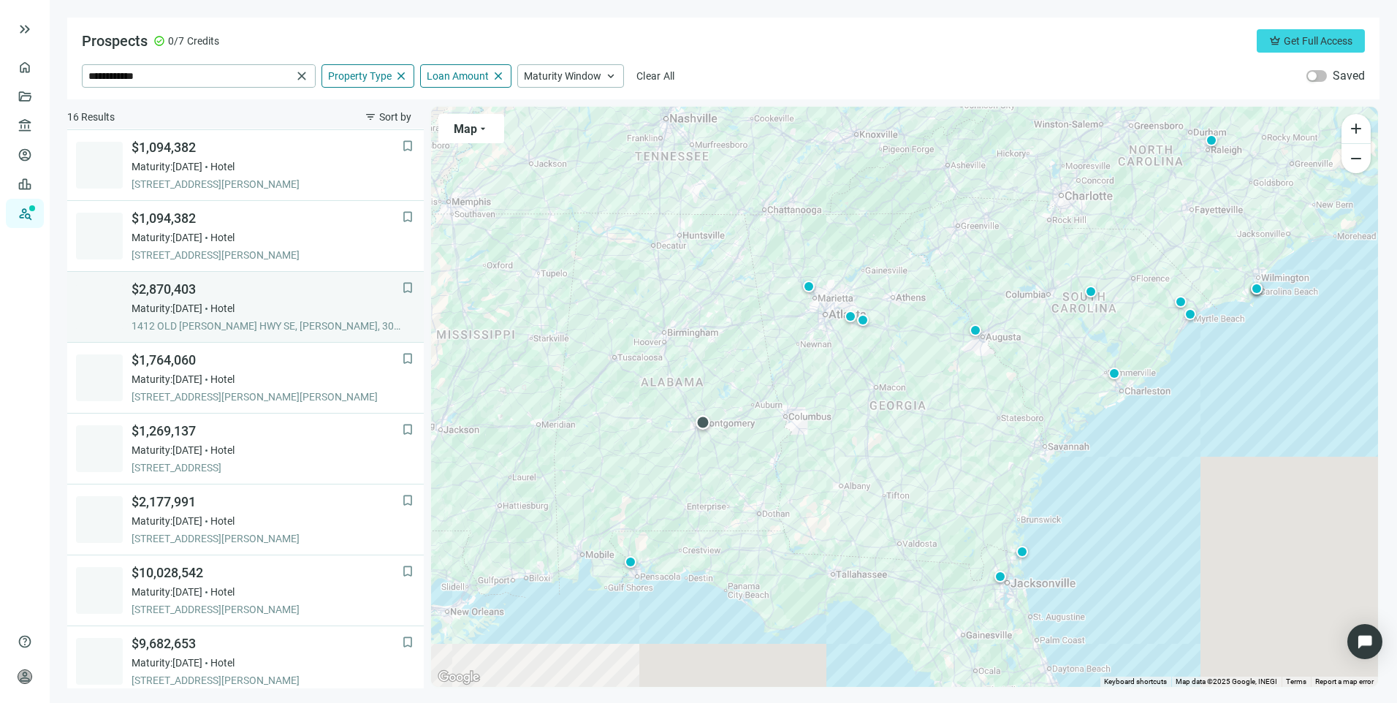
scroll to position [210, 0]
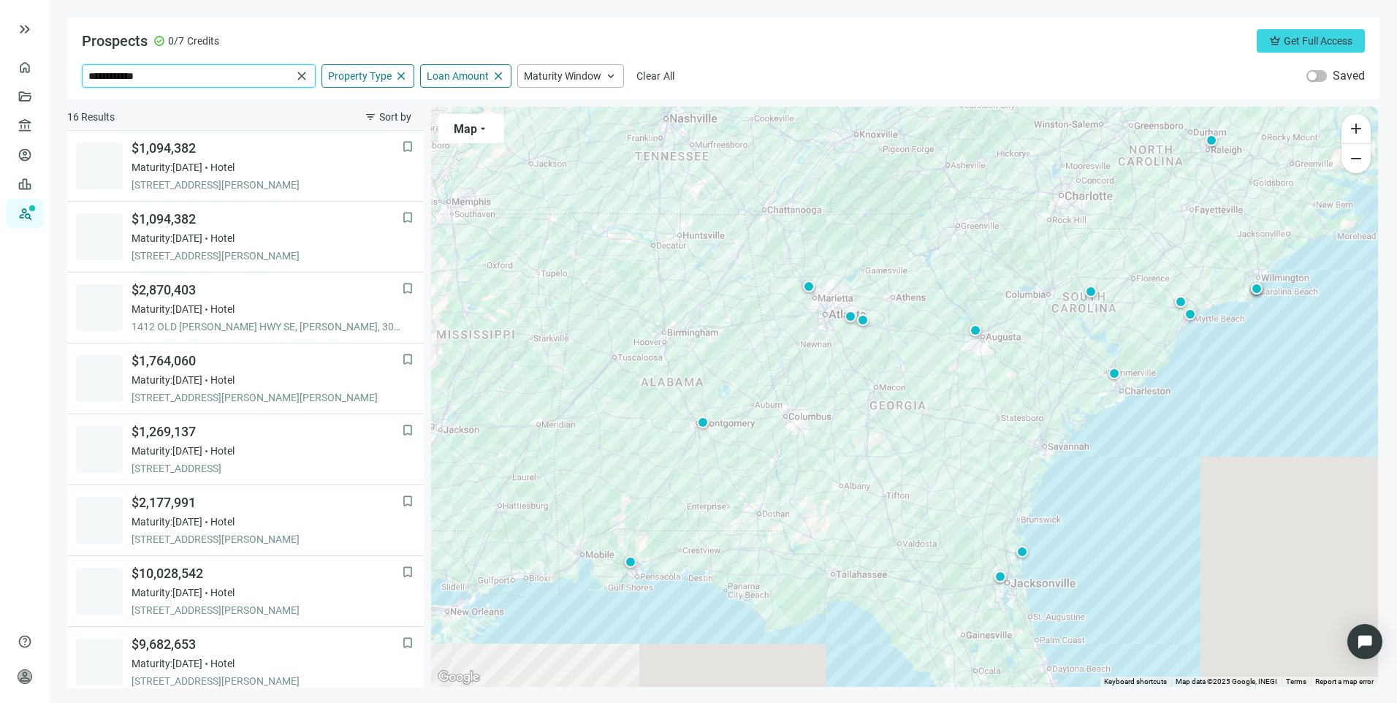
click at [257, 71] on input "**********" at bounding box center [189, 76] width 203 height 22
click at [302, 77] on span "close" at bounding box center [301, 76] width 15 height 15
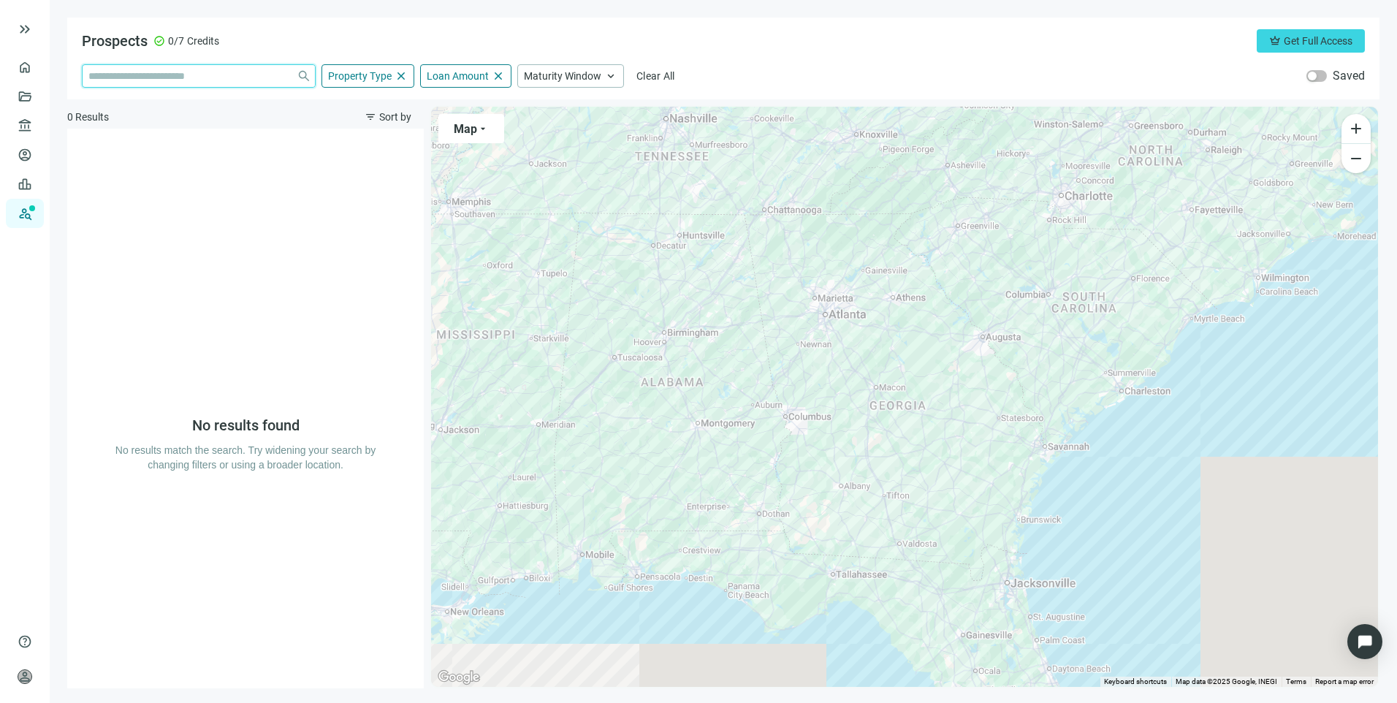
click at [240, 79] on input "search" at bounding box center [189, 76] width 202 height 22
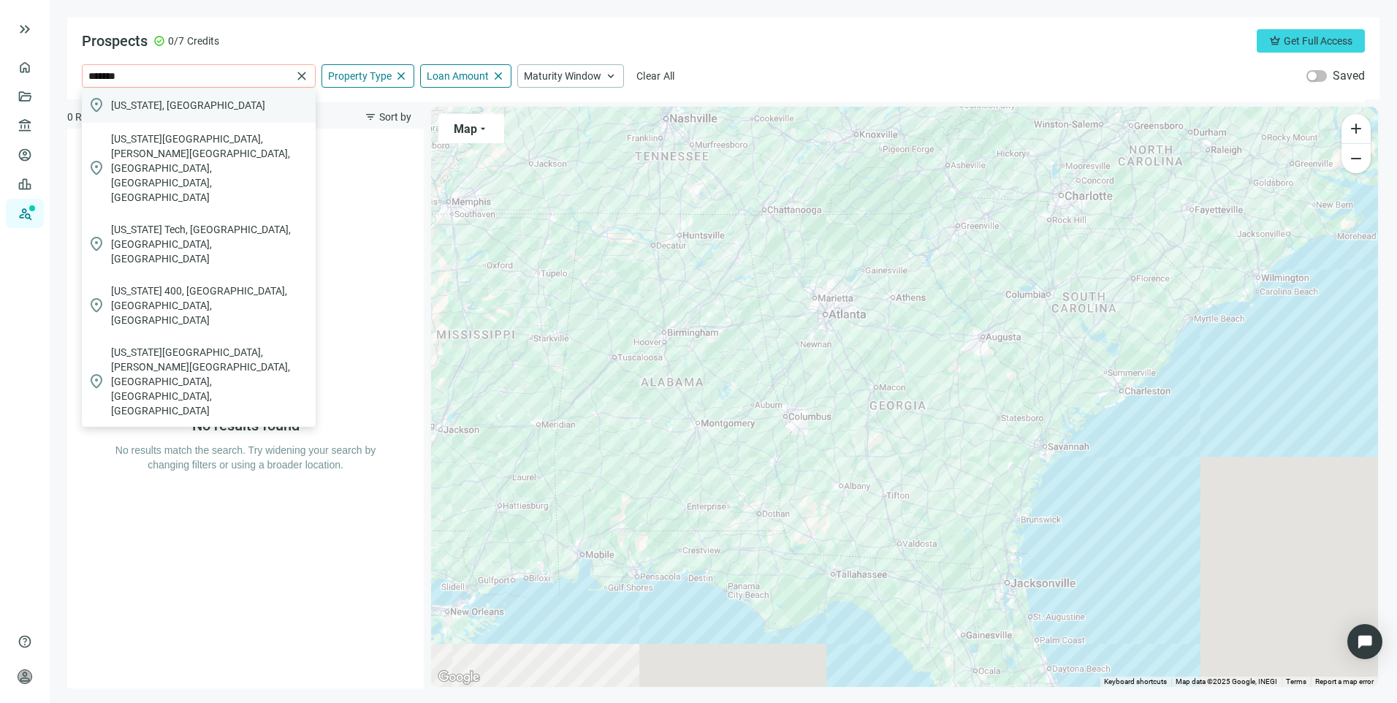
click at [160, 107] on span "[US_STATE], [GEOGRAPHIC_DATA]" at bounding box center [188, 105] width 154 height 15
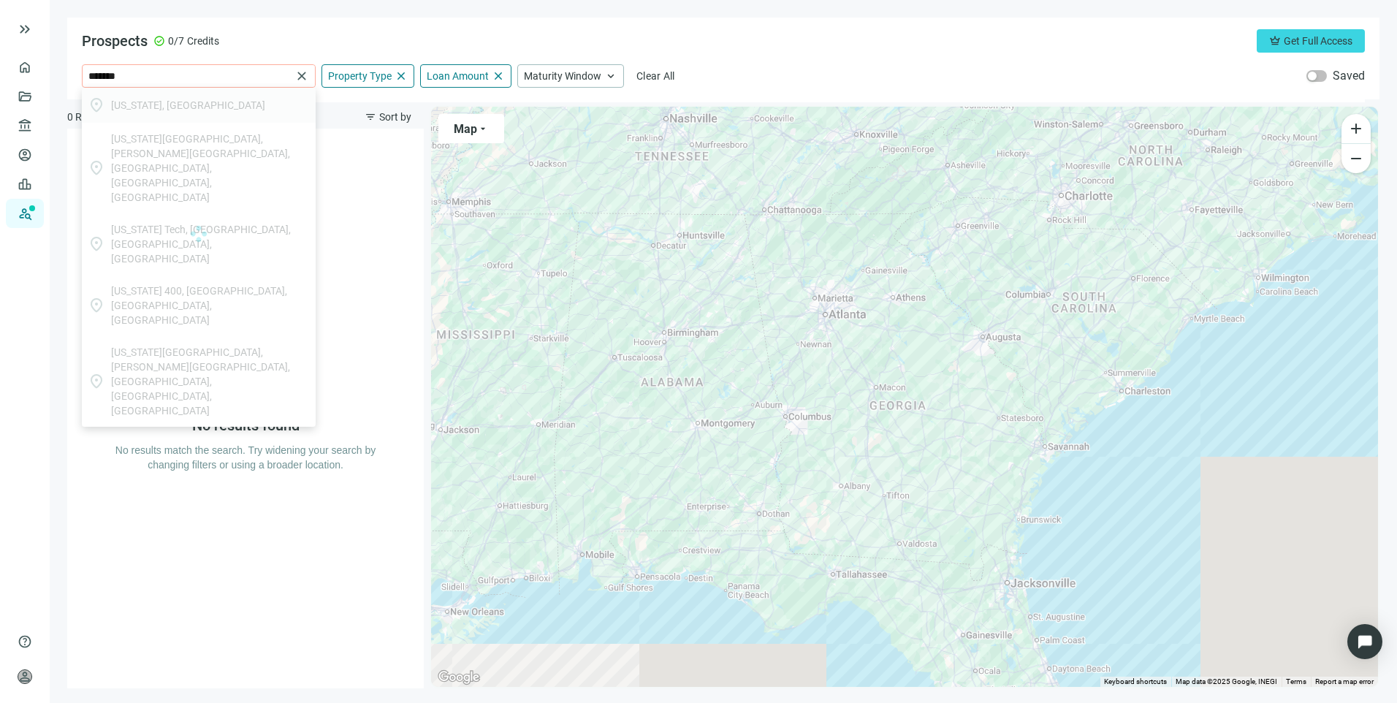
type input "**********"
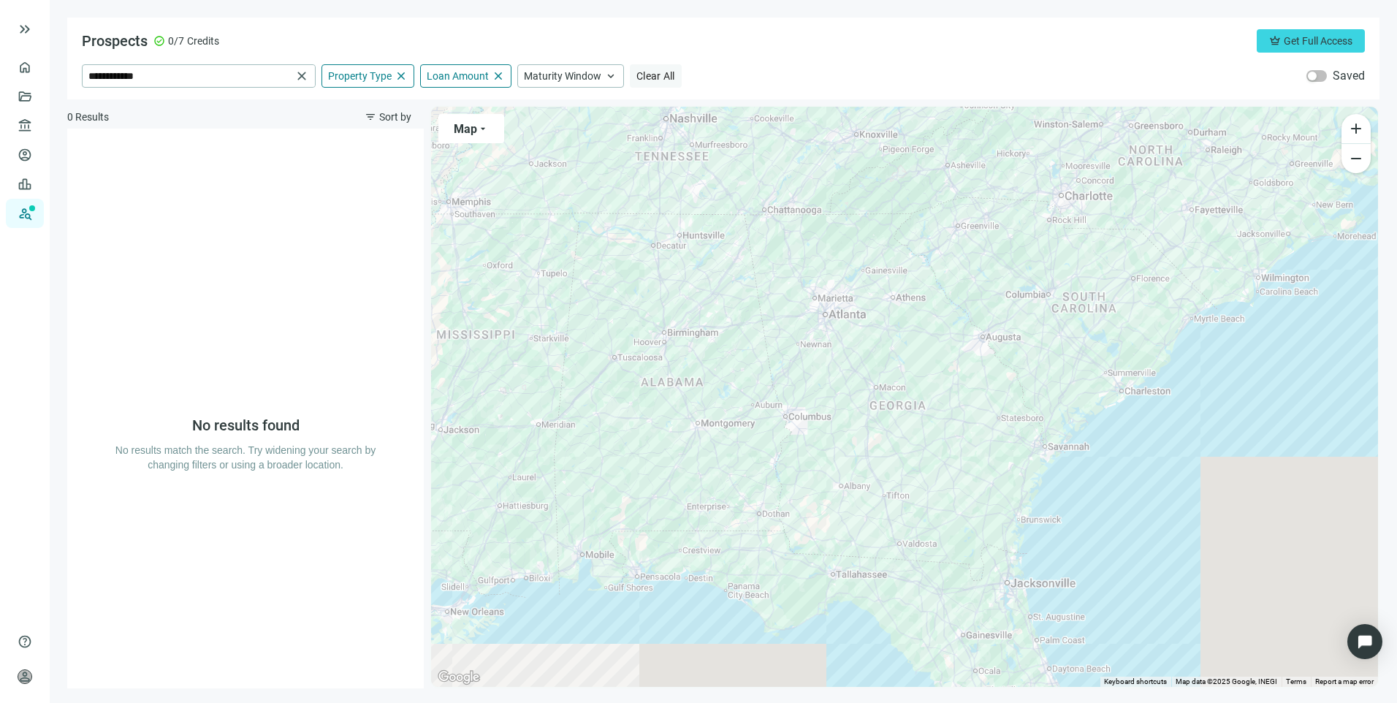
click at [670, 72] on span "Clear All" at bounding box center [655, 76] width 39 height 12
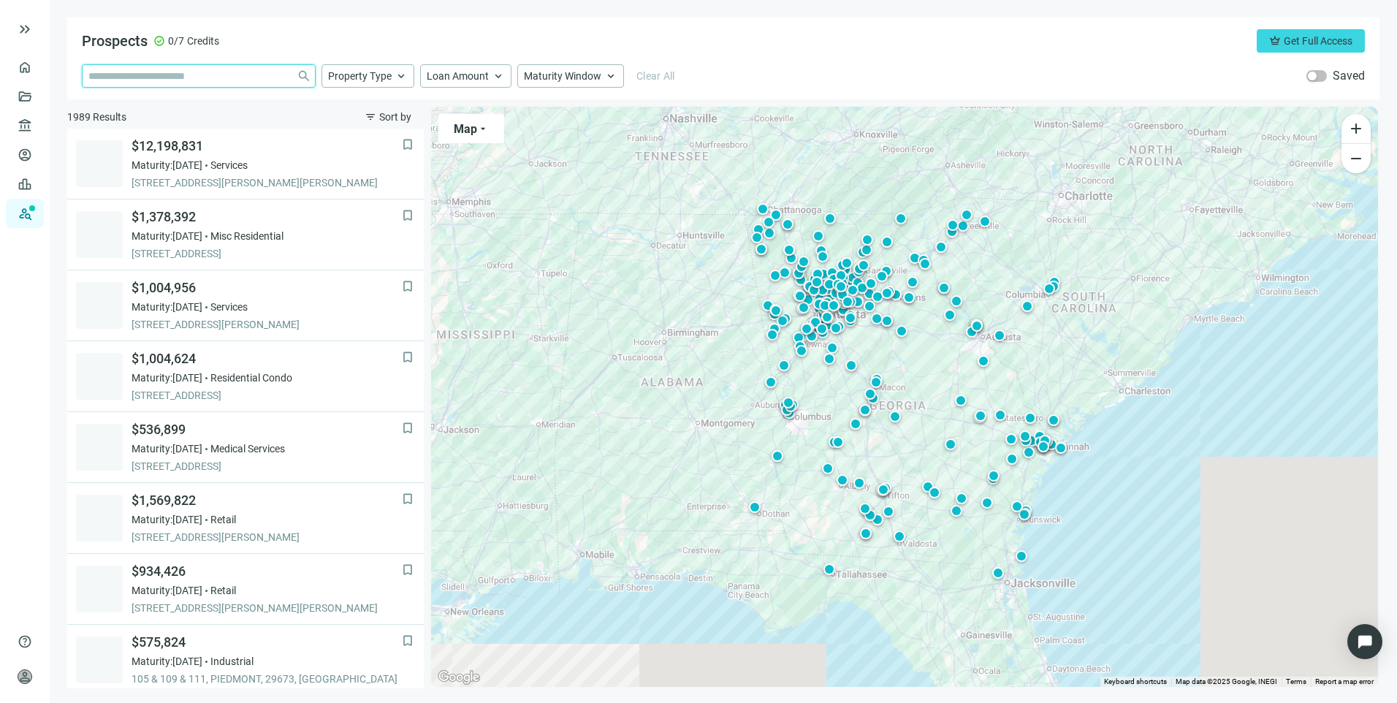
click at [196, 75] on input "search" at bounding box center [189, 76] width 202 height 22
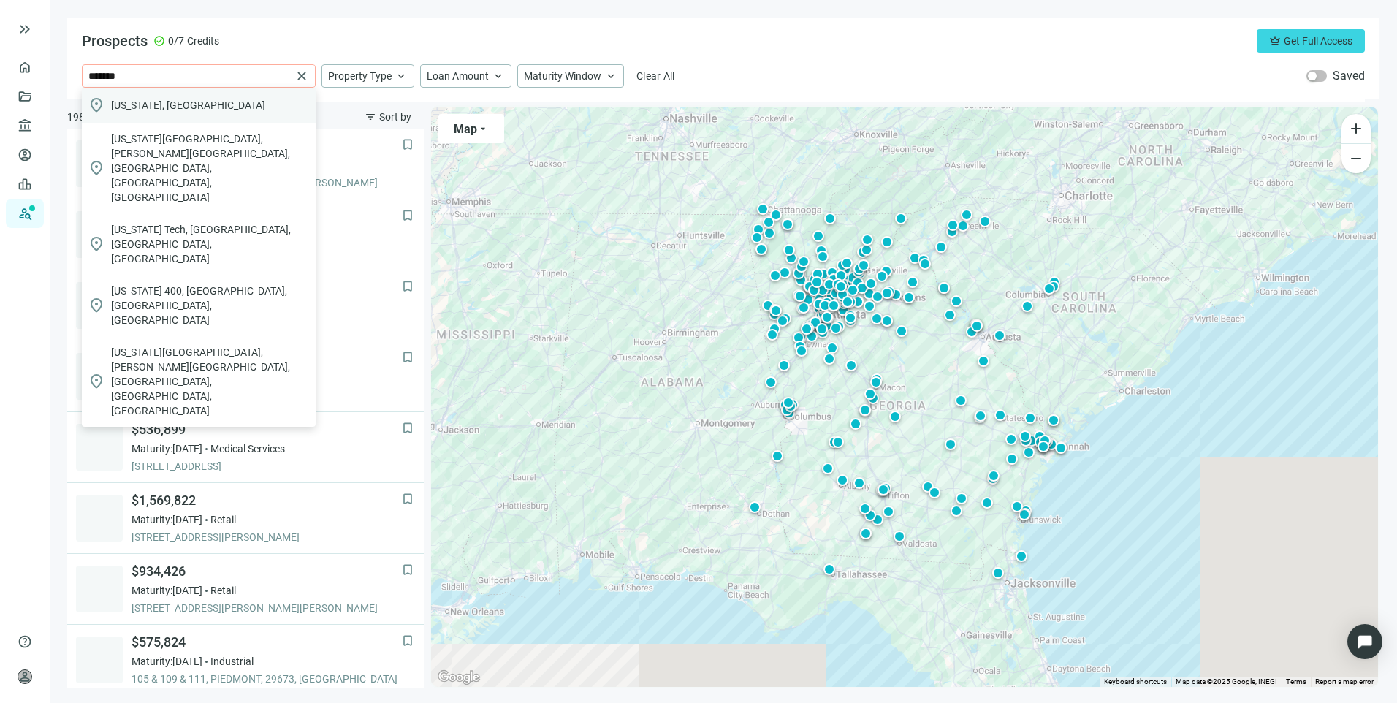
click at [167, 112] on span "[US_STATE], [GEOGRAPHIC_DATA]" at bounding box center [188, 105] width 154 height 15
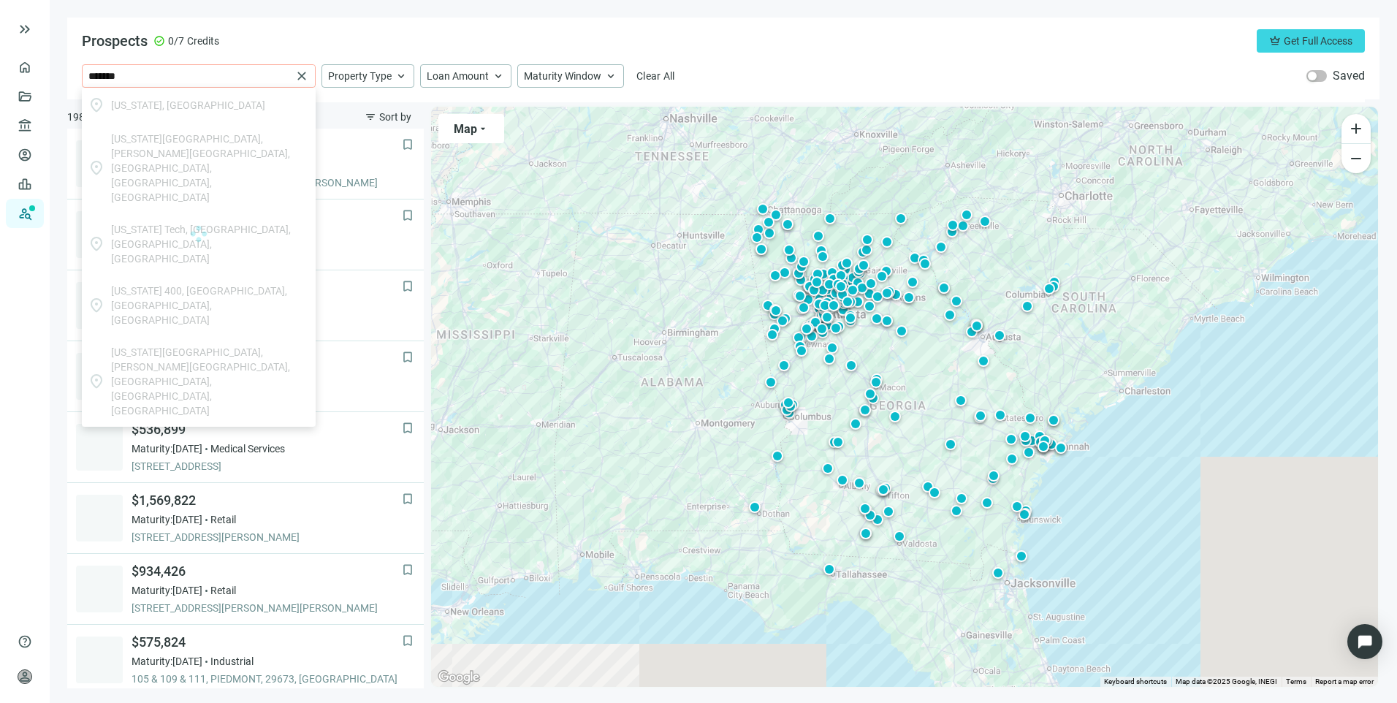
type input "**********"
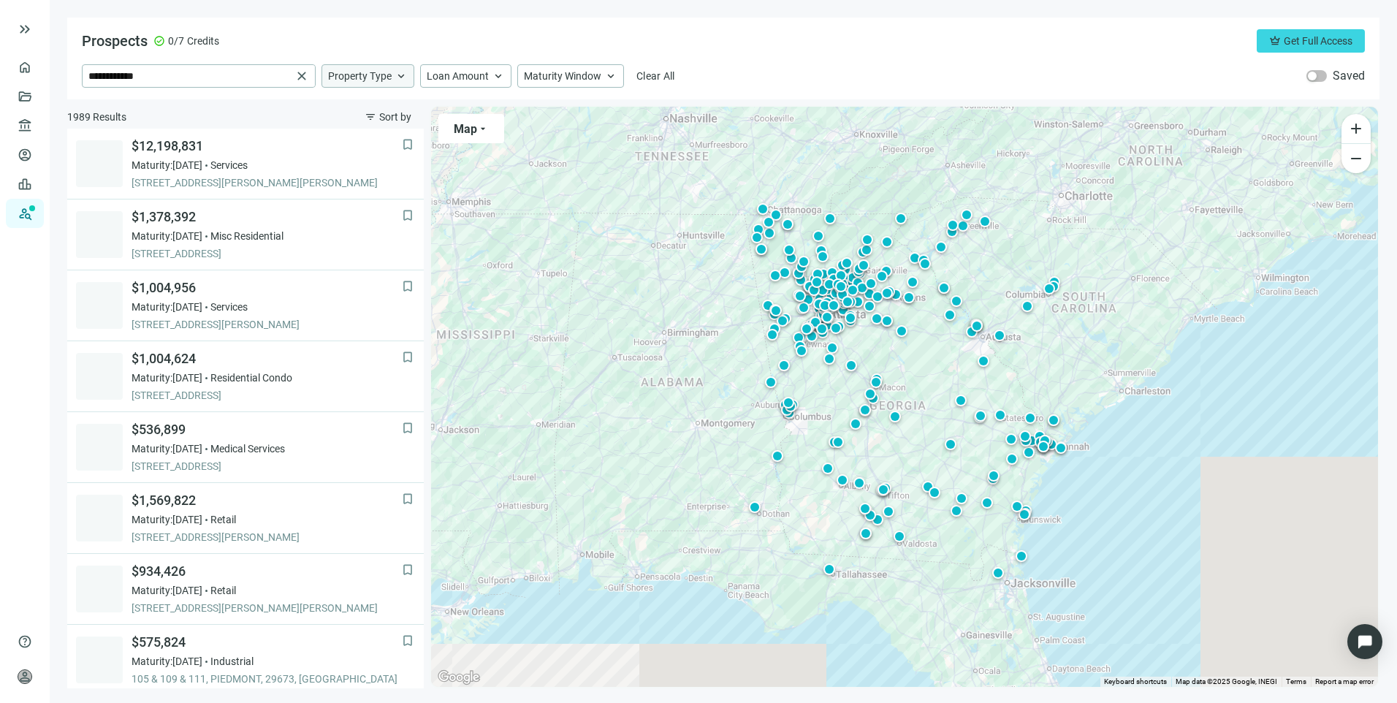
click at [405, 77] on span "keyboard_arrow_up" at bounding box center [401, 75] width 13 height 13
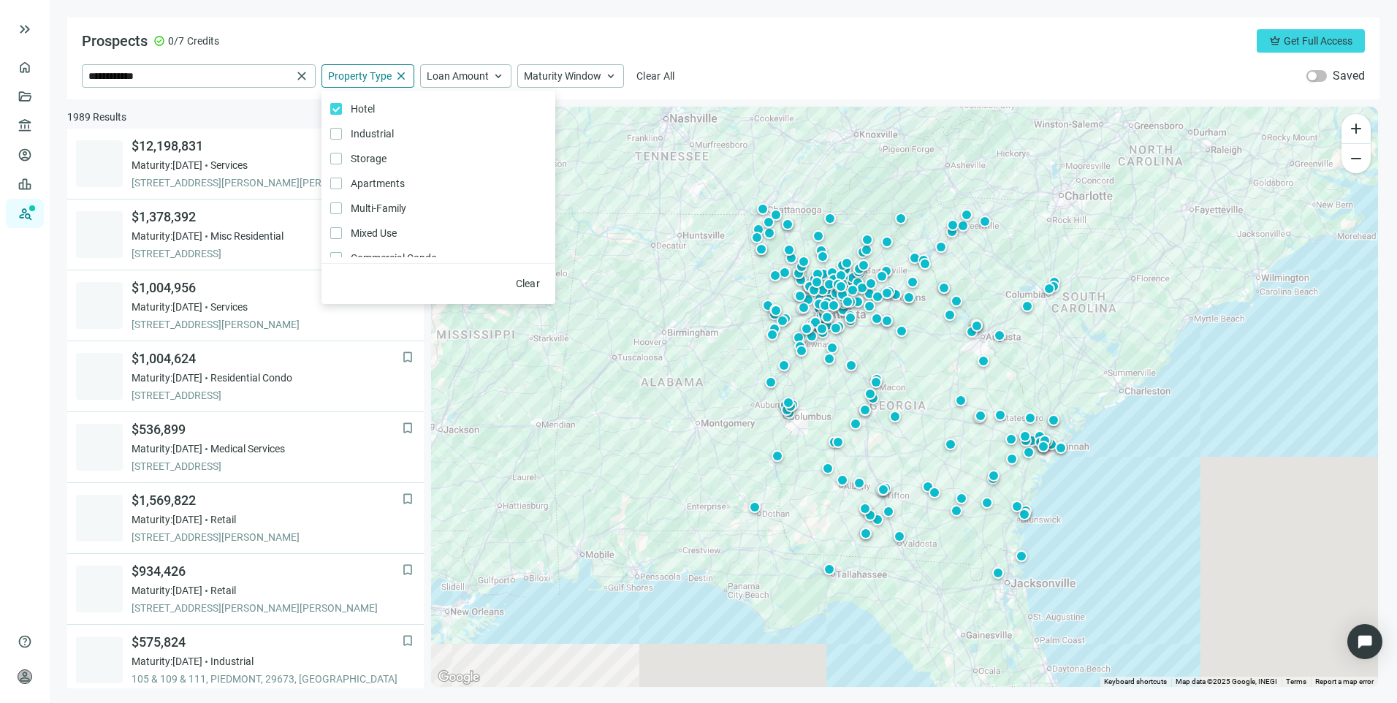
click at [823, 24] on div "**********" at bounding box center [723, 59] width 1312 height 82
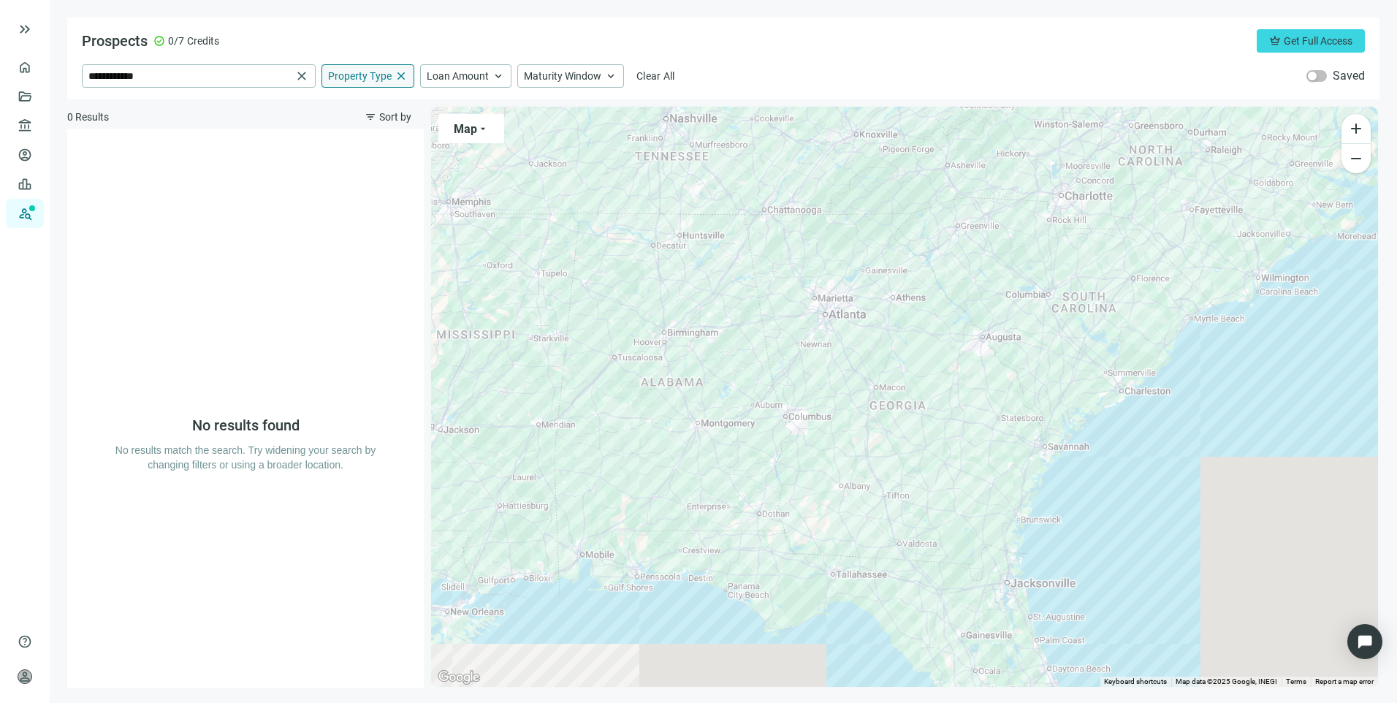
click at [404, 76] on span "close" at bounding box center [401, 75] width 13 height 13
click at [402, 76] on span "keyboard_arrow_up" at bounding box center [401, 75] width 13 height 13
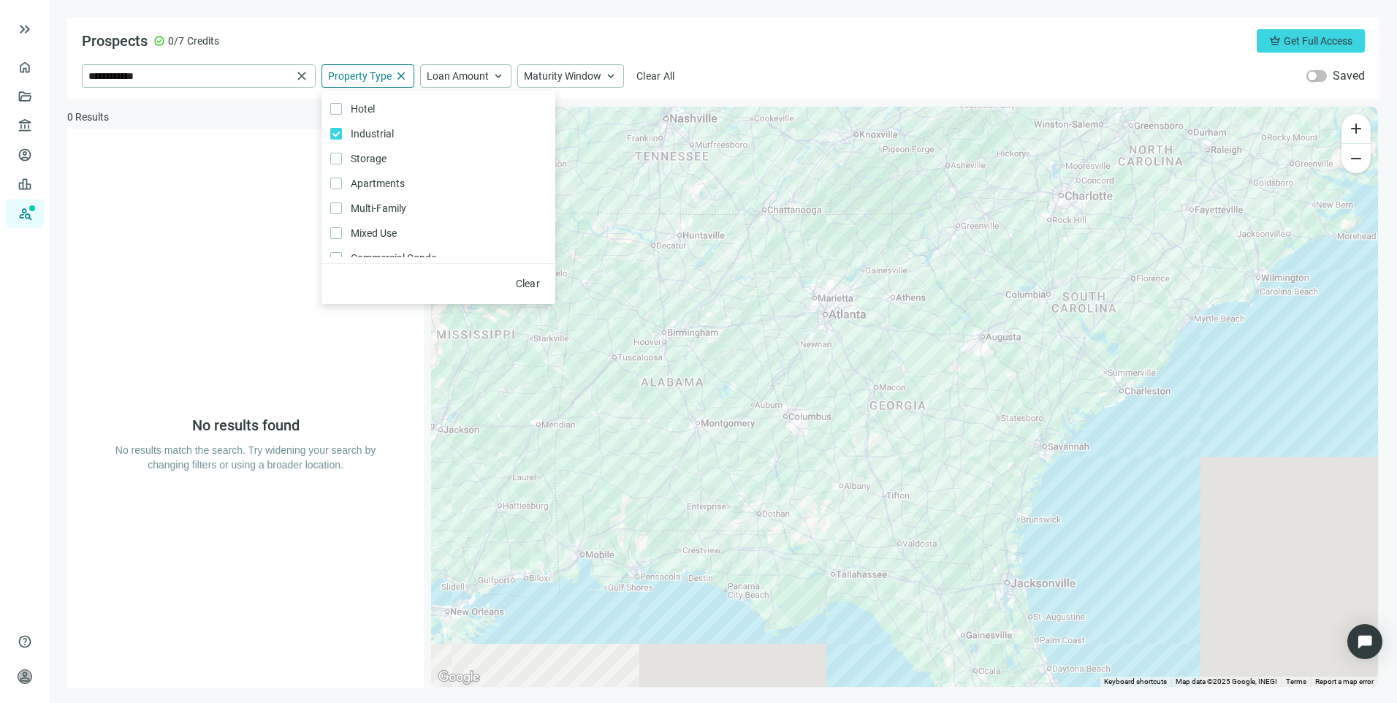
click at [873, 39] on div "Prospects check_circle 0/7 Credits crown Get Full Access" at bounding box center [723, 40] width 1283 height 23
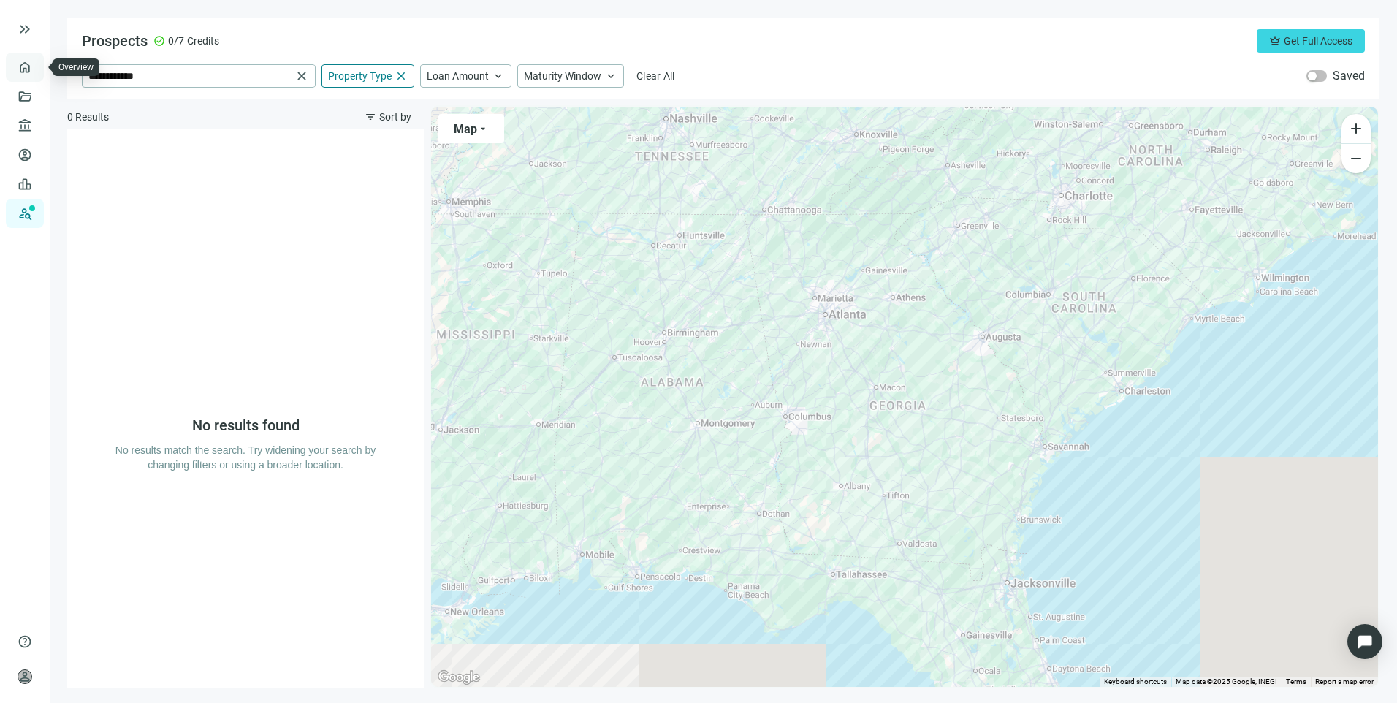
click at [37, 69] on link "Overview" at bounding box center [58, 67] width 43 height 12
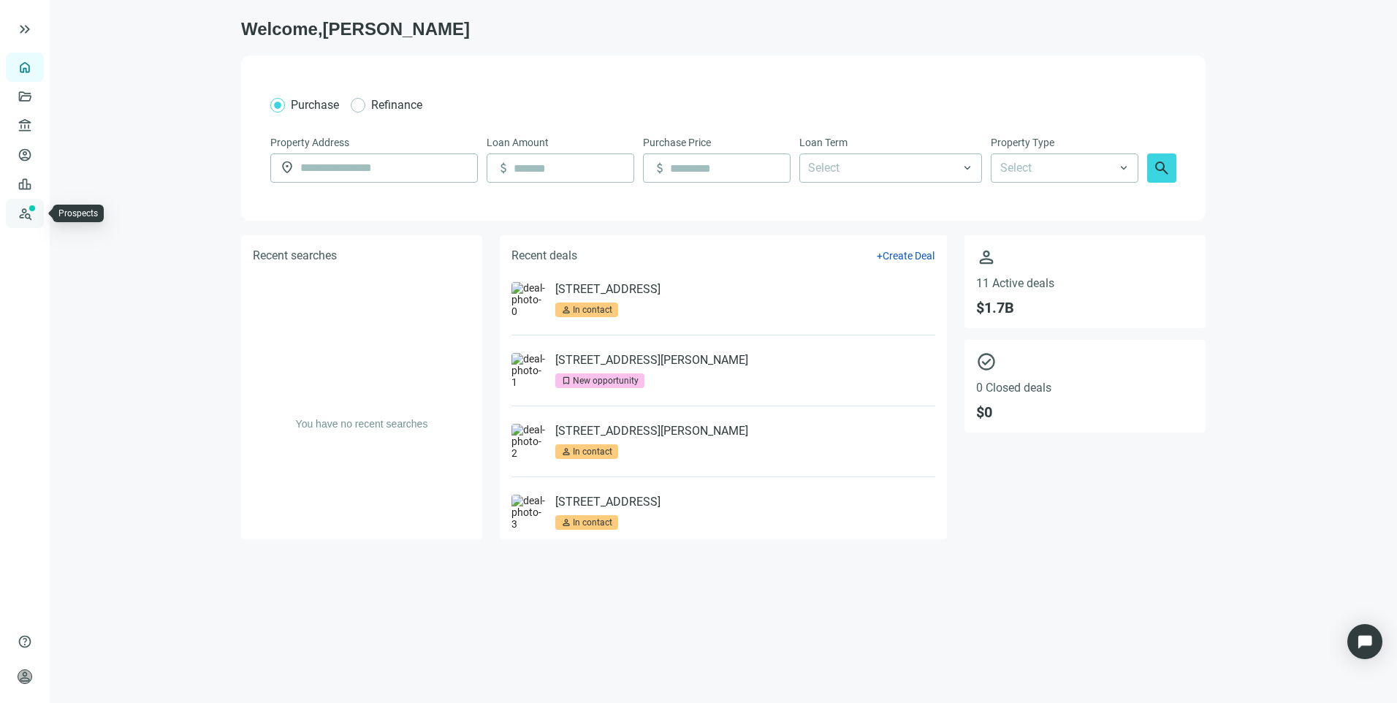
click at [37, 221] on link "Prospects New" at bounding box center [60, 213] width 47 height 29
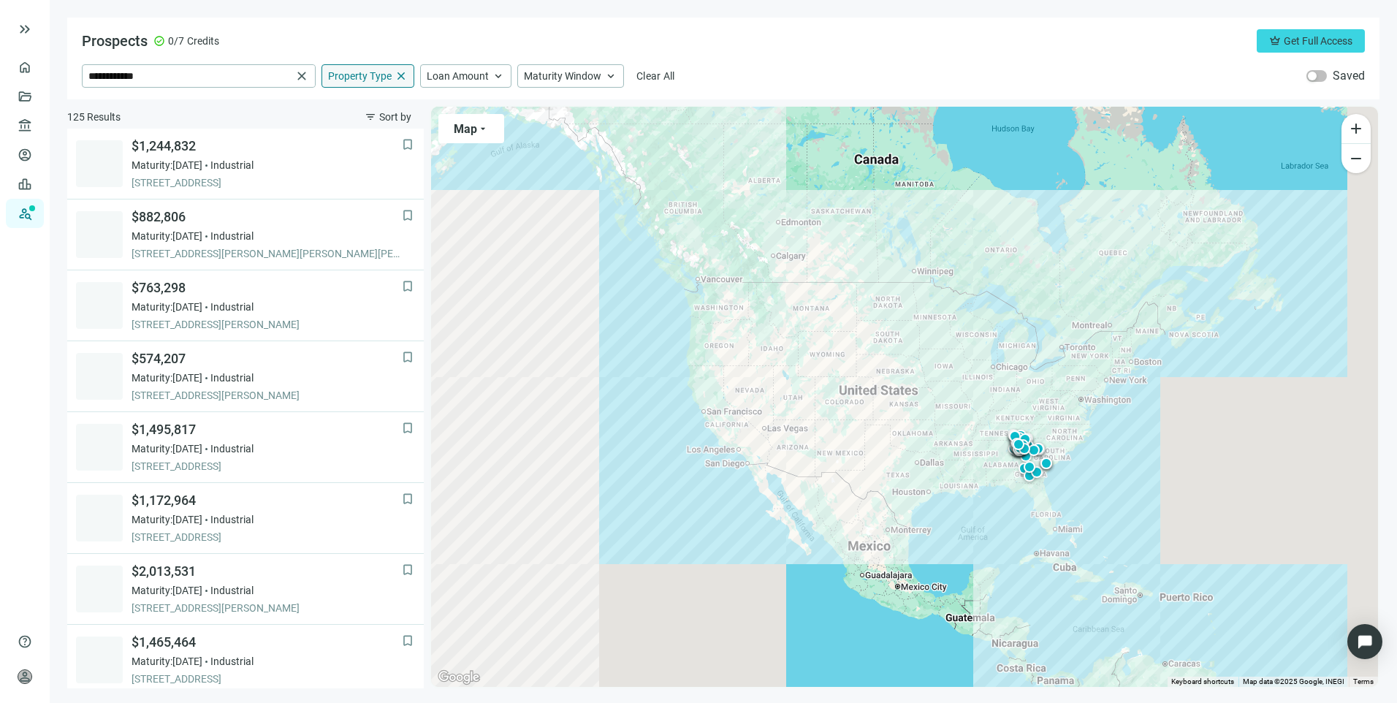
click at [390, 75] on span "Property Type" at bounding box center [360, 75] width 64 height 13
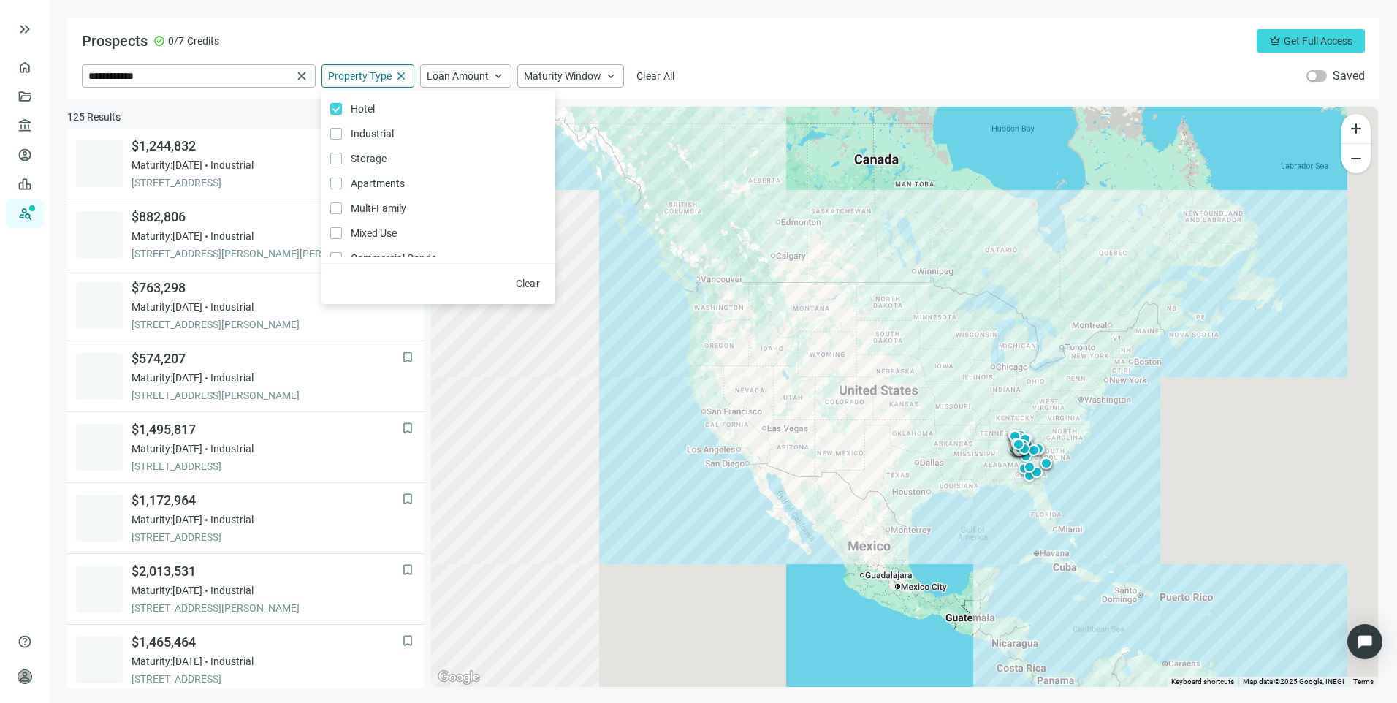
click at [803, 67] on div "**********" at bounding box center [723, 75] width 1283 height 23
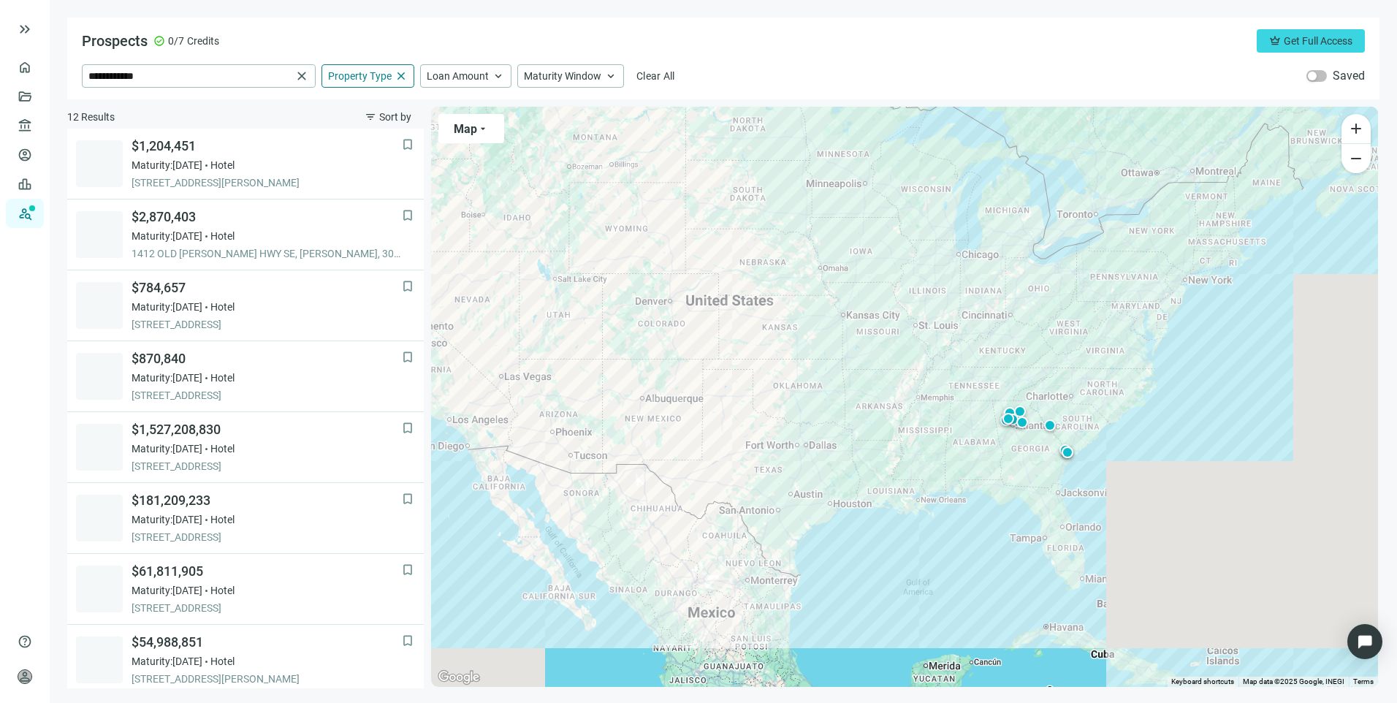
drag, startPoint x: 1087, startPoint y: 525, endPoint x: 936, endPoint y: 430, distance: 179.0
click at [936, 430] on div "To activate drag with keyboard, press Alt + Enter. Once in keyboard drag state,…" at bounding box center [904, 397] width 947 height 580
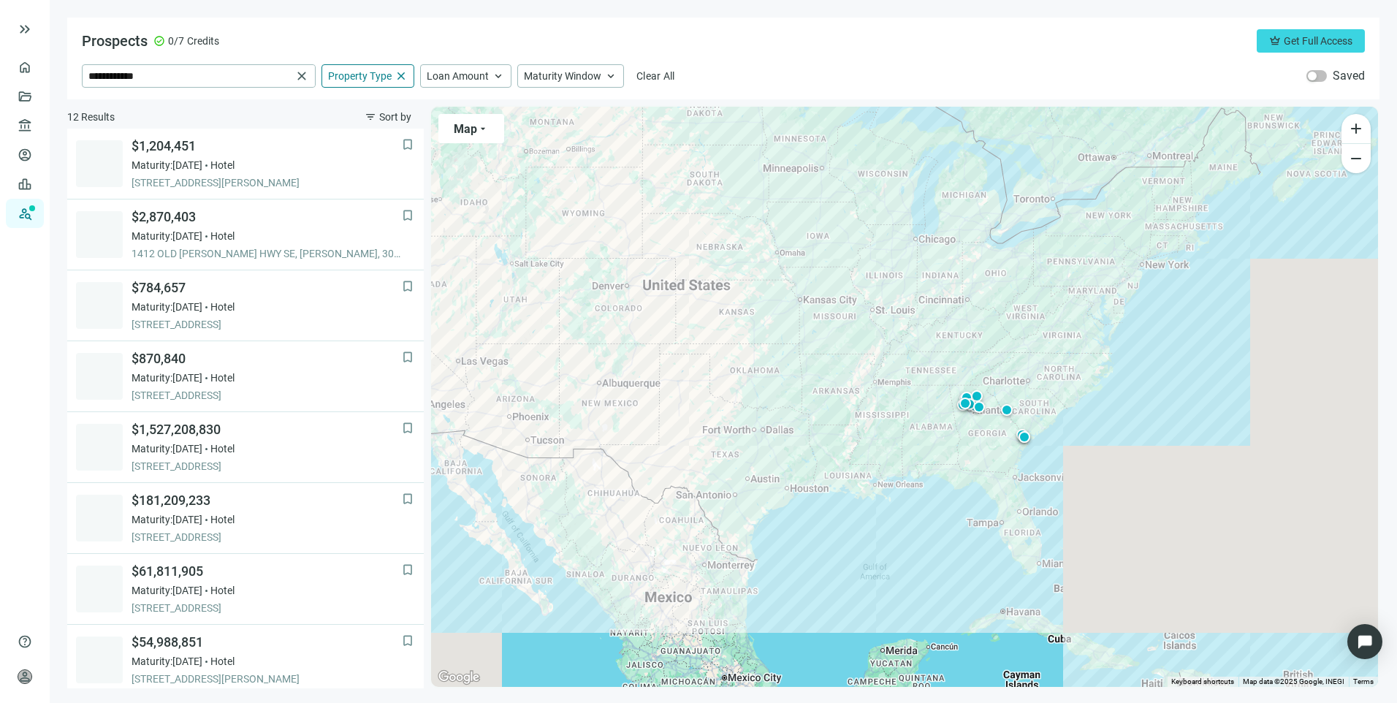
click at [997, 446] on div "To activate drag with keyboard, press Alt + Enter. Once in keyboard drag state,…" at bounding box center [904, 397] width 947 height 580
type input "**********"
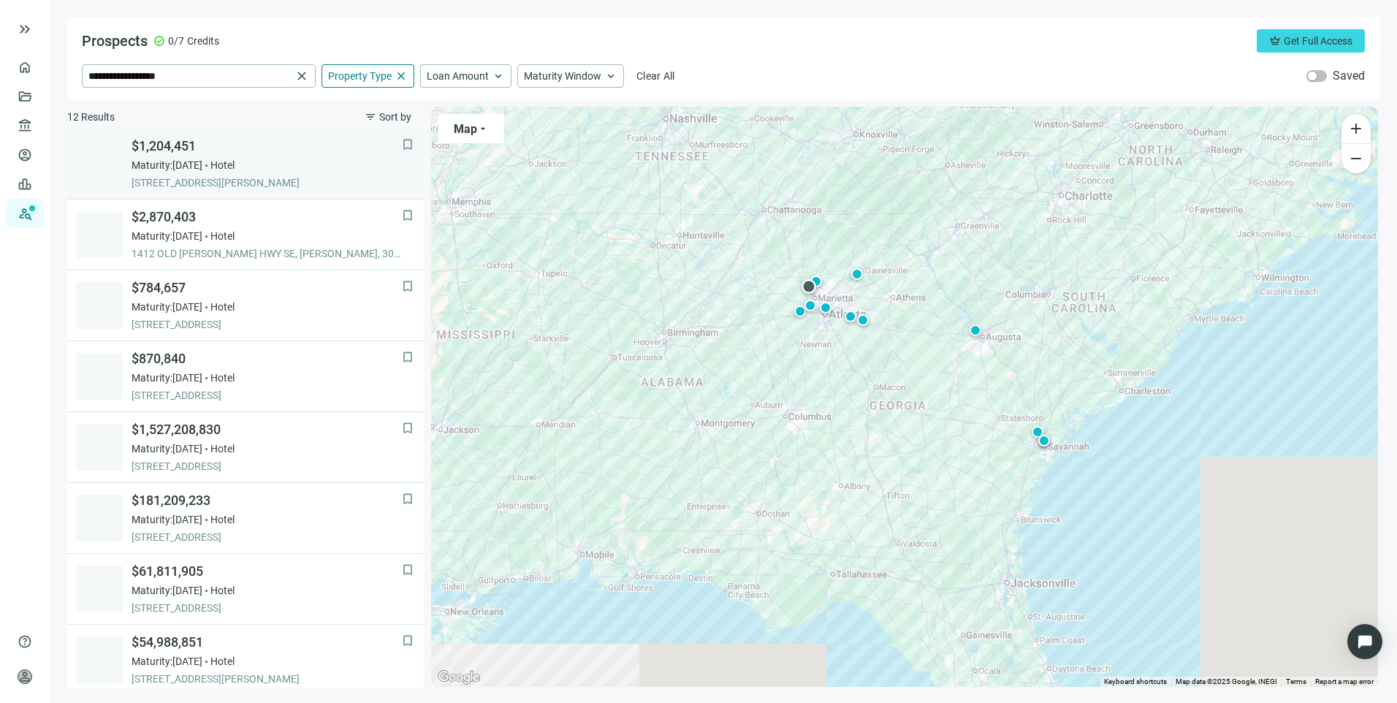
click at [317, 167] on div "Maturity: [DATE] Hotel" at bounding box center [267, 165] width 270 height 15
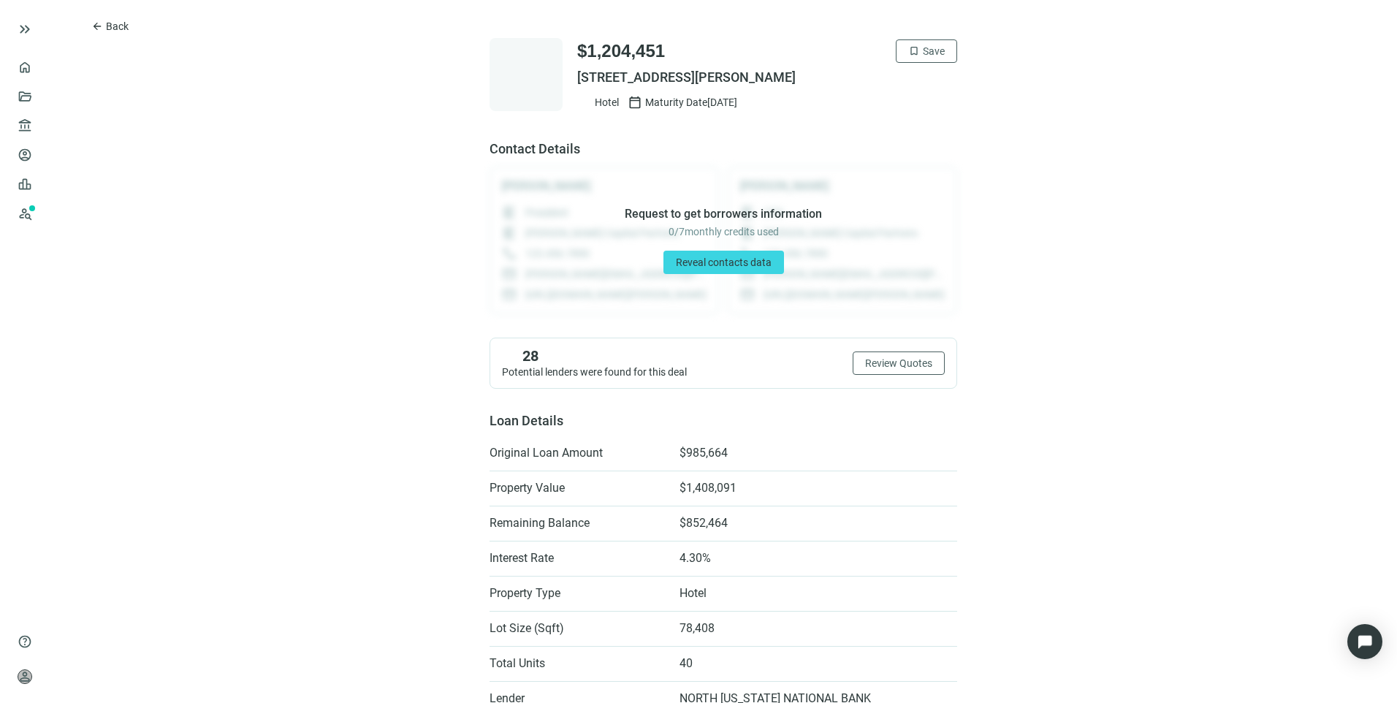
click at [709, 76] on span "[STREET_ADDRESS][PERSON_NAME]" at bounding box center [767, 78] width 380 height 18
drag, startPoint x: 709, startPoint y: 76, endPoint x: 636, endPoint y: 76, distance: 73.8
click at [910, 43] on button "bookmark Save" at bounding box center [926, 50] width 61 height 23
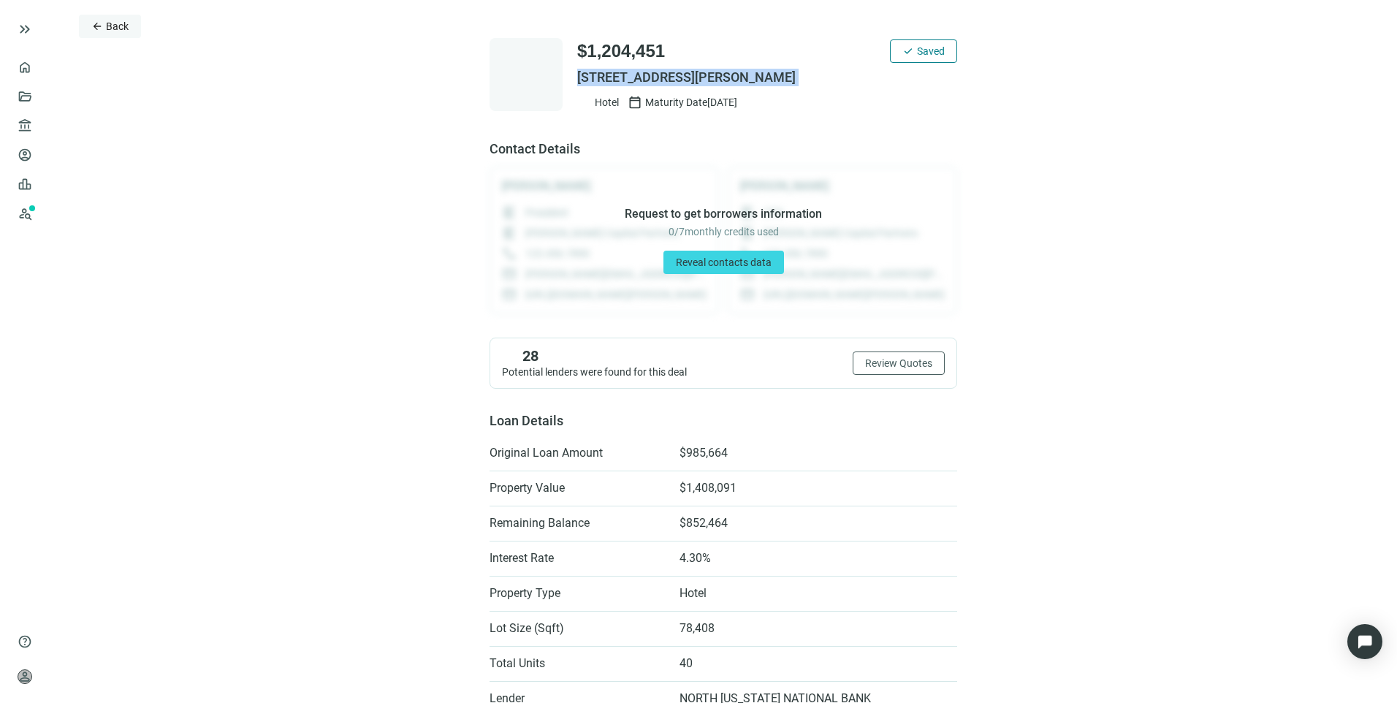
click at [93, 20] on span "arrow_back" at bounding box center [97, 26] width 12 height 12
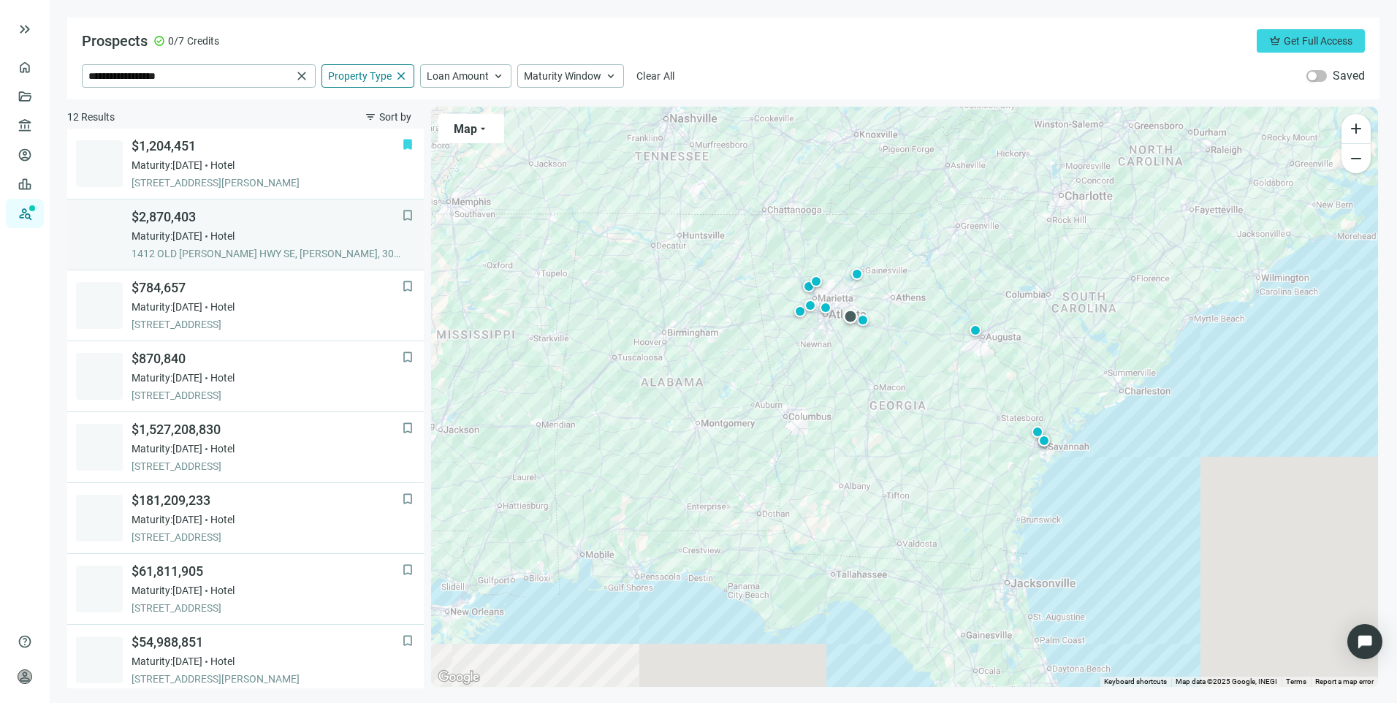
click at [308, 237] on div "Maturity: [DATE] Hotel" at bounding box center [267, 236] width 270 height 15
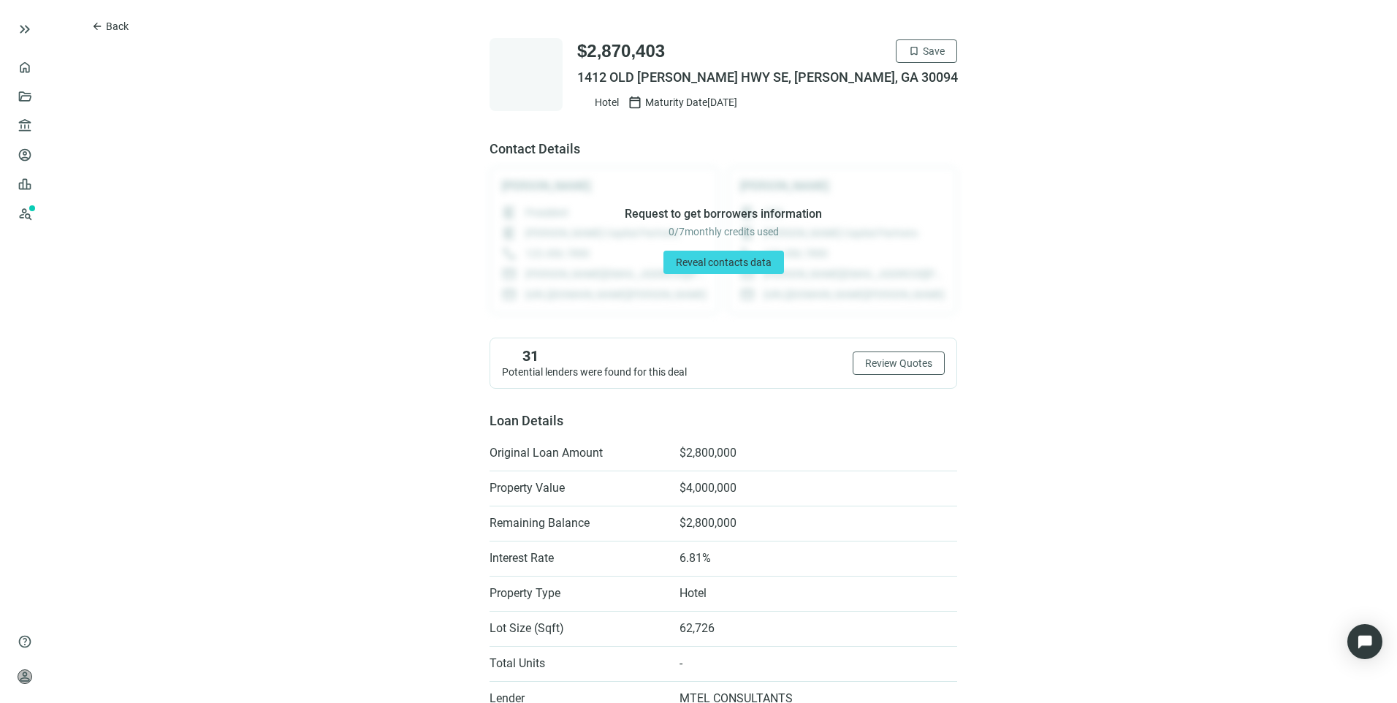
click at [752, 73] on span "1412 OLD [PERSON_NAME] HWY SE, [PERSON_NAME], GA 30094" at bounding box center [767, 78] width 380 height 18
click at [923, 49] on span "Save" at bounding box center [934, 51] width 22 height 12
click at [110, 26] on span "Back" at bounding box center [117, 26] width 23 height 12
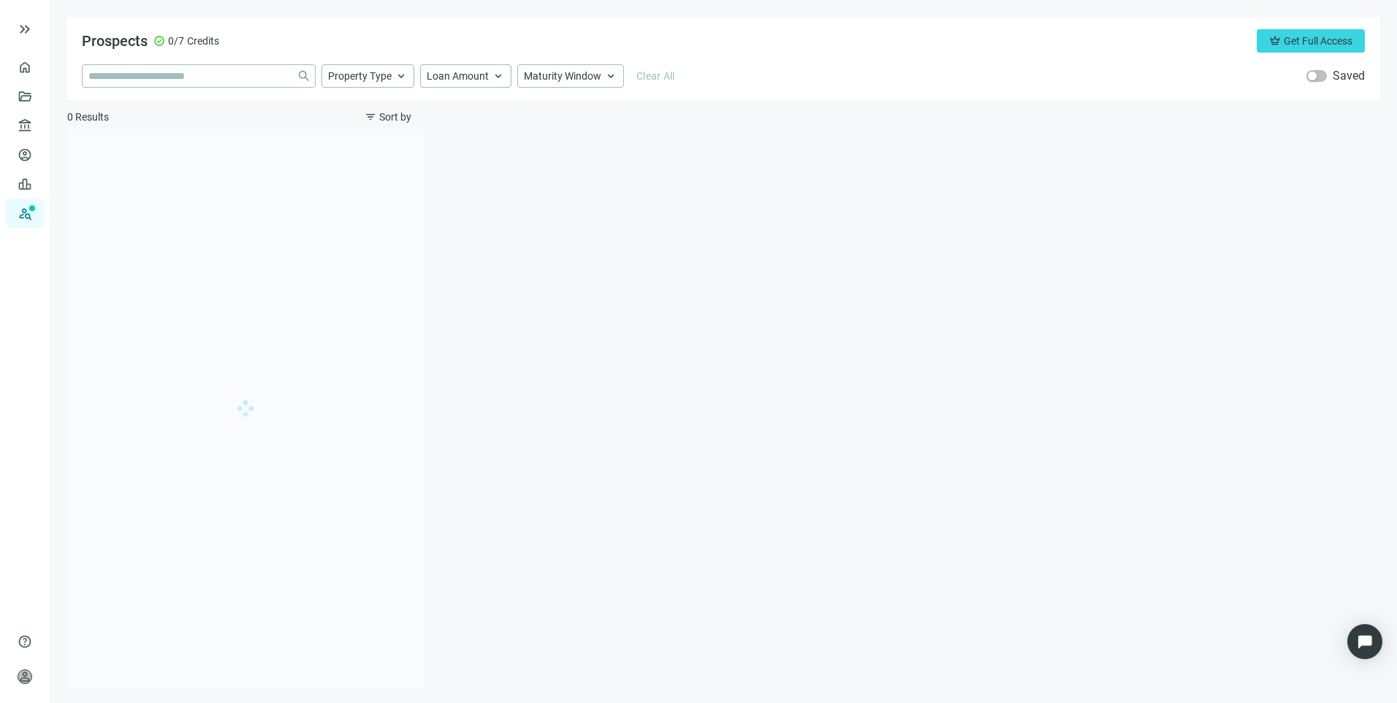
type input "**********"
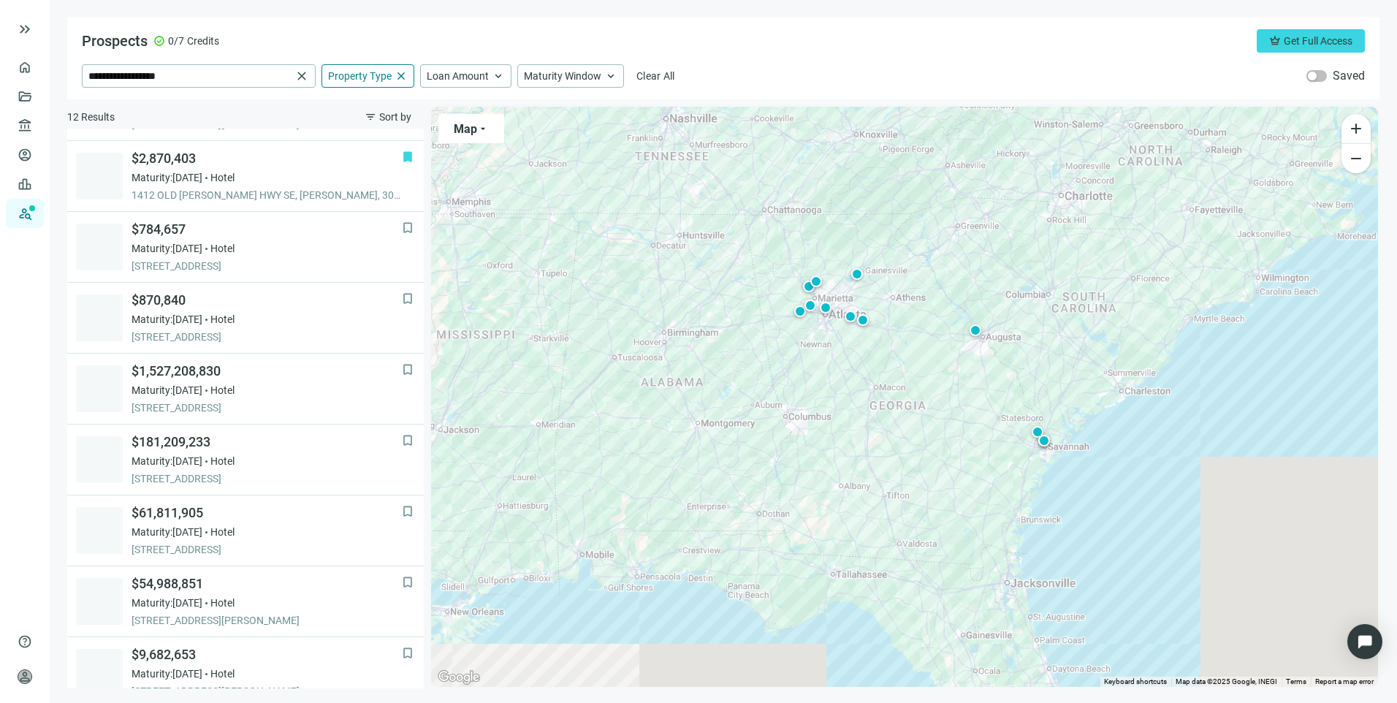
scroll to position [71, 0]
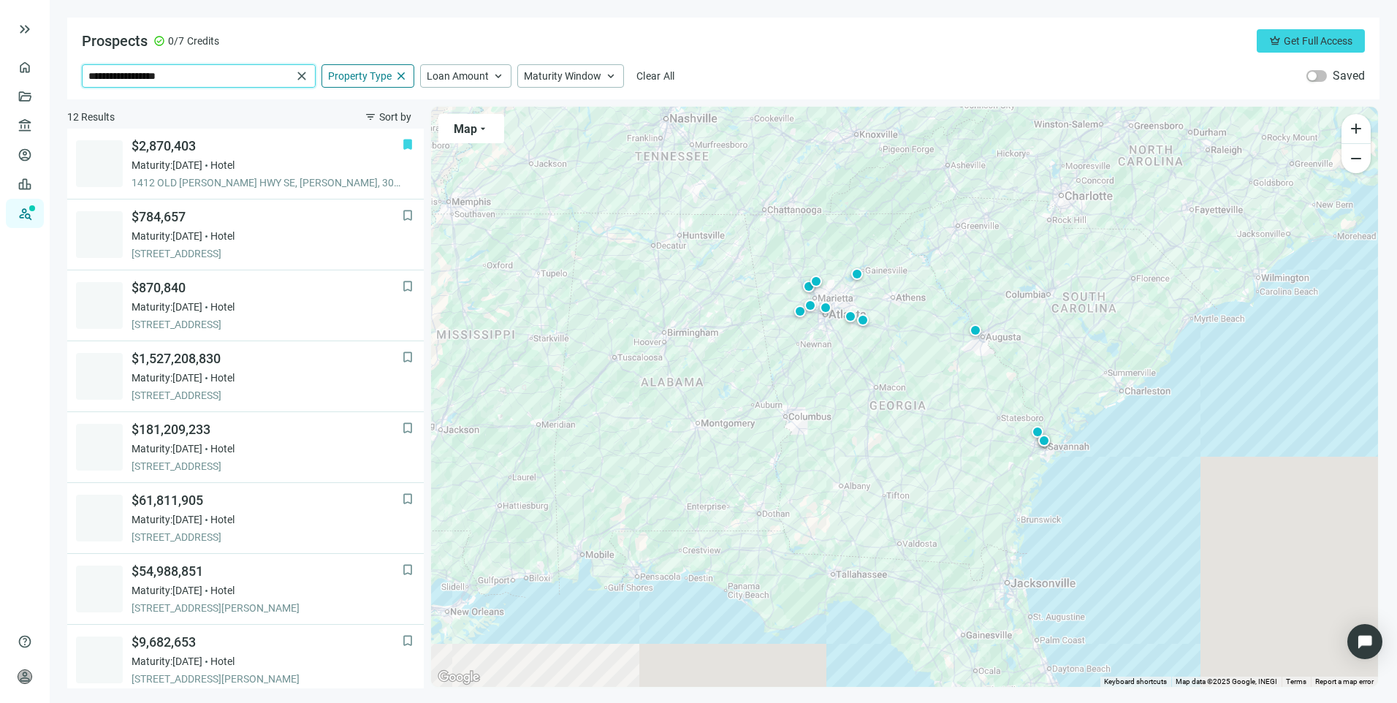
click at [149, 76] on input "**********" at bounding box center [189, 76] width 203 height 22
click at [951, 34] on div "Prospects check_circle 0/7 Credits crown Get Full Access" at bounding box center [723, 40] width 1283 height 23
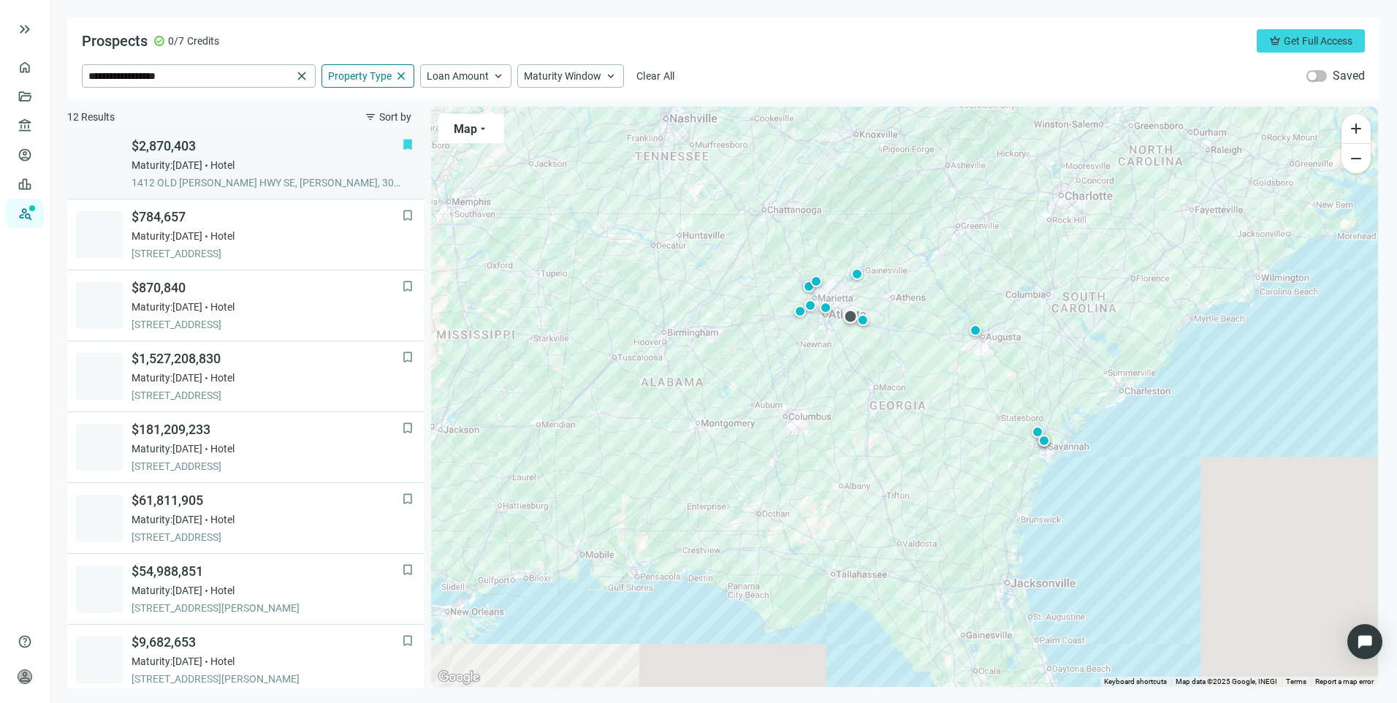
scroll to position [0, 0]
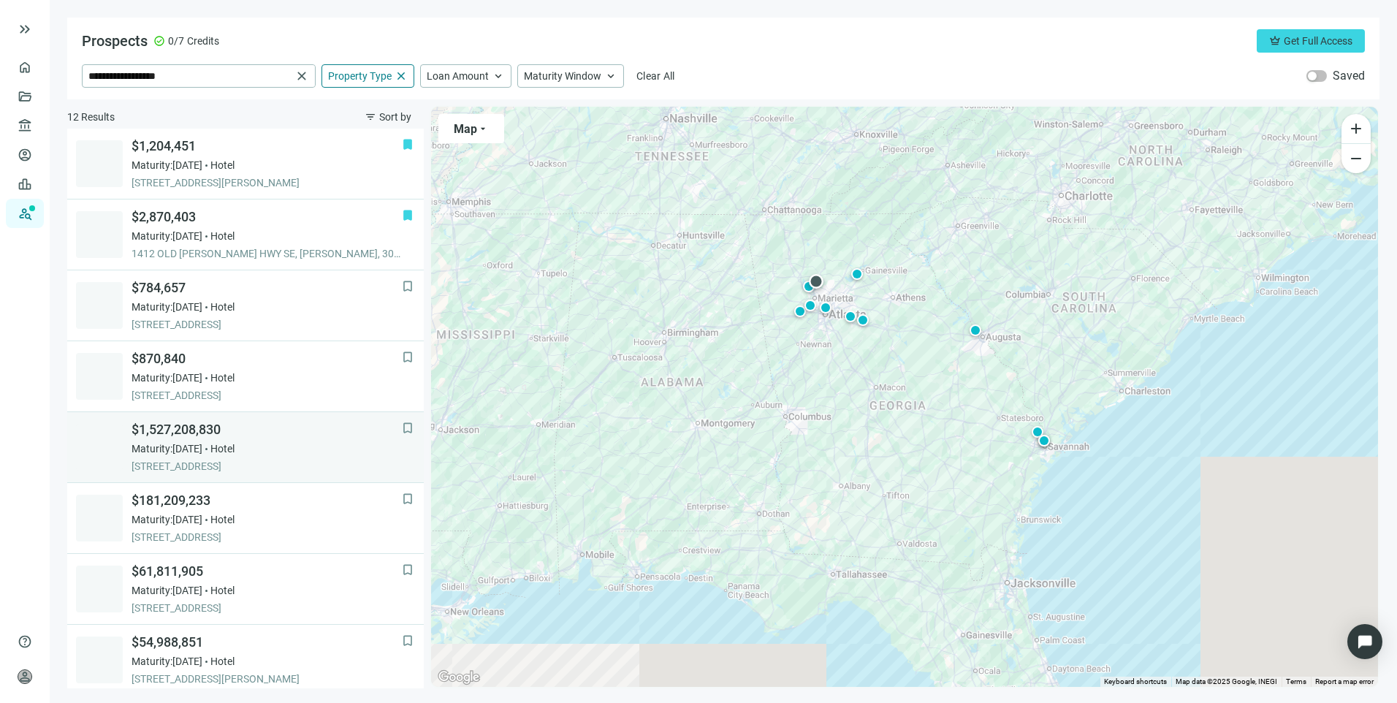
click at [342, 432] on span "$1,527,208,830" at bounding box center [267, 430] width 270 height 18
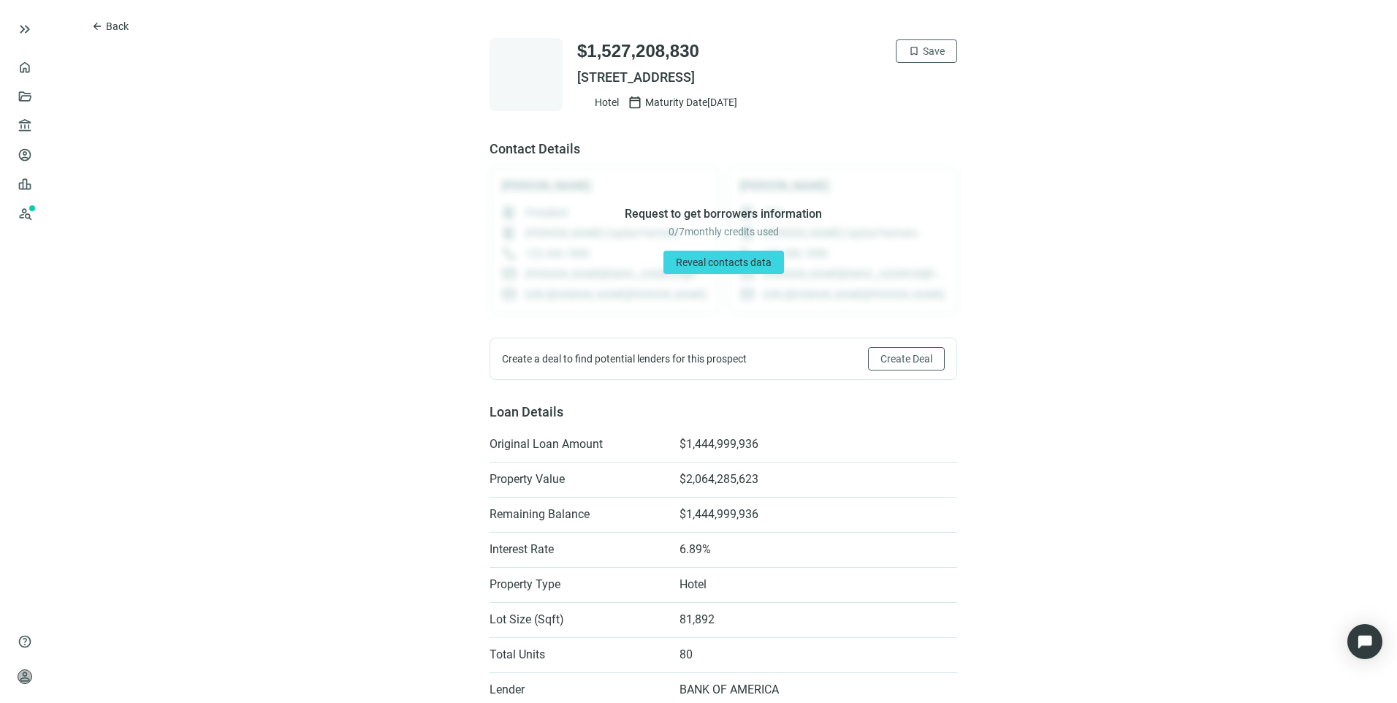
click at [683, 71] on span "[STREET_ADDRESS]" at bounding box center [767, 78] width 380 height 18
click at [117, 28] on span "Back" at bounding box center [117, 26] width 23 height 12
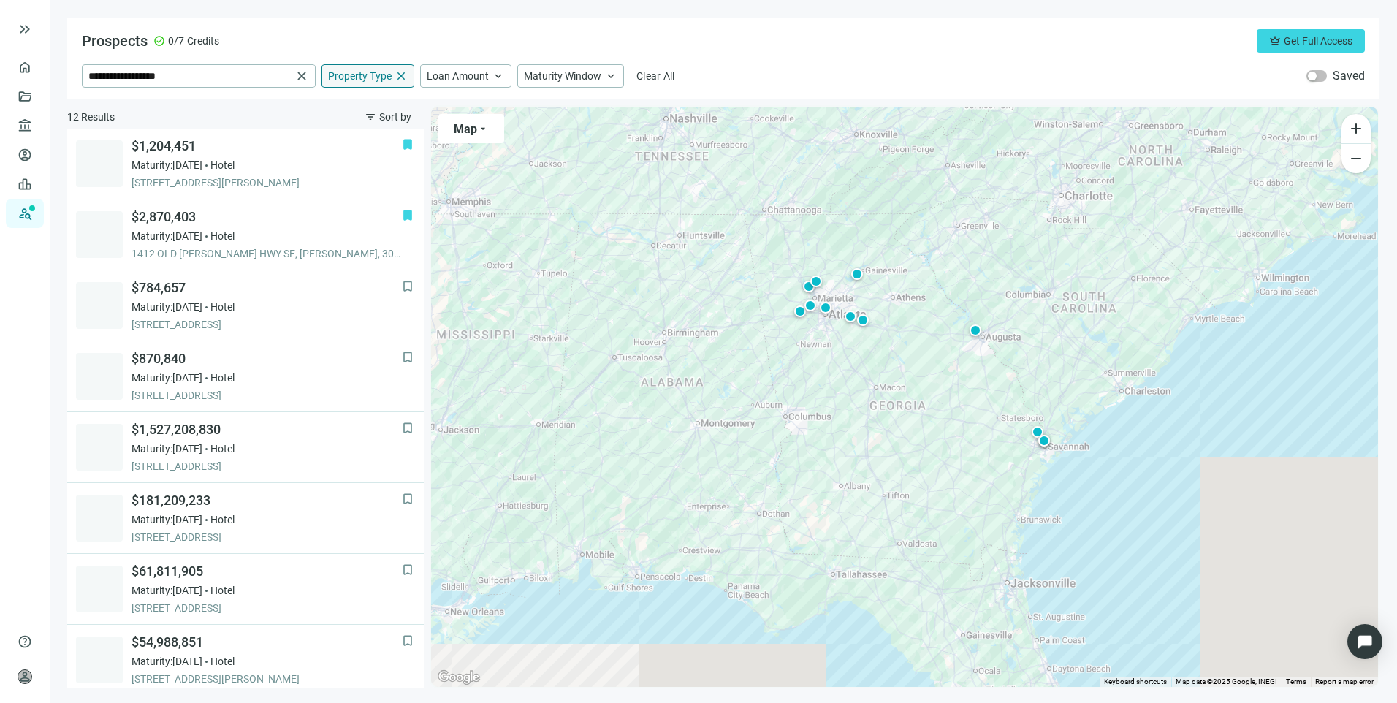
click at [400, 77] on span "close" at bounding box center [401, 75] width 13 height 13
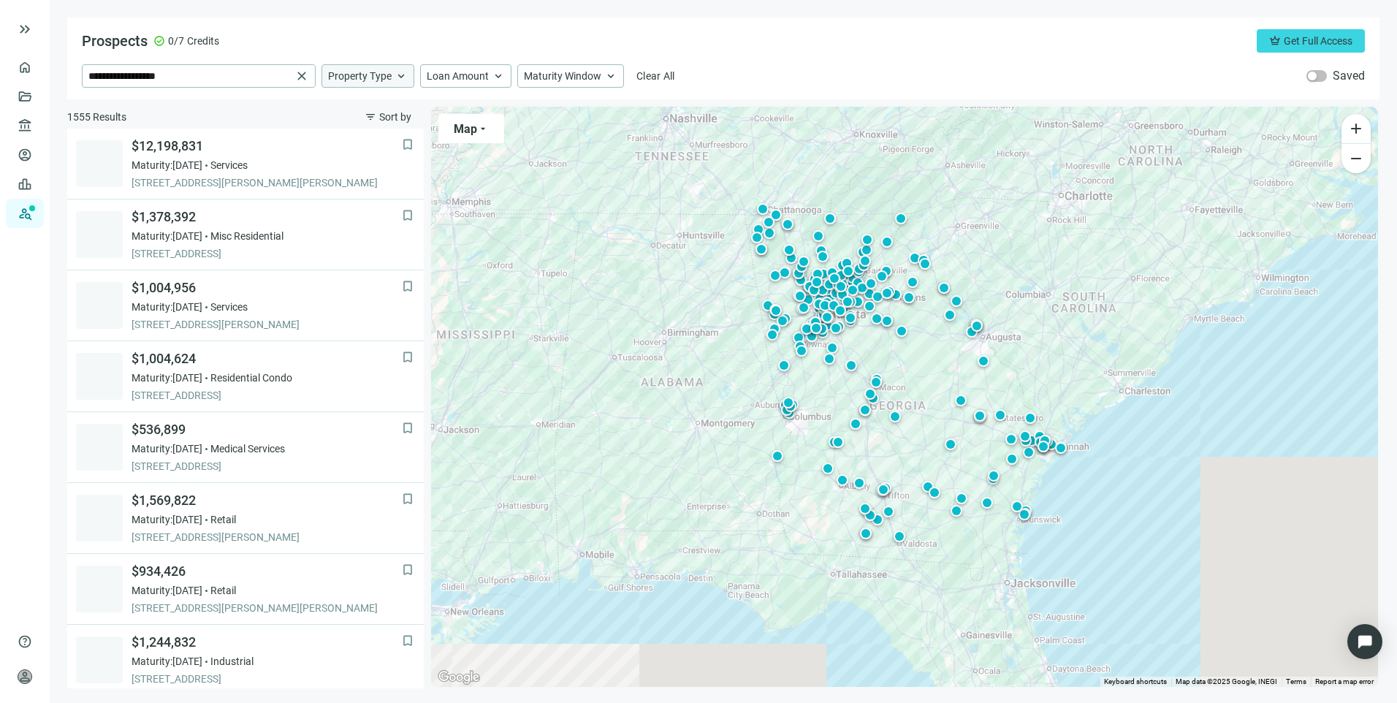
click at [398, 77] on span "keyboard_arrow_up" at bounding box center [401, 75] width 13 height 13
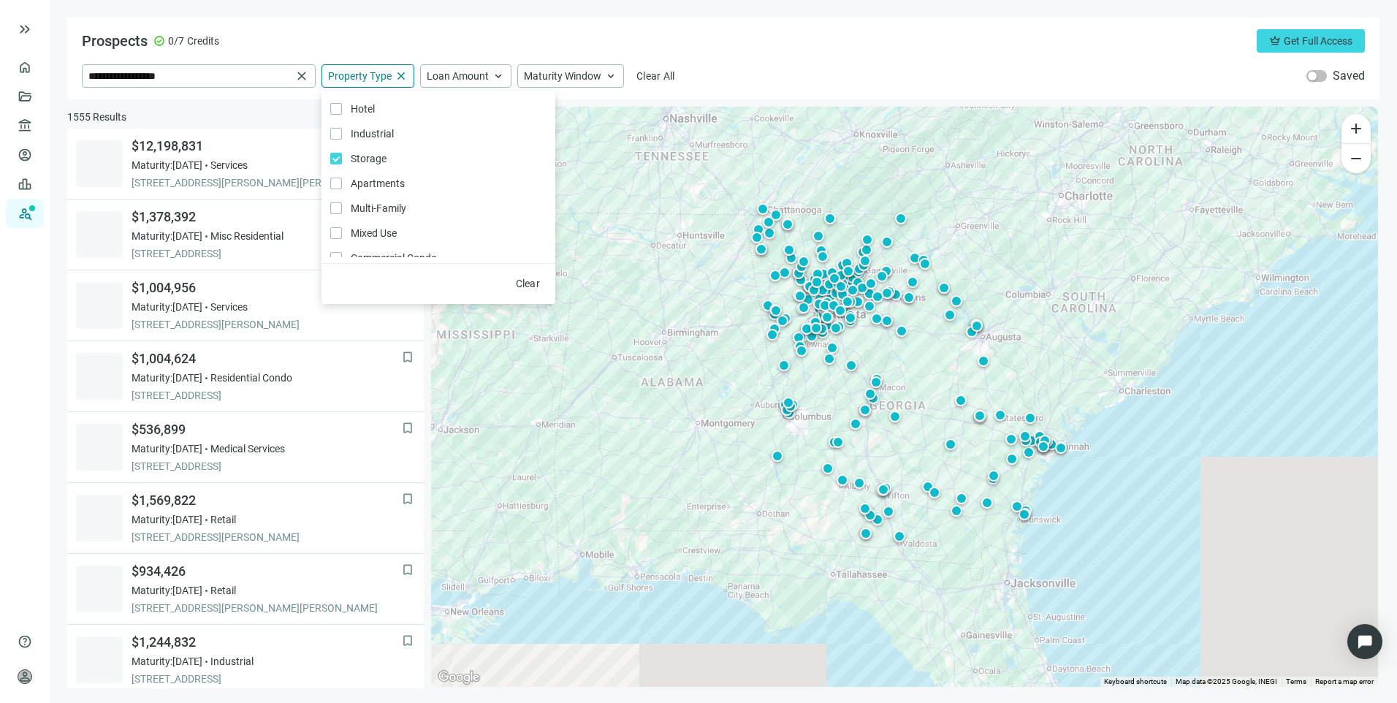
click at [849, 42] on div "Prospects check_circle 0/7 Credits crown Get Full Access" at bounding box center [723, 40] width 1283 height 23
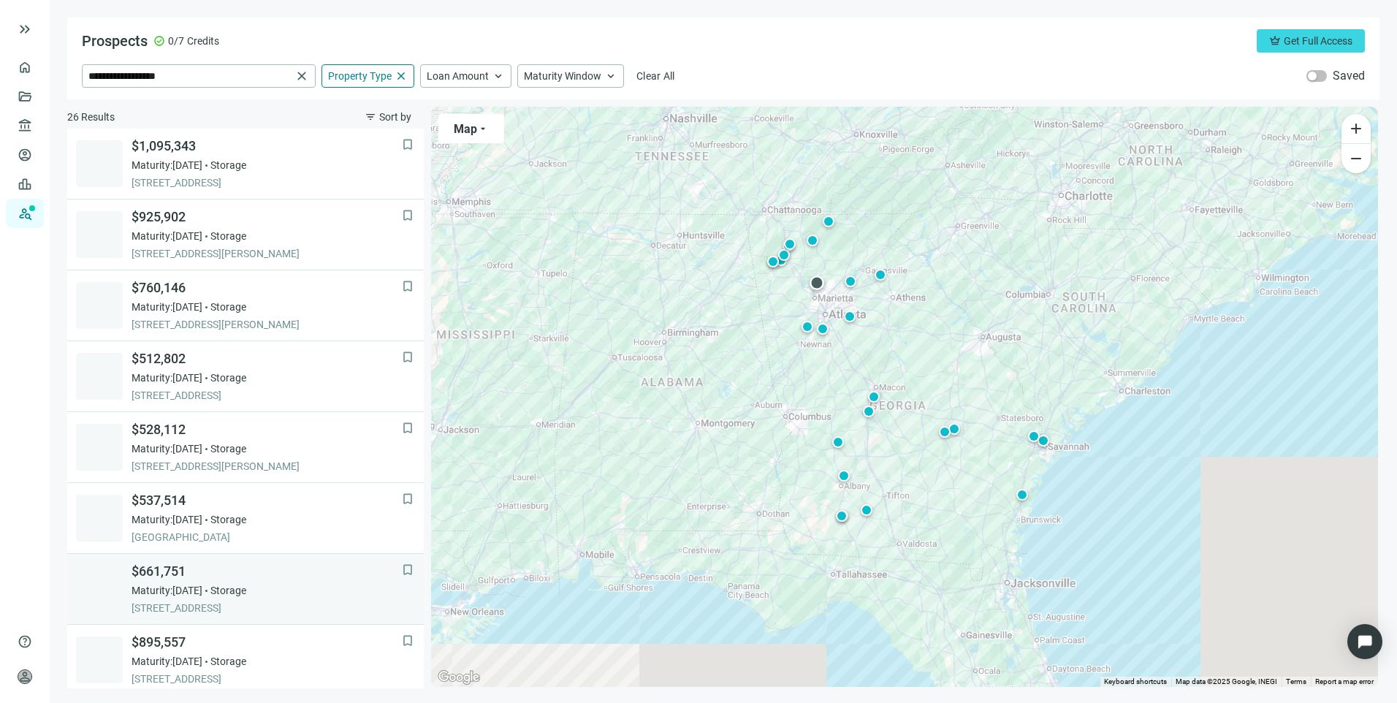
click at [307, 594] on div "Maturity: [DATE] Storage" at bounding box center [267, 590] width 270 height 15
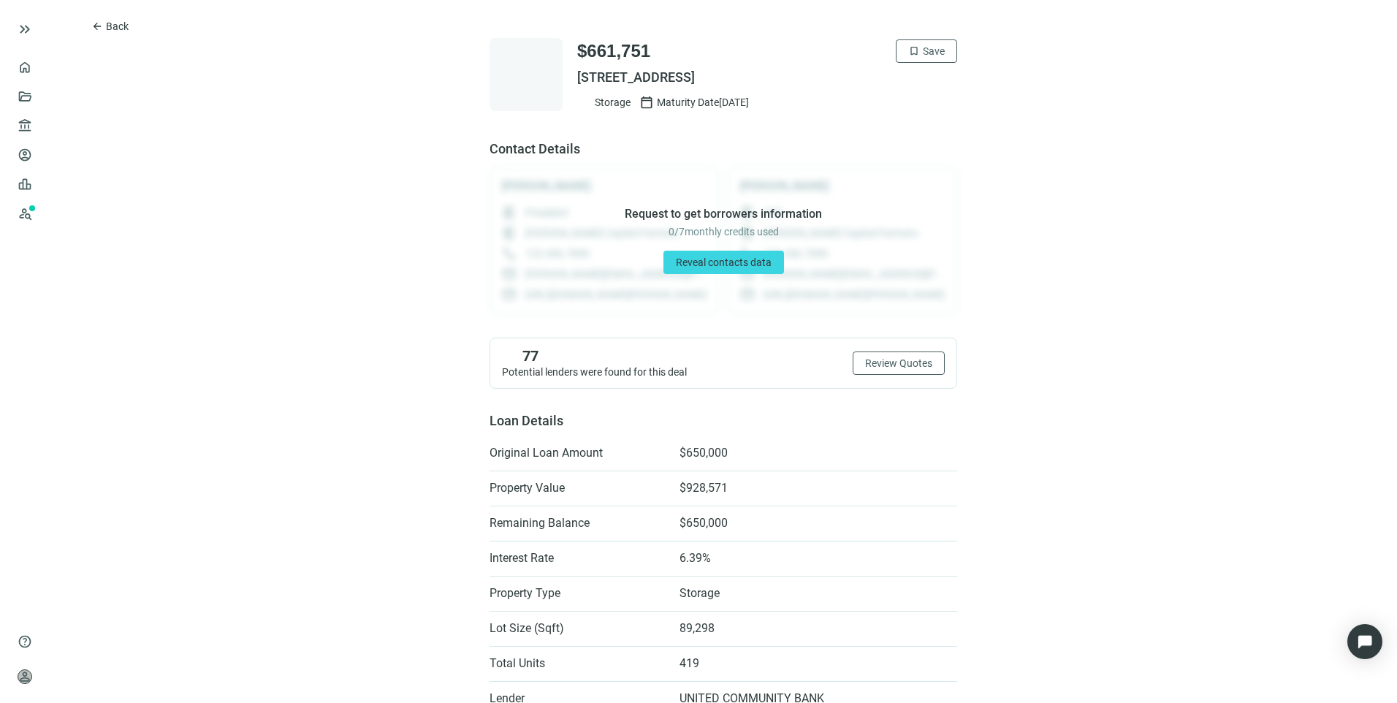
click at [749, 74] on span "[STREET_ADDRESS]" at bounding box center [767, 78] width 380 height 18
click at [924, 50] on span "Save" at bounding box center [934, 51] width 22 height 12
click at [99, 28] on span "arrow_back" at bounding box center [97, 26] width 12 height 12
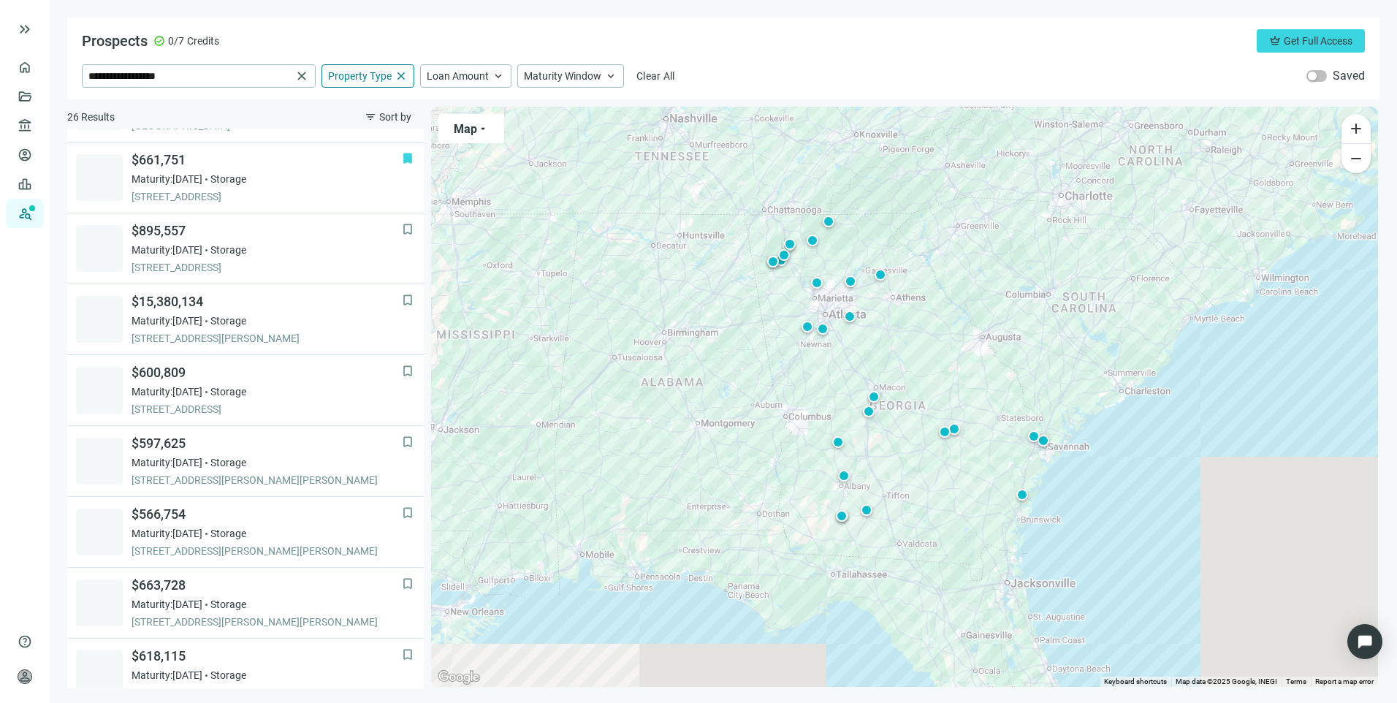
scroll to position [425, 0]
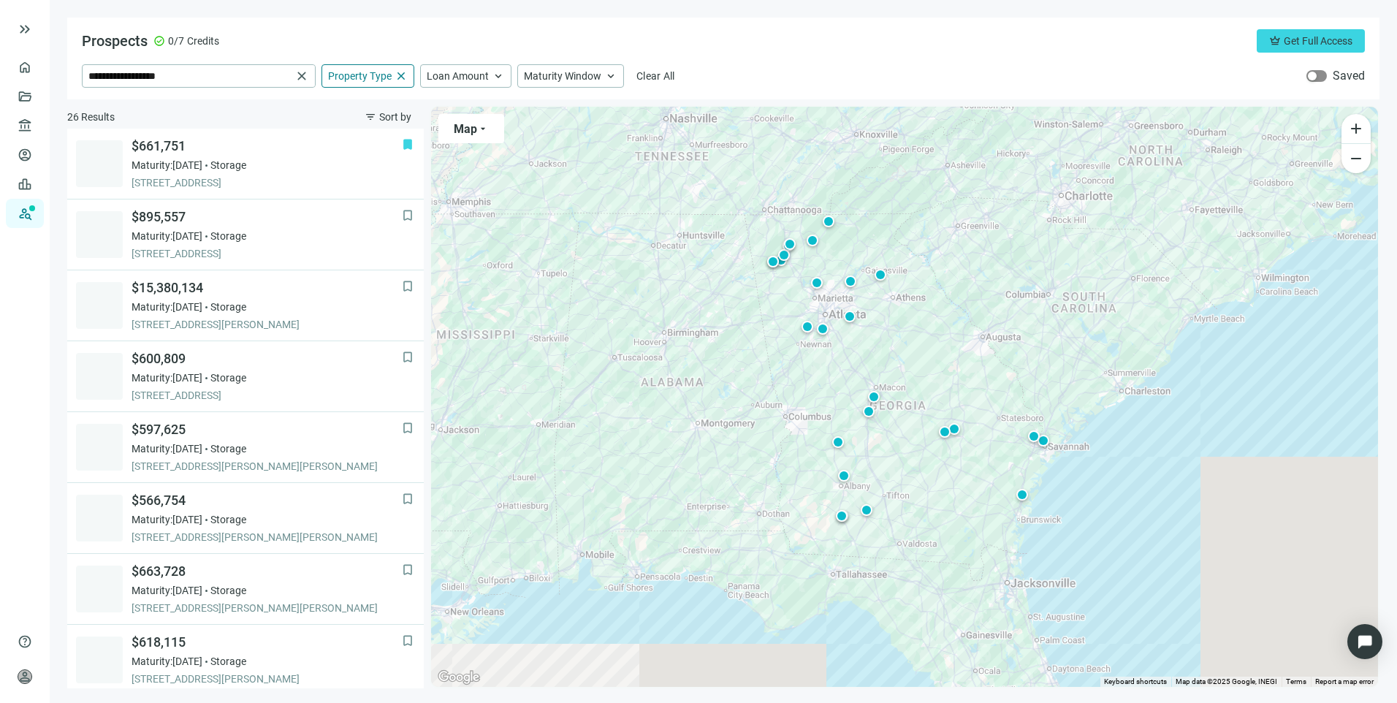
click at [1314, 73] on div "button" at bounding box center [1312, 76] width 9 height 9
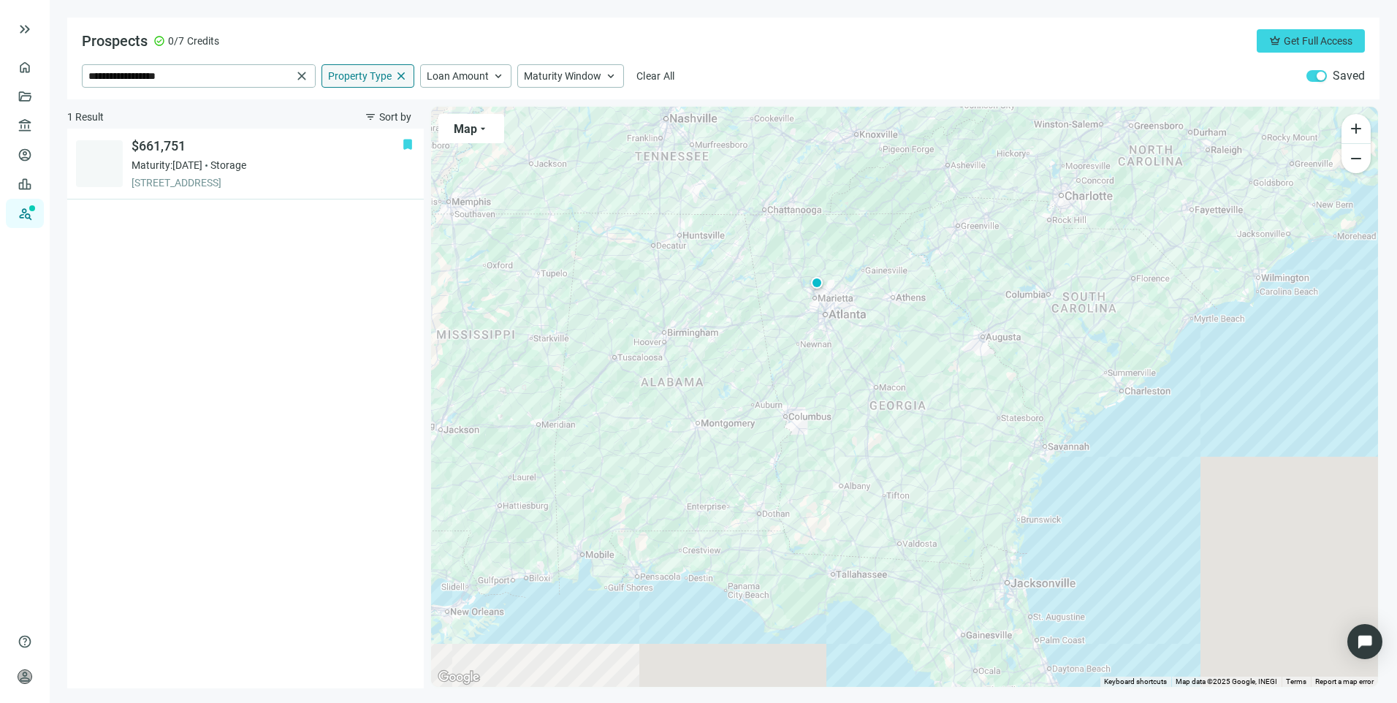
click at [403, 76] on span "close" at bounding box center [401, 75] width 13 height 13
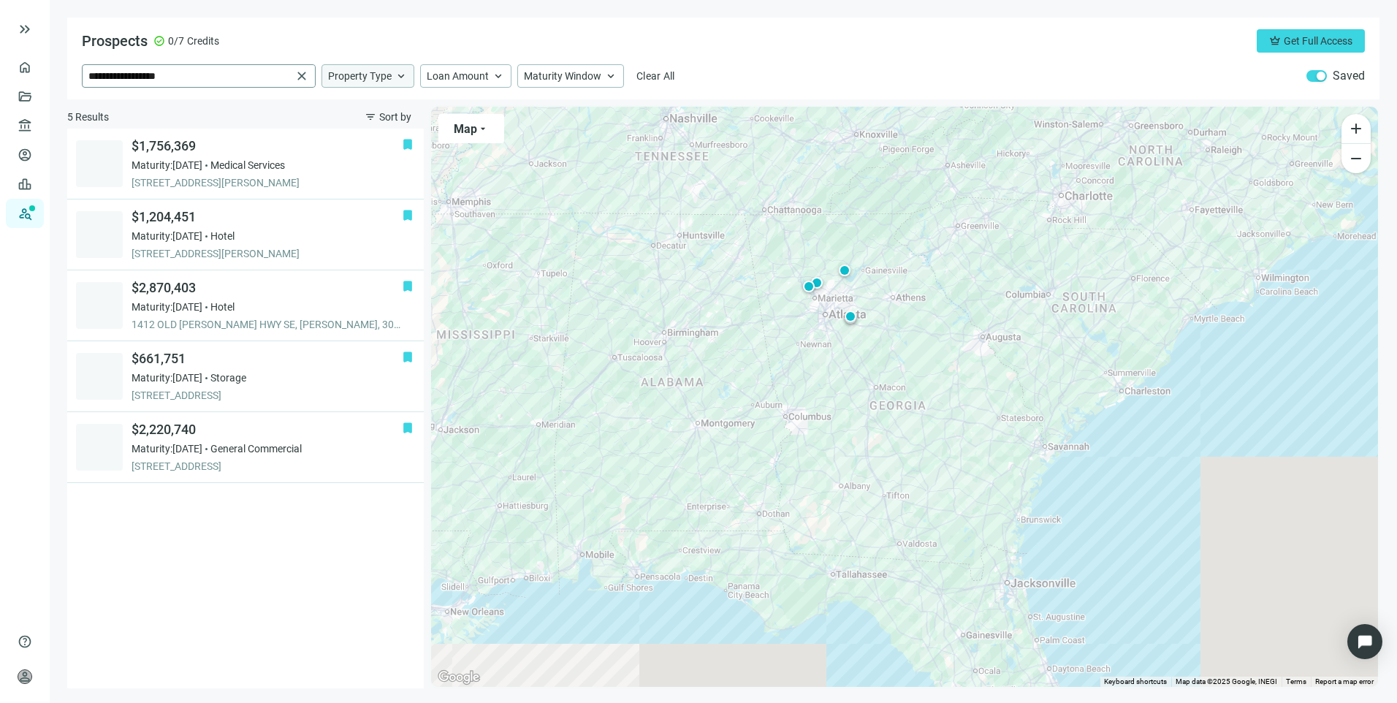
click at [308, 76] on span "close" at bounding box center [301, 76] width 15 height 15
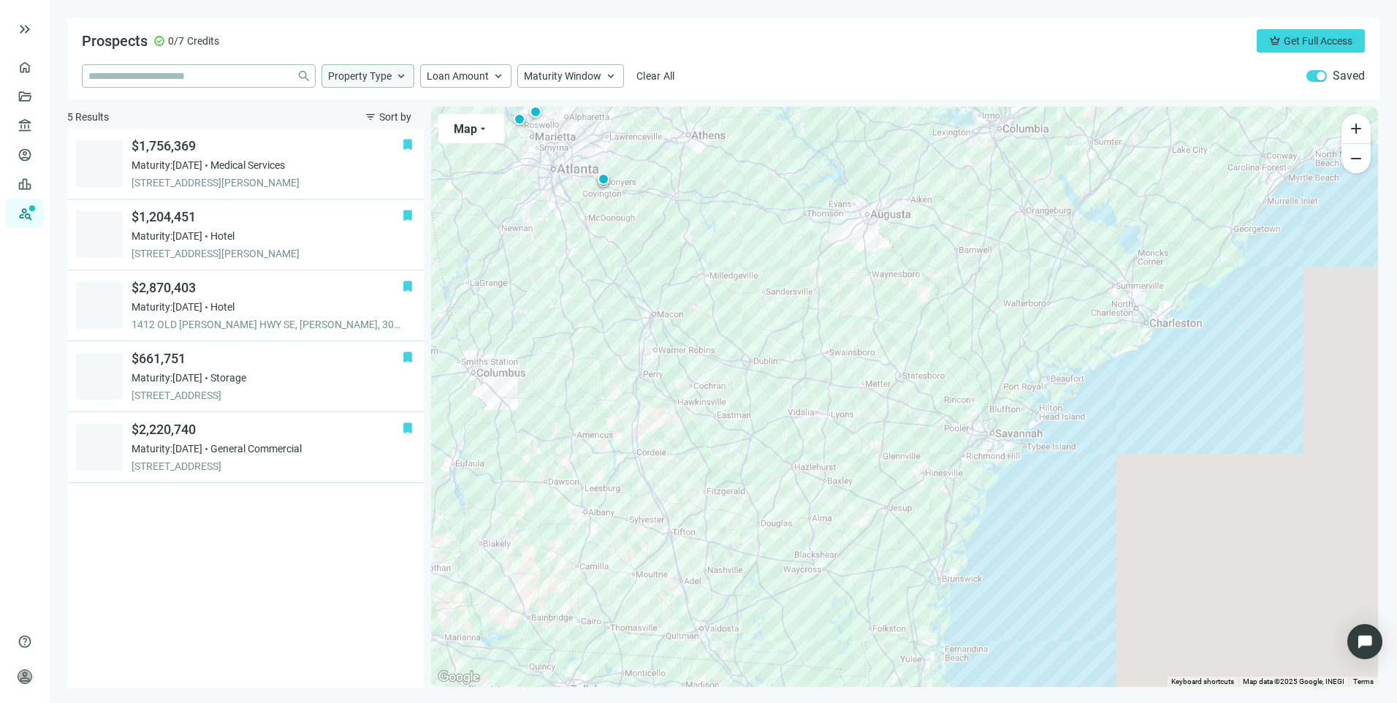
drag, startPoint x: 1224, startPoint y: 530, endPoint x: 1008, endPoint y: 453, distance: 229.7
click at [1016, 465] on div "To activate drag with keyboard, press Alt + Enter. Once in keyboard drag state,…" at bounding box center [904, 397] width 947 height 580
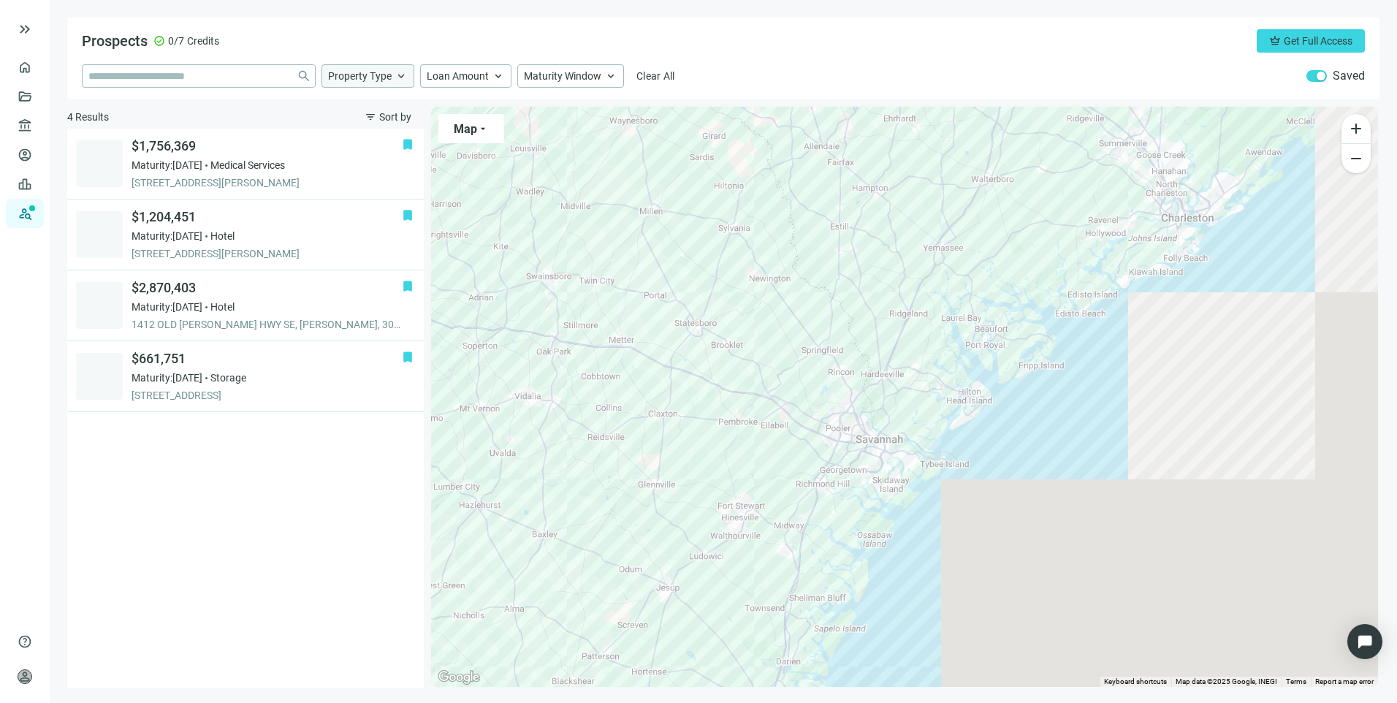
drag, startPoint x: 1239, startPoint y: 479, endPoint x: 996, endPoint y: 451, distance: 245.0
click at [997, 452] on div "To activate drag with keyboard, press Alt + Enter. Once in keyboard drag state,…" at bounding box center [904, 397] width 947 height 580
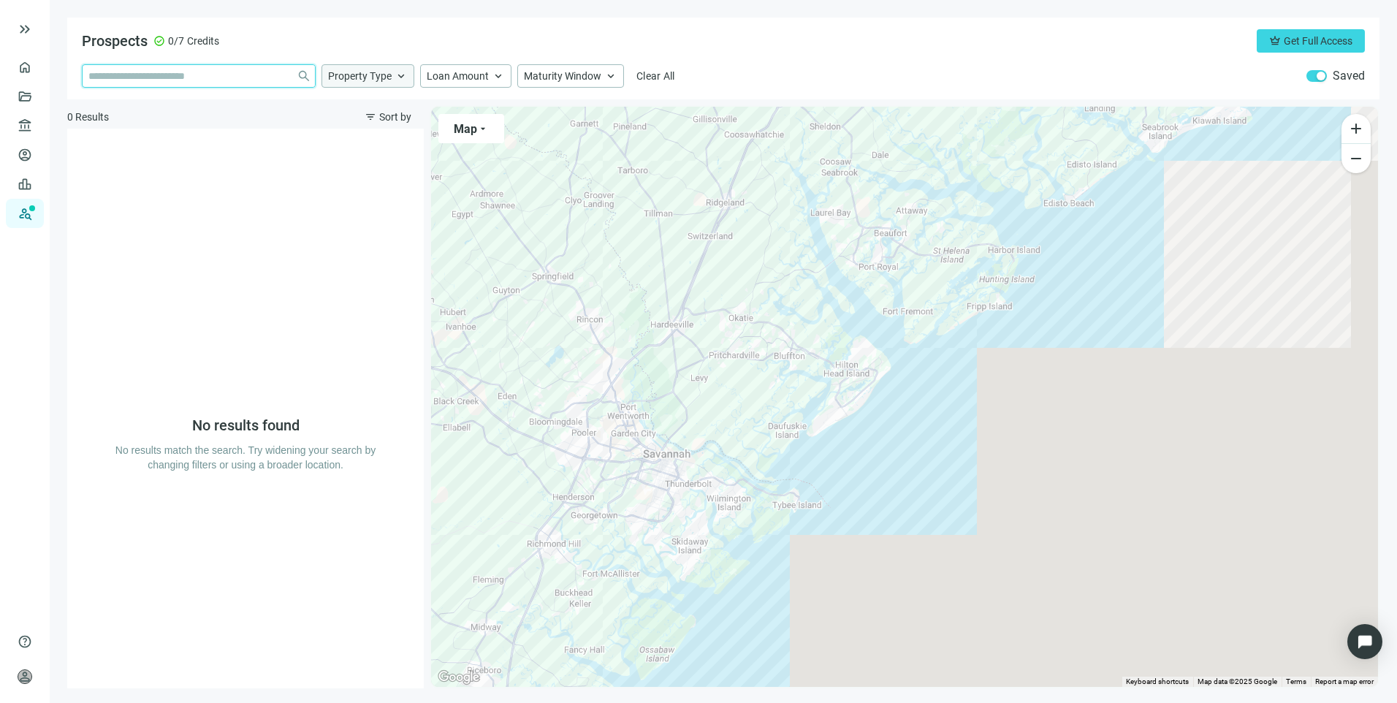
click at [251, 70] on input "search" at bounding box center [189, 76] width 202 height 22
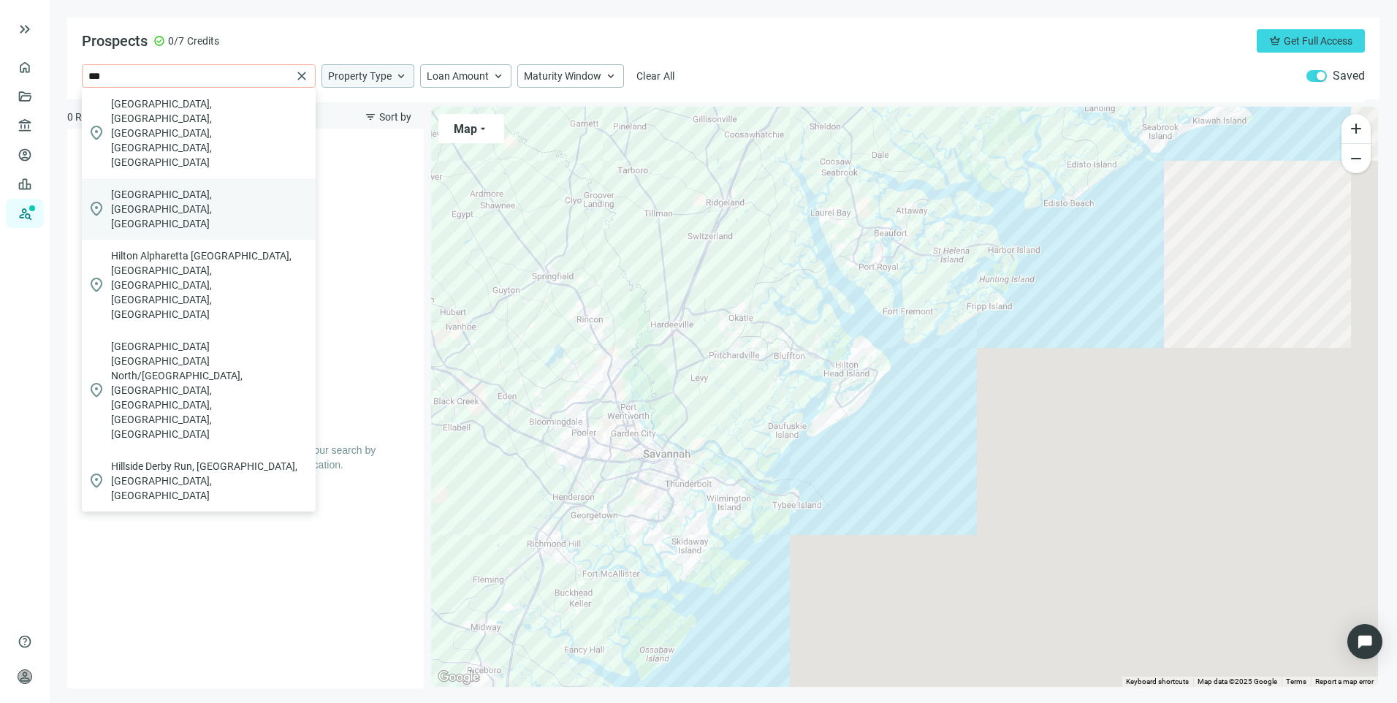
click at [208, 187] on span "[GEOGRAPHIC_DATA], [GEOGRAPHIC_DATA], [GEOGRAPHIC_DATA]" at bounding box center [210, 209] width 199 height 44
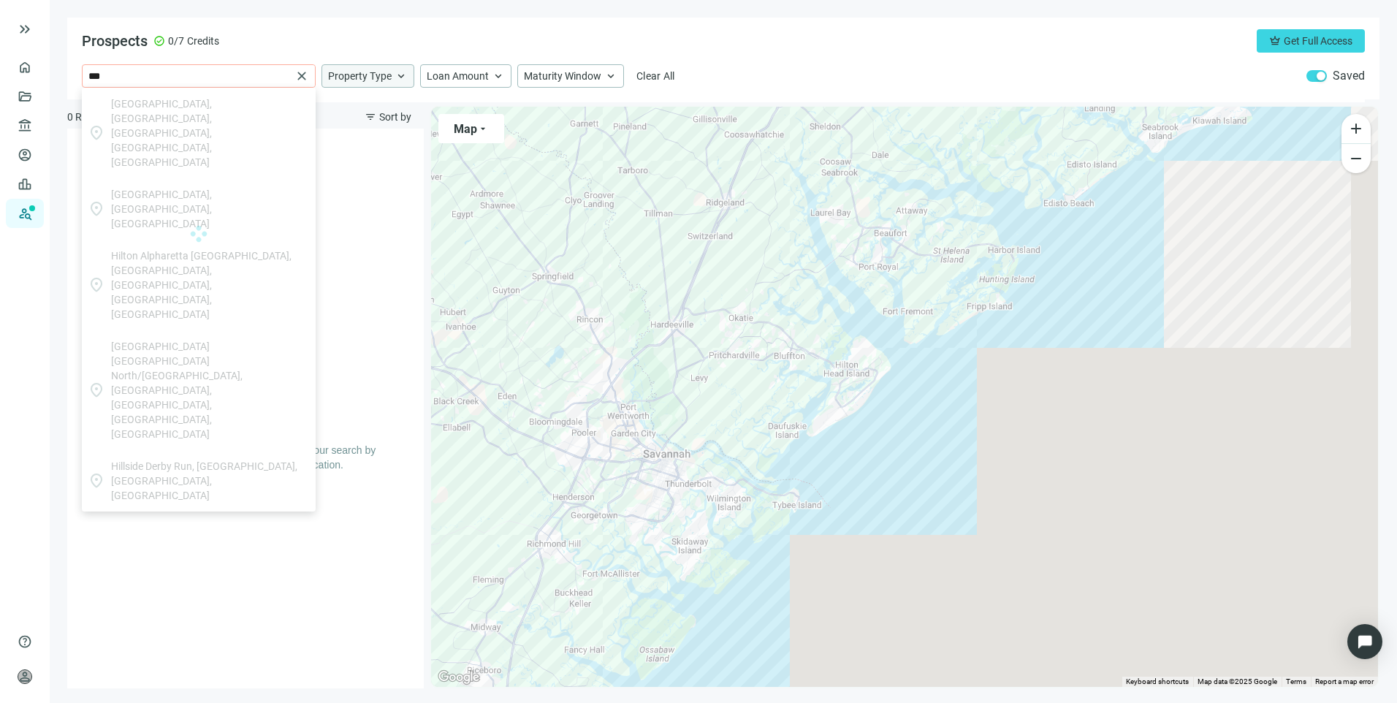
type input "**********"
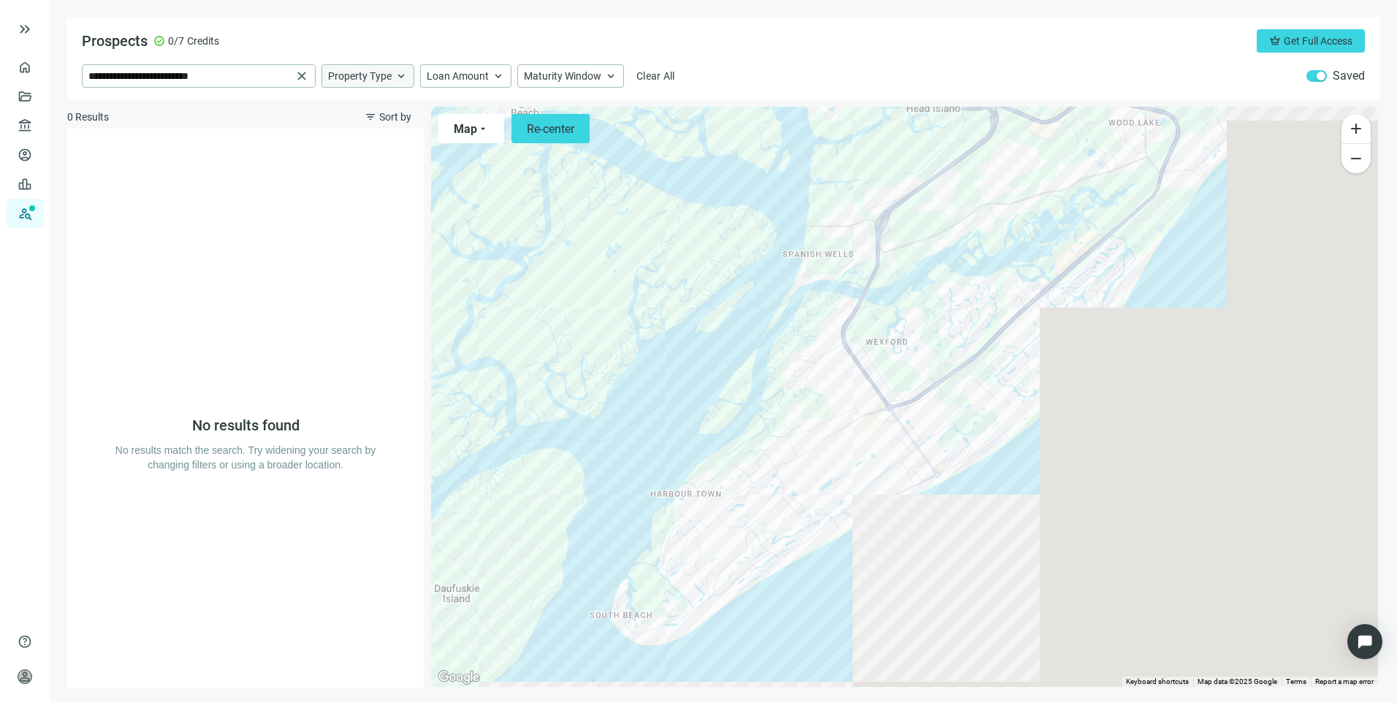
drag, startPoint x: 745, startPoint y: 529, endPoint x: 820, endPoint y: 397, distance: 151.9
click at [820, 397] on div at bounding box center [904, 397] width 947 height 580
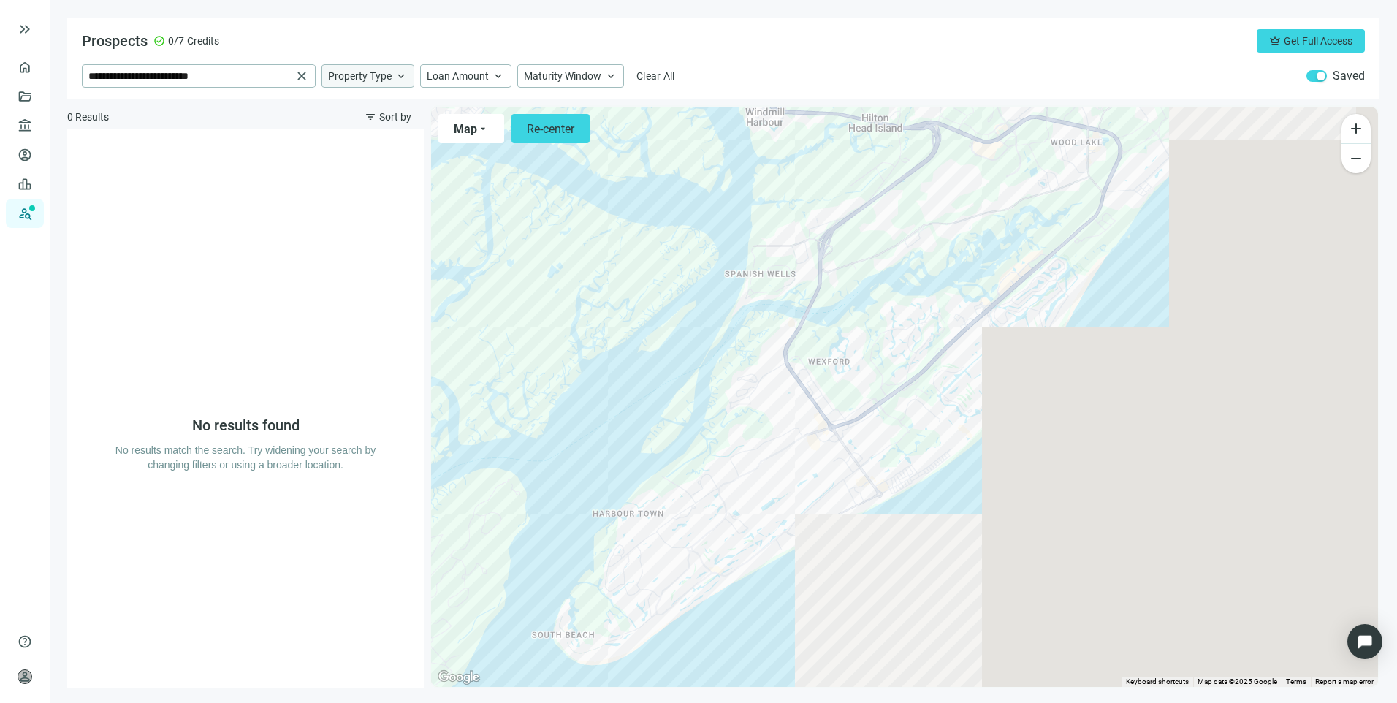
drag, startPoint x: 1026, startPoint y: 370, endPoint x: 899, endPoint y: 406, distance: 132.3
click at [901, 407] on div at bounding box center [904, 397] width 947 height 580
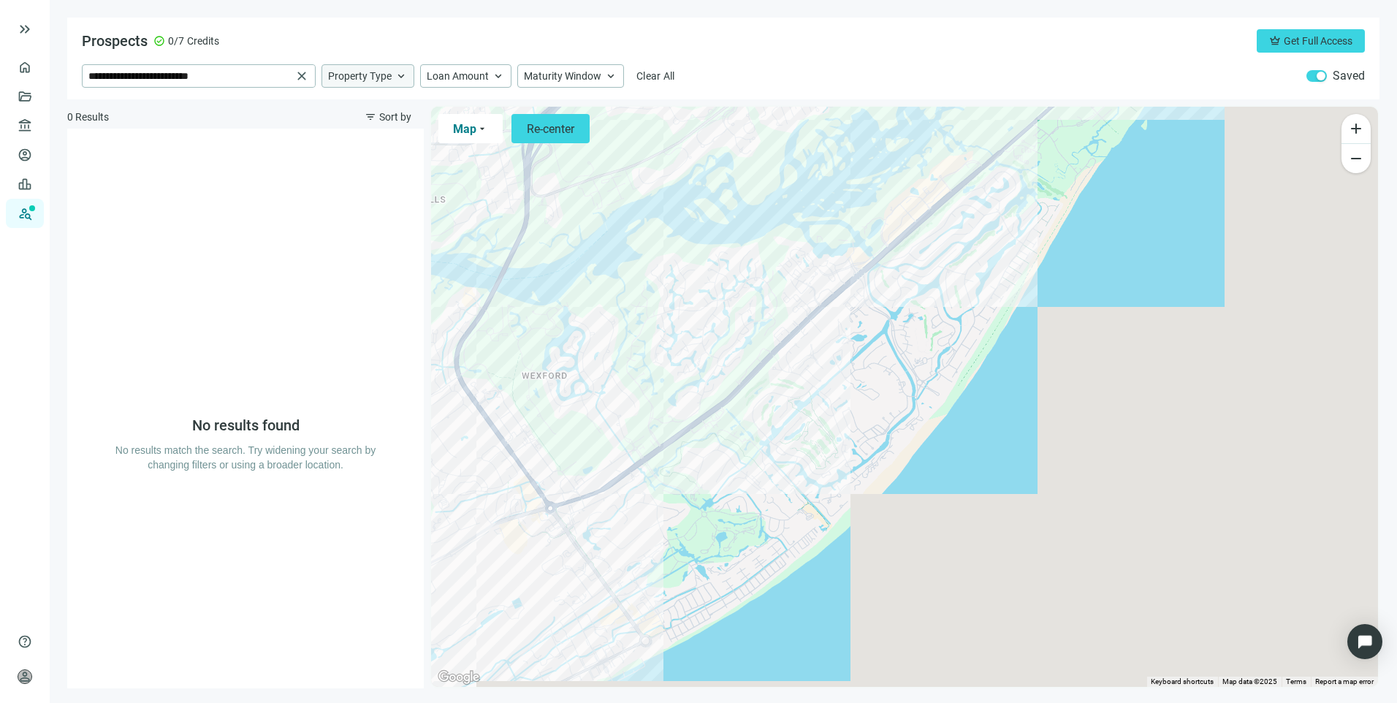
click at [467, 130] on span "Map" at bounding box center [464, 129] width 23 height 14
click at [473, 189] on span "Satellite" at bounding box center [471, 191] width 36 height 15
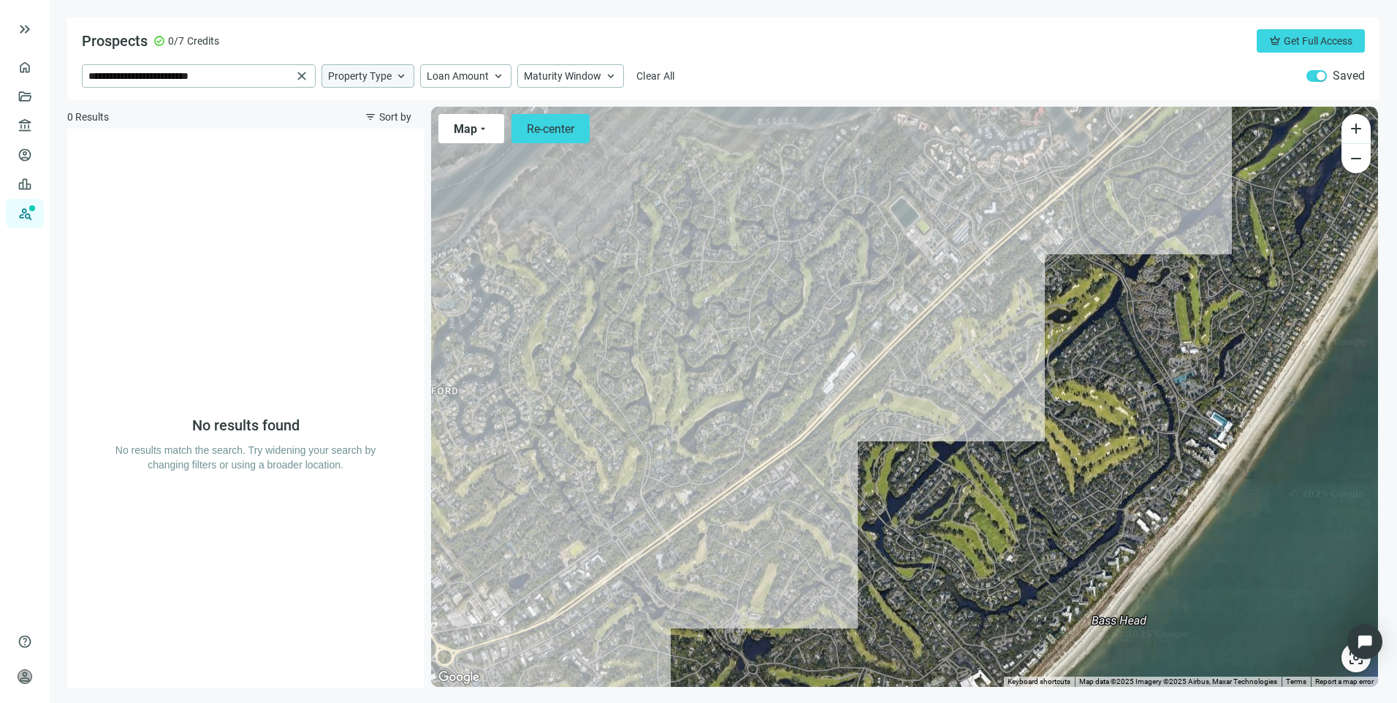
drag, startPoint x: 607, startPoint y: 365, endPoint x: 859, endPoint y: 402, distance: 254.8
click at [859, 402] on div at bounding box center [904, 397] width 947 height 580
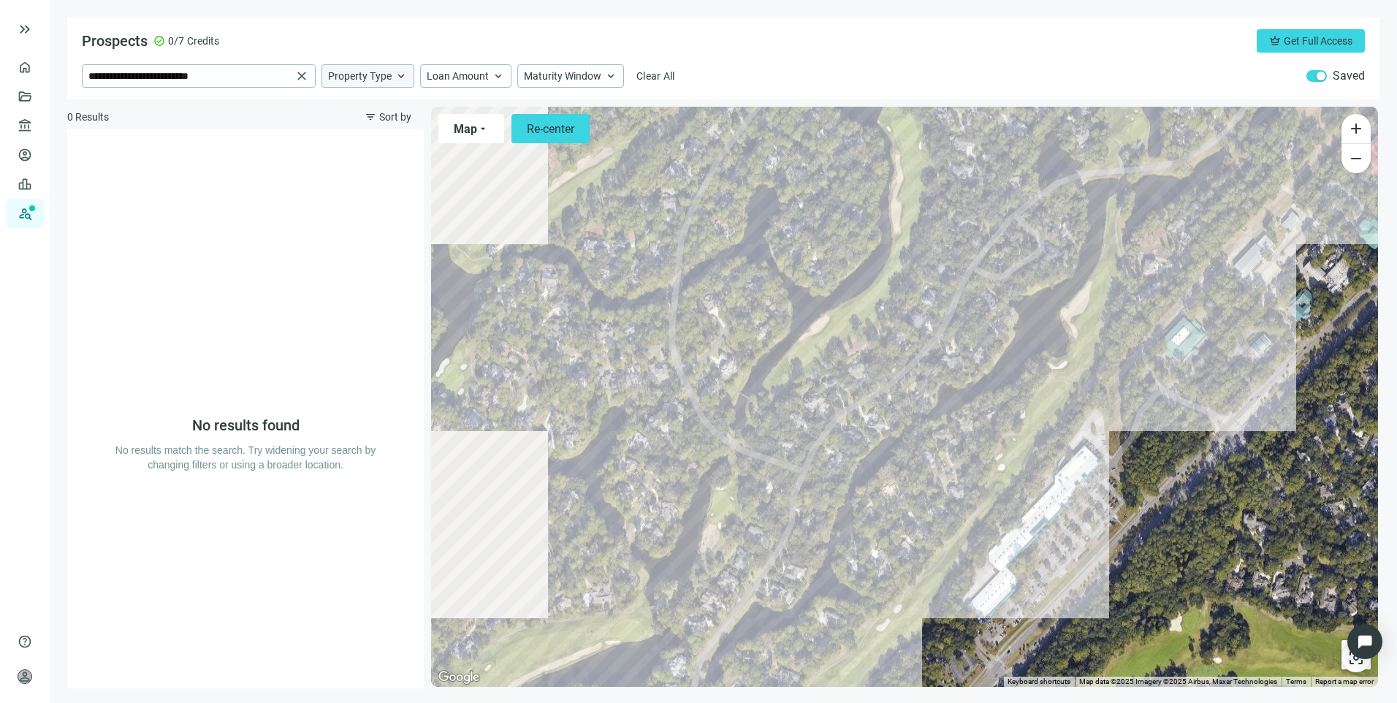
drag, startPoint x: 527, startPoint y: 347, endPoint x: 932, endPoint y: 582, distance: 467.8
click at [932, 582] on div at bounding box center [904, 397] width 947 height 580
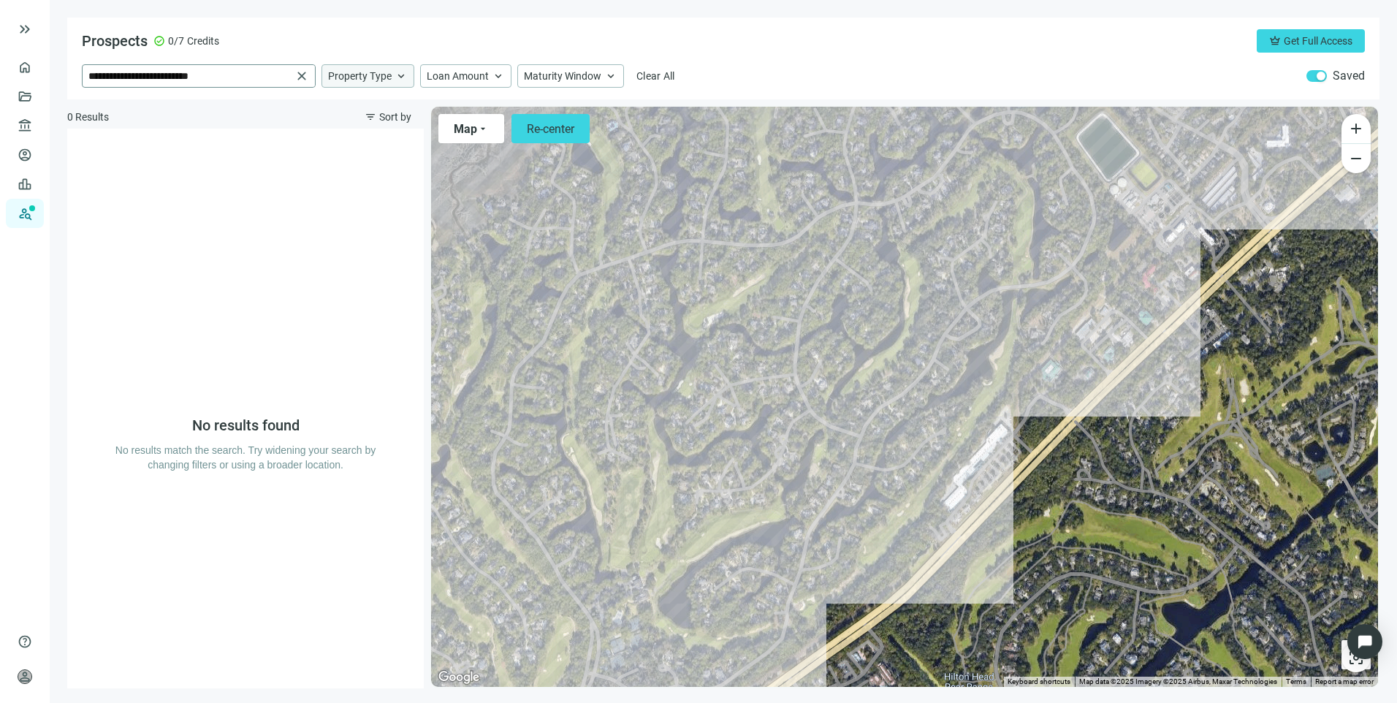
click at [308, 77] on span "close" at bounding box center [301, 76] width 15 height 15
